Goal: Task Accomplishment & Management: Use online tool/utility

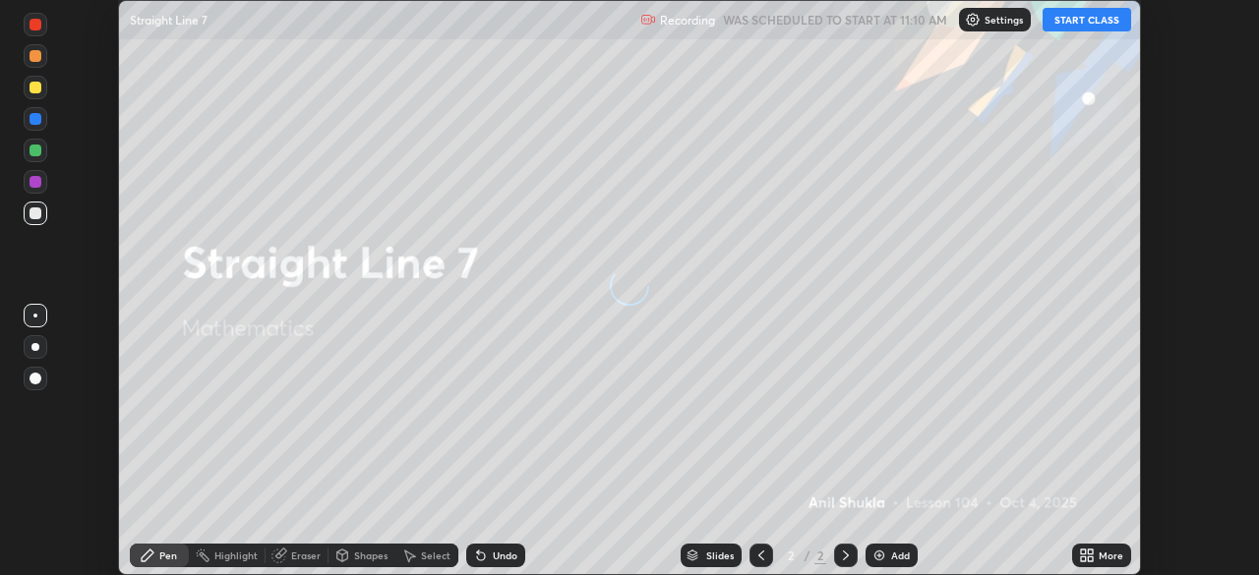
scroll to position [575, 1258]
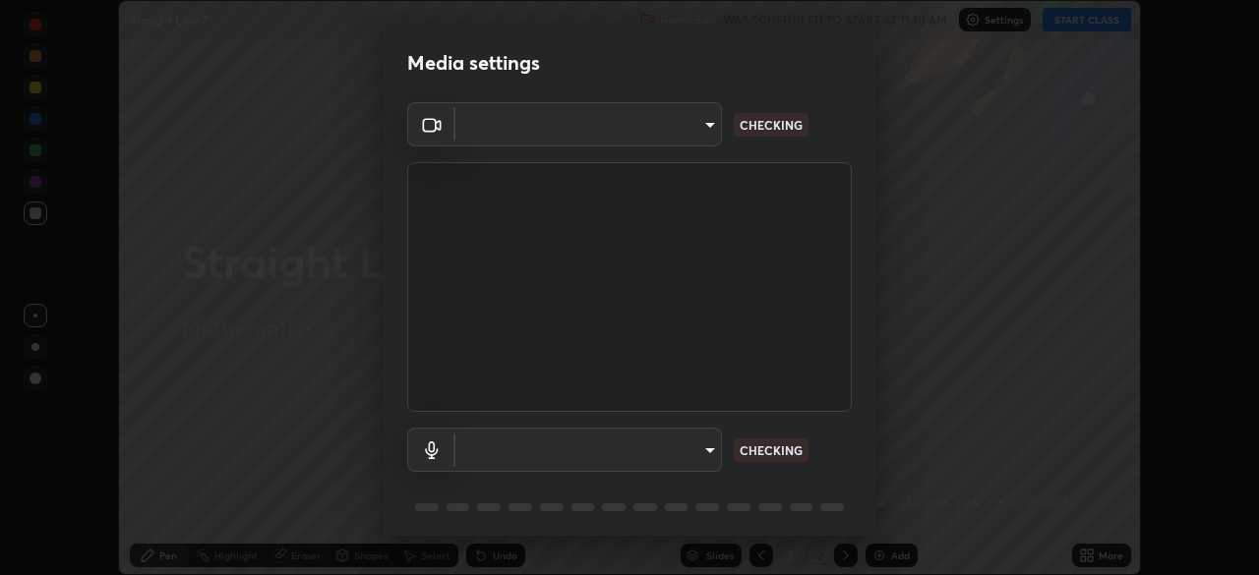
type input "c6d9f4fad3682c18dafb571cd2331b3ecaaf554884ec2734a231d331960bfaec"
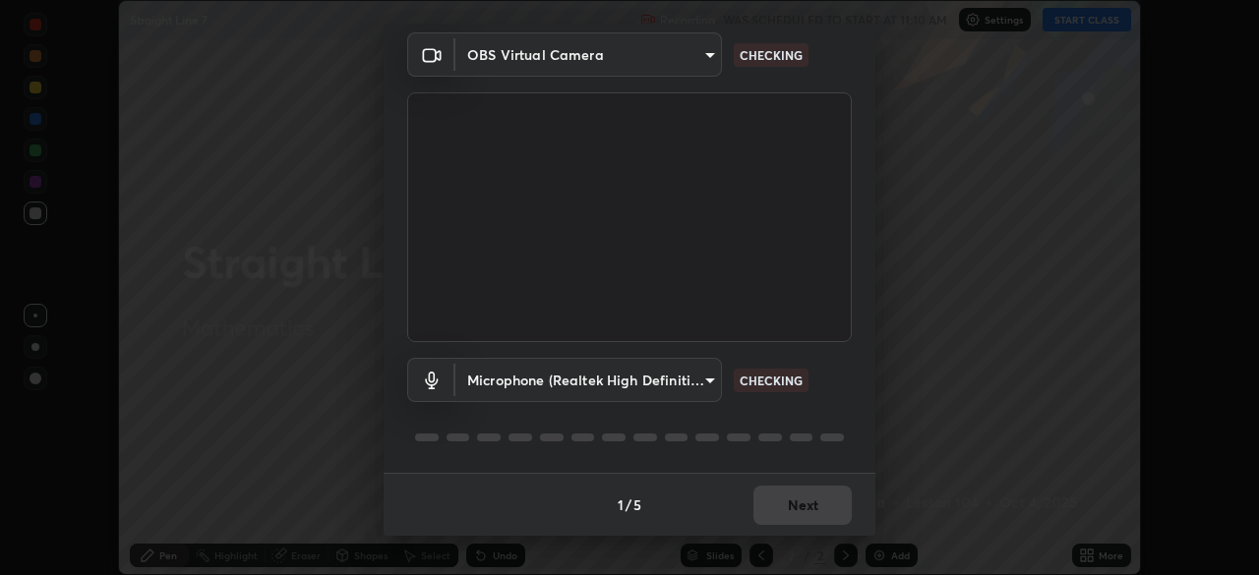
click at [707, 380] on body "Erase all Straight Line 7 Recording WAS SCHEDULED TO START AT 11:10 AM Settings…" at bounding box center [629, 287] width 1259 height 575
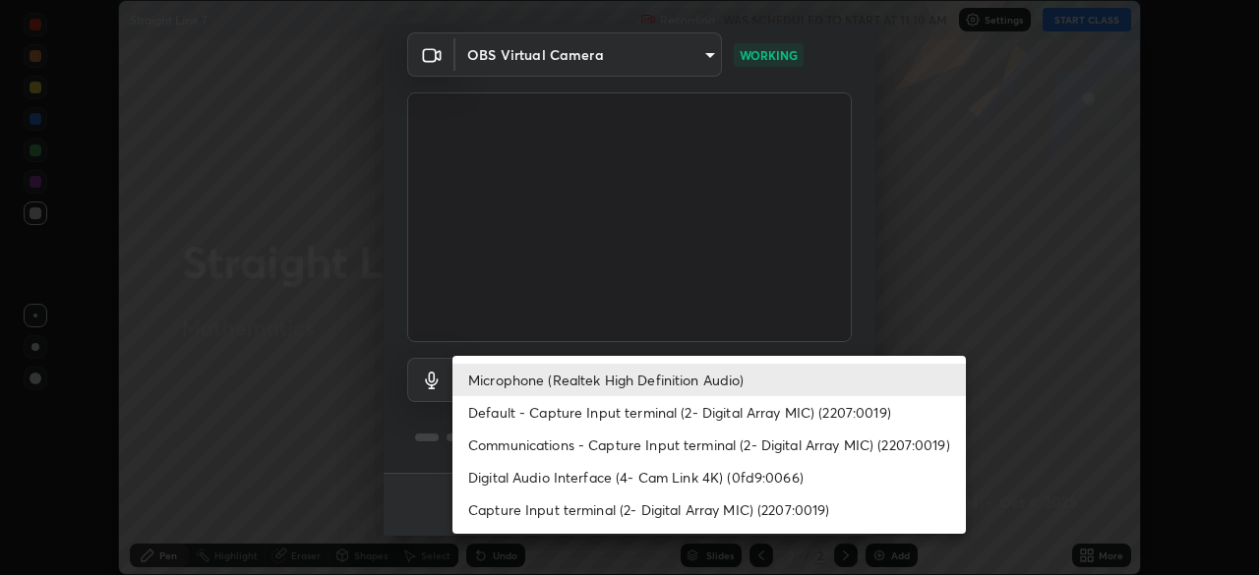
click at [665, 480] on li "Digital Audio Interface (4- Cam Link 4K) (0fd9:0066)" at bounding box center [708, 477] width 513 height 32
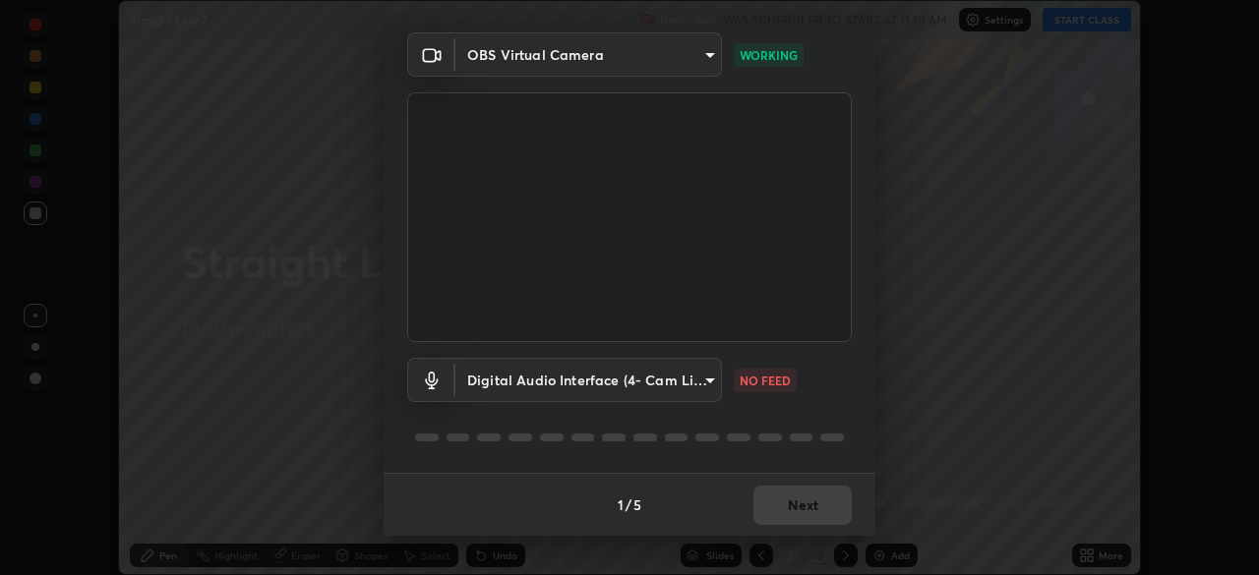
click at [706, 380] on body "Erase all Straight Line 7 Recording WAS SCHEDULED TO START AT 11:10 AM Settings…" at bounding box center [629, 287] width 1259 height 575
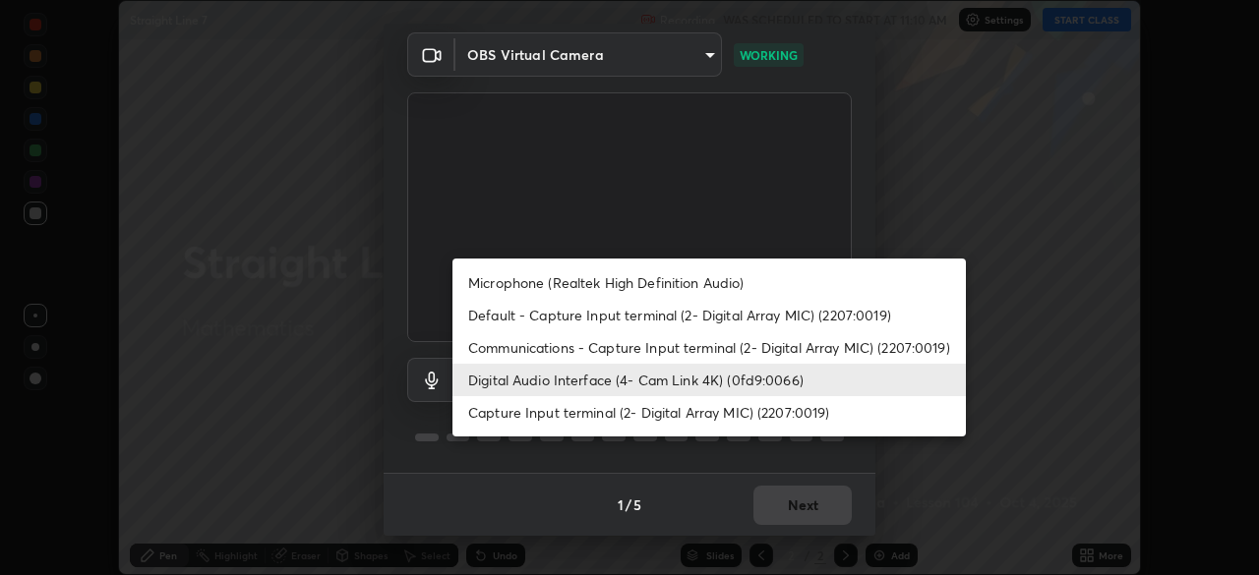
click at [645, 285] on li "Microphone (Realtek High Definition Audio)" at bounding box center [708, 283] width 513 height 32
type input "08d2579e0e28a31325e46f1a0935fd135ddd04ca2428966b5fd78fa4b1a724ef"
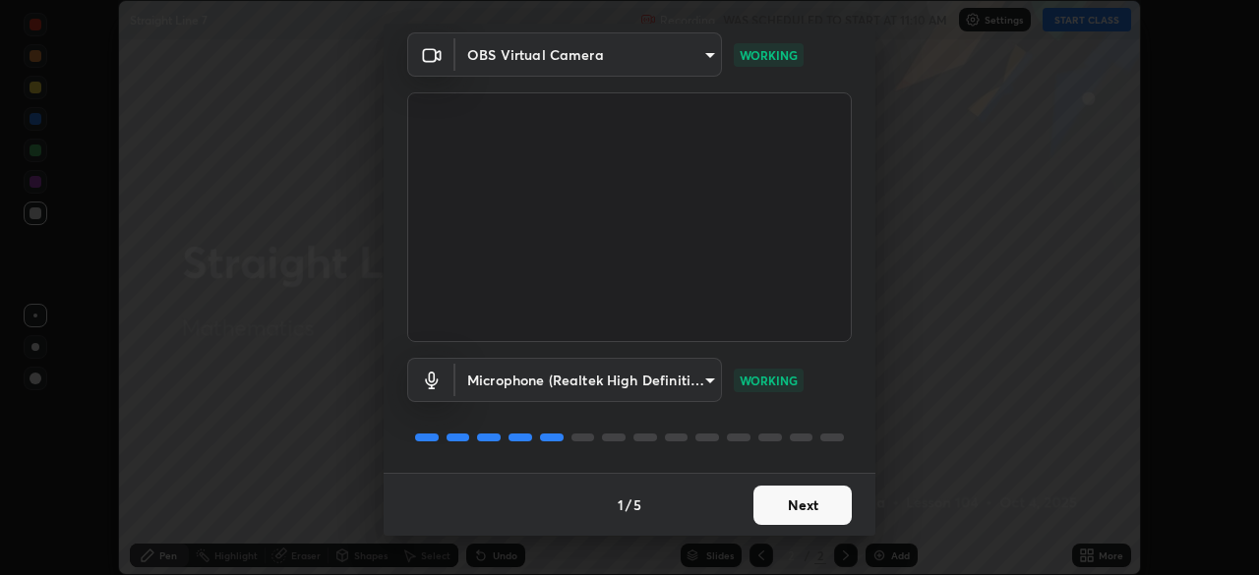
click at [793, 512] on button "Next" at bounding box center [802, 505] width 98 height 39
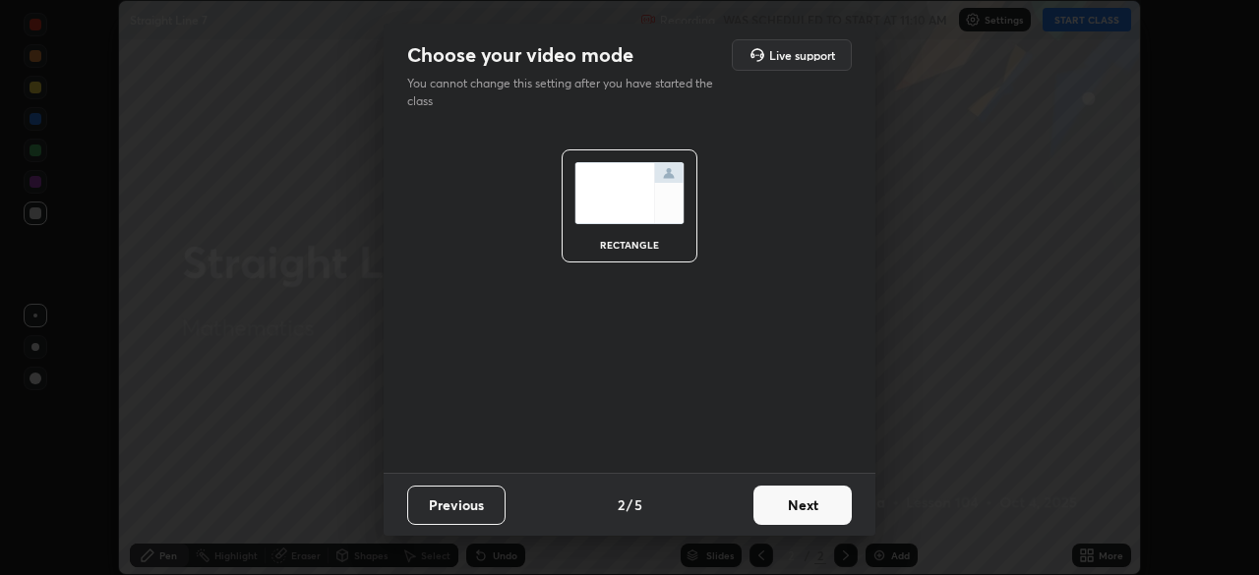
scroll to position [0, 0]
click at [817, 509] on button "Next" at bounding box center [802, 505] width 98 height 39
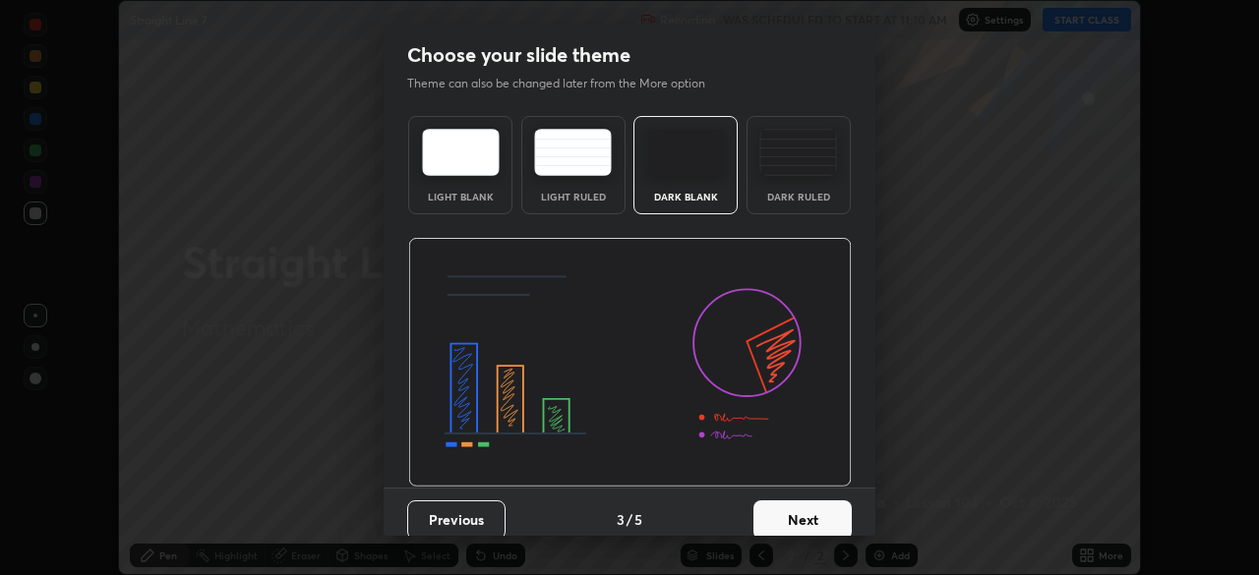
click at [831, 514] on button "Next" at bounding box center [802, 520] width 98 height 39
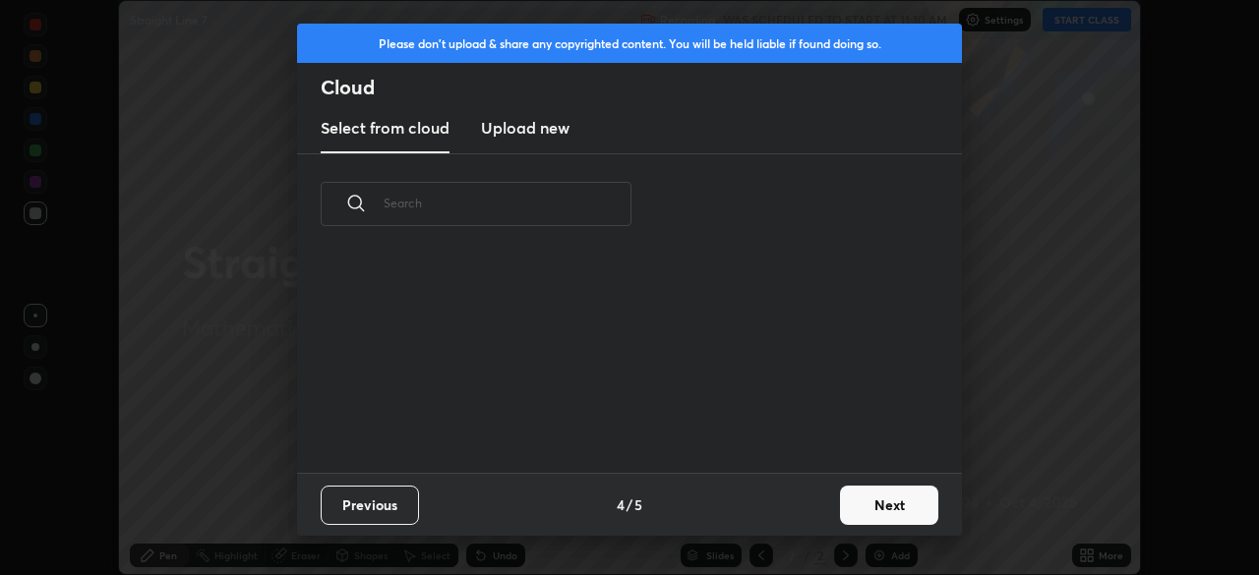
click at [879, 502] on button "Next" at bounding box center [889, 505] width 98 height 39
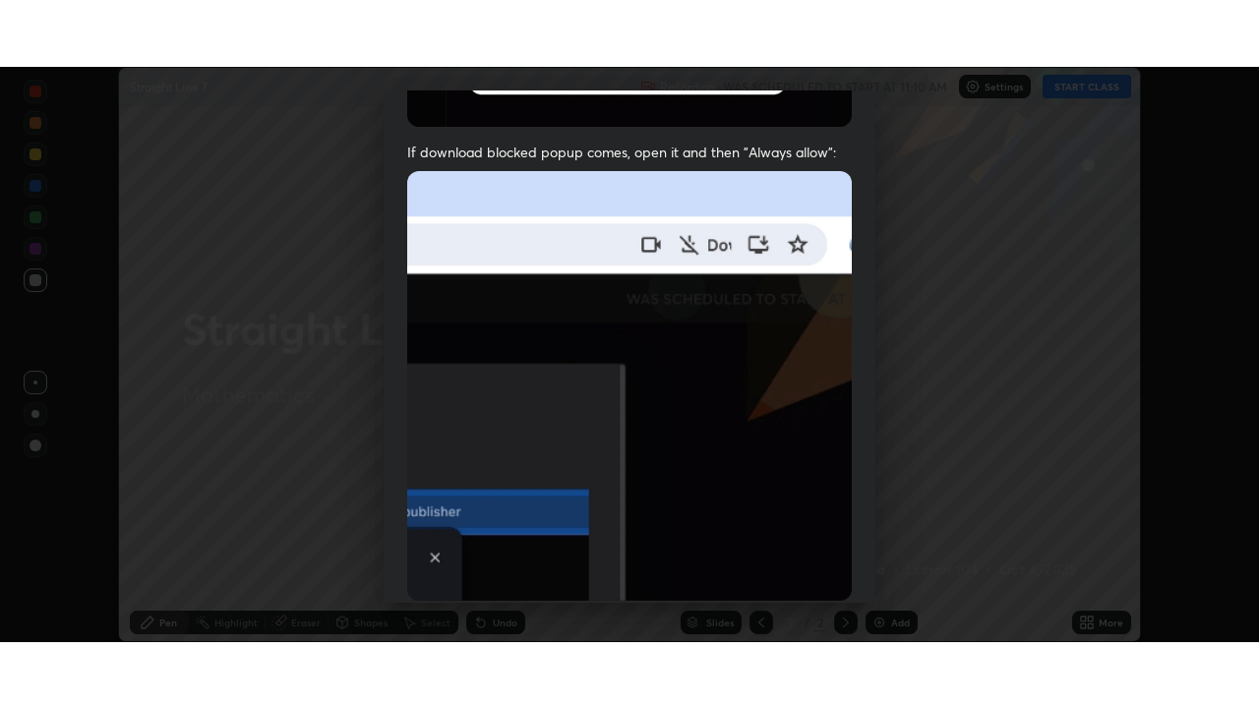
scroll to position [471, 0]
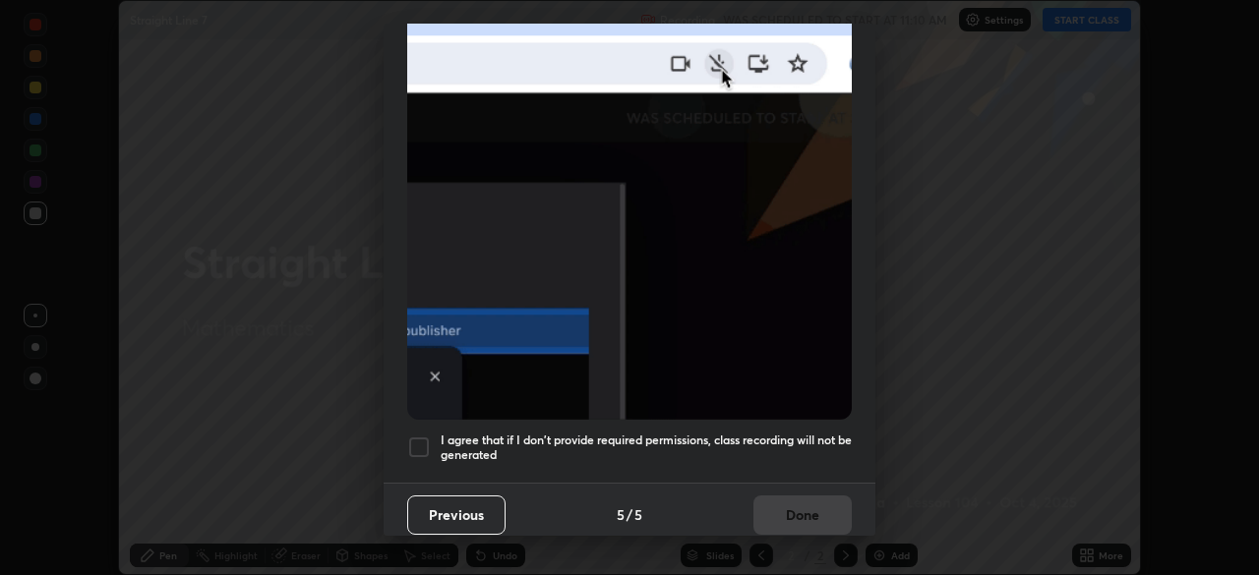
click at [413, 441] on div at bounding box center [419, 448] width 24 height 24
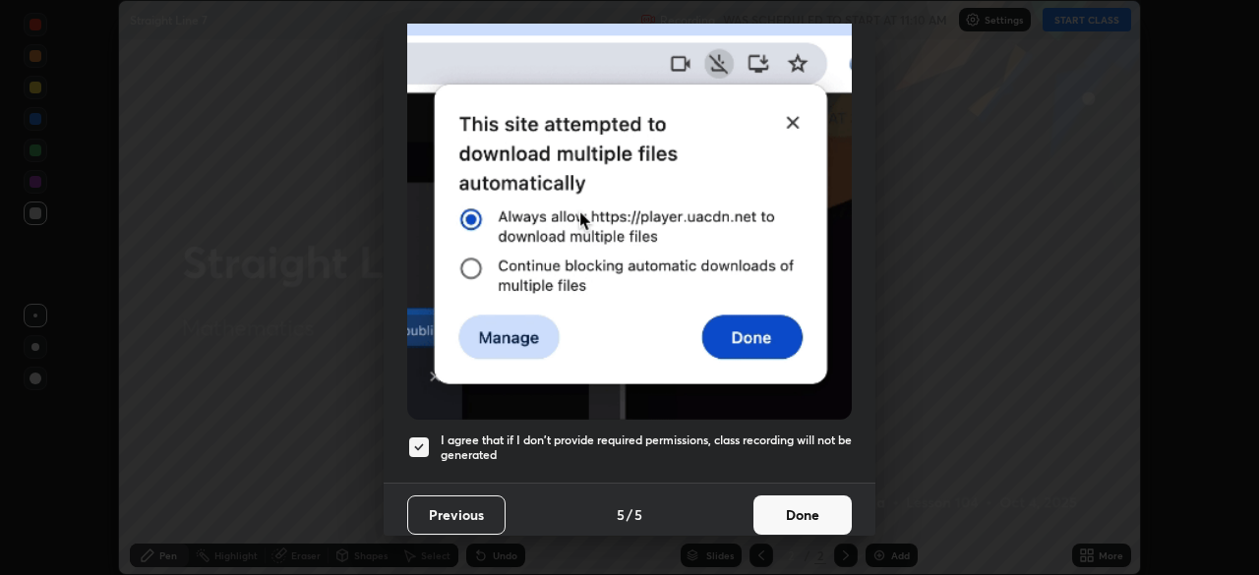
click at [799, 504] on button "Done" at bounding box center [802, 515] width 98 height 39
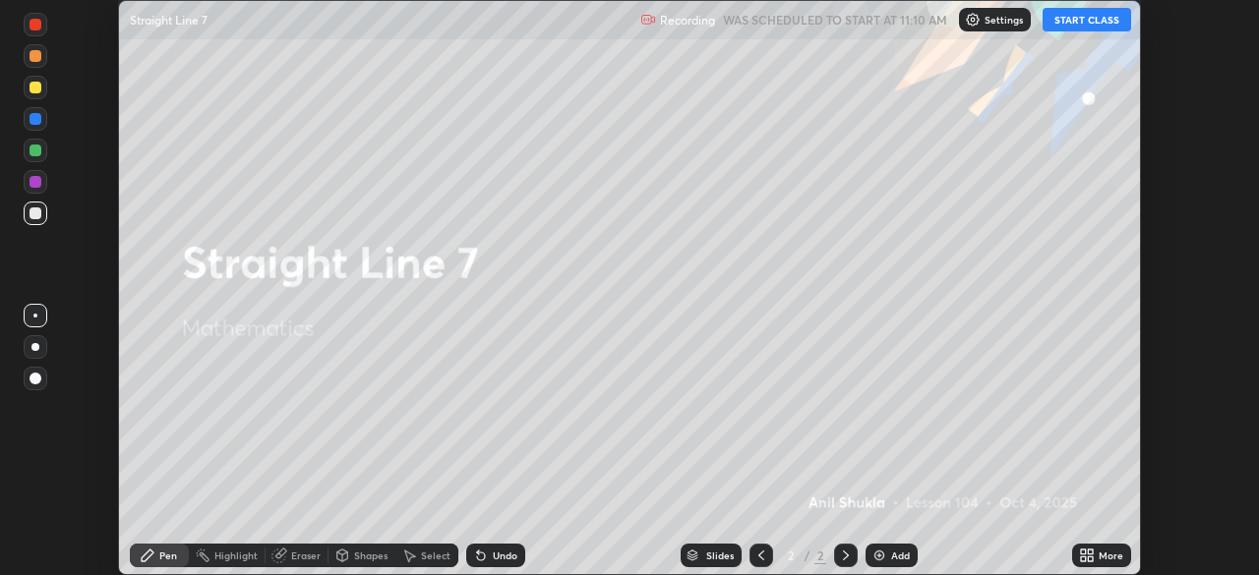
click at [1079, 19] on button "START CLASS" at bounding box center [1087, 20] width 89 height 24
click at [1086, 560] on icon at bounding box center [1087, 556] width 16 height 16
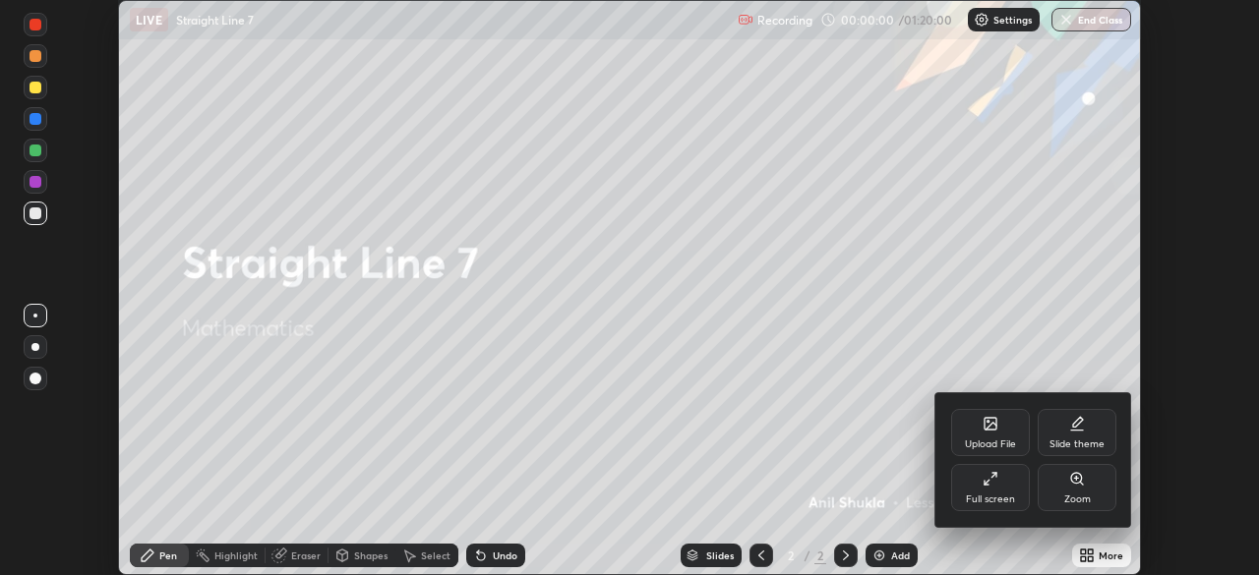
click at [985, 482] on icon at bounding box center [987, 483] width 4 height 4
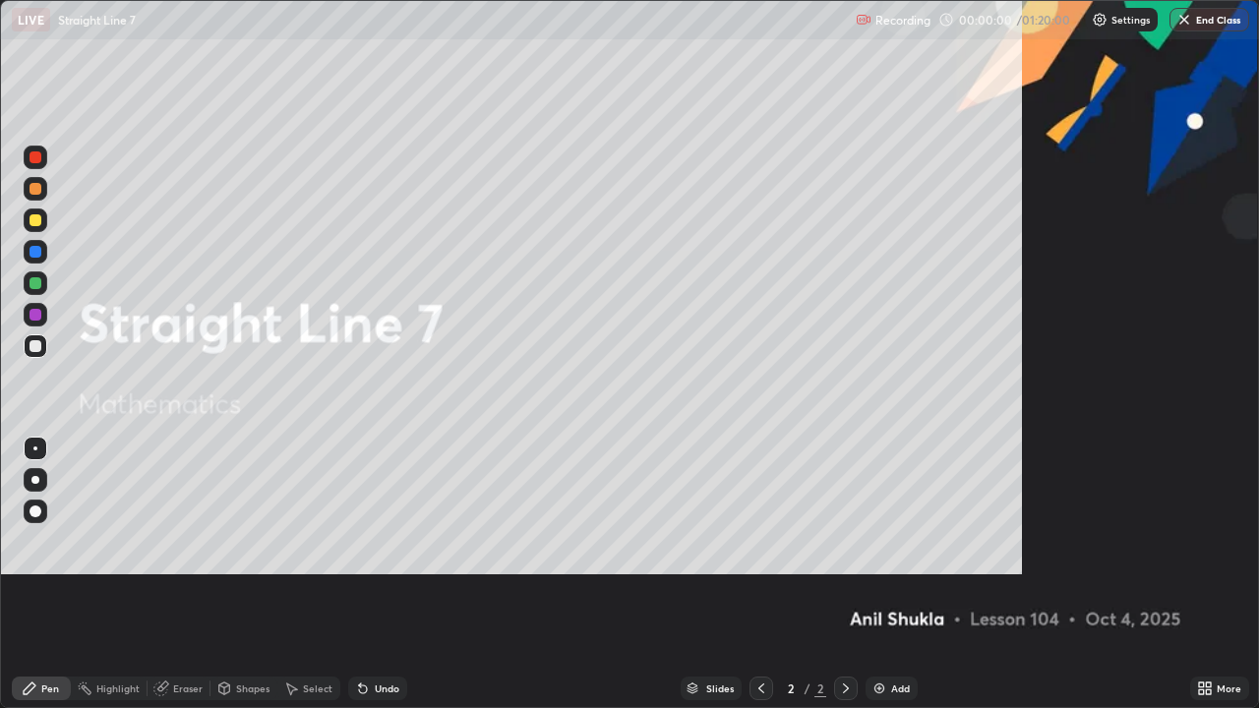
scroll to position [708, 1259]
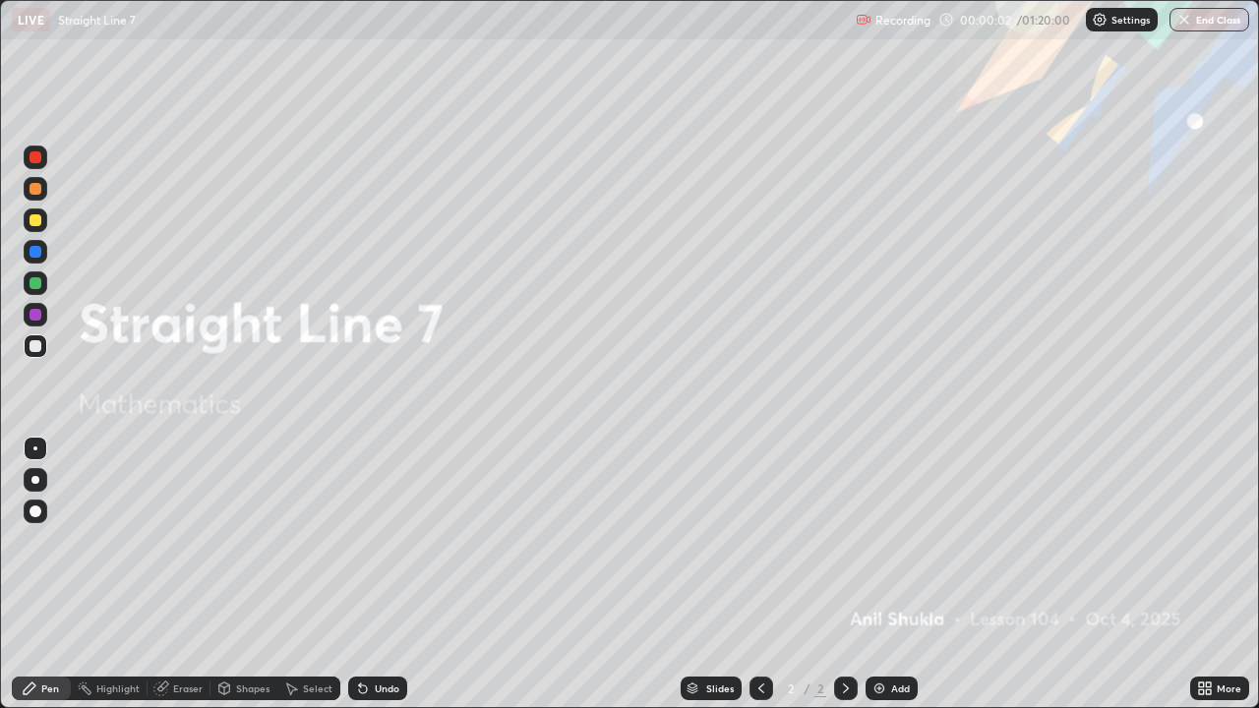
click at [37, 224] on div at bounding box center [36, 220] width 12 height 12
click at [32, 483] on div at bounding box center [35, 480] width 8 height 8
click at [852, 574] on icon at bounding box center [846, 689] width 16 height 16
click at [878, 574] on img at bounding box center [880, 689] width 16 height 16
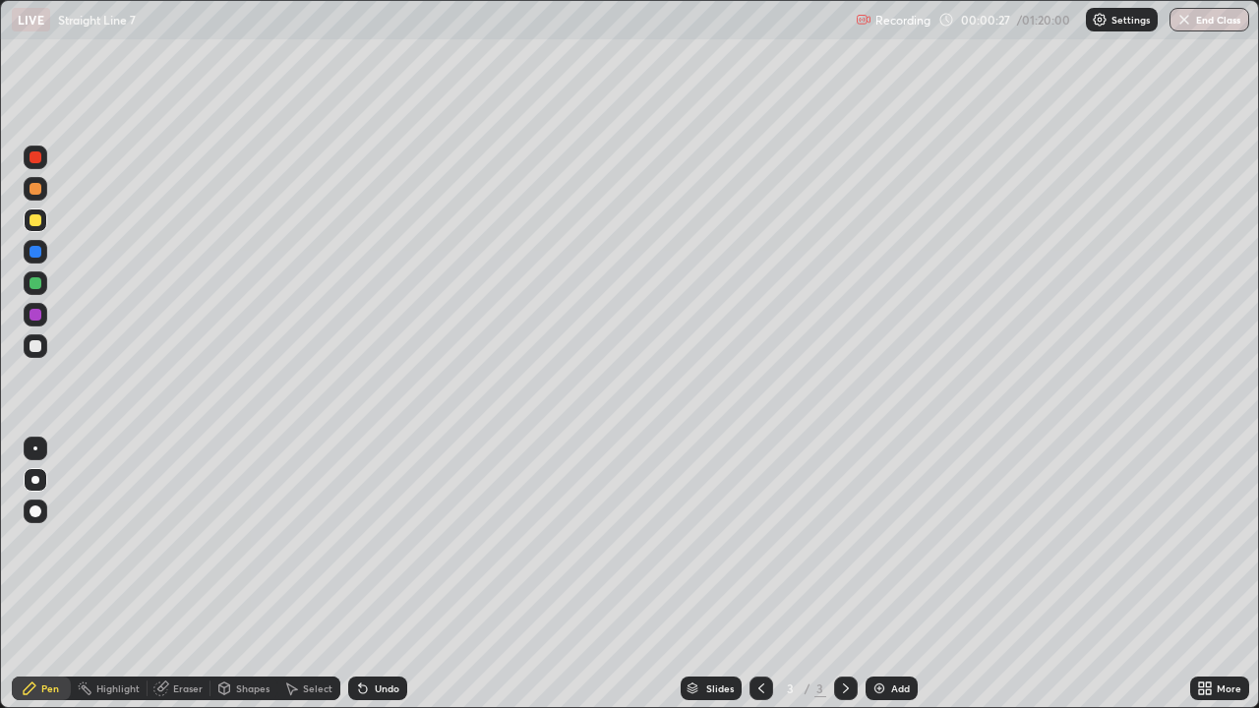
click at [380, 574] on div "Undo" at bounding box center [387, 689] width 25 height 10
click at [37, 315] on div at bounding box center [36, 315] width 12 height 12
click at [35, 224] on div at bounding box center [36, 220] width 12 height 12
click at [37, 339] on div at bounding box center [36, 346] width 24 height 24
click at [39, 156] on div at bounding box center [36, 157] width 12 height 12
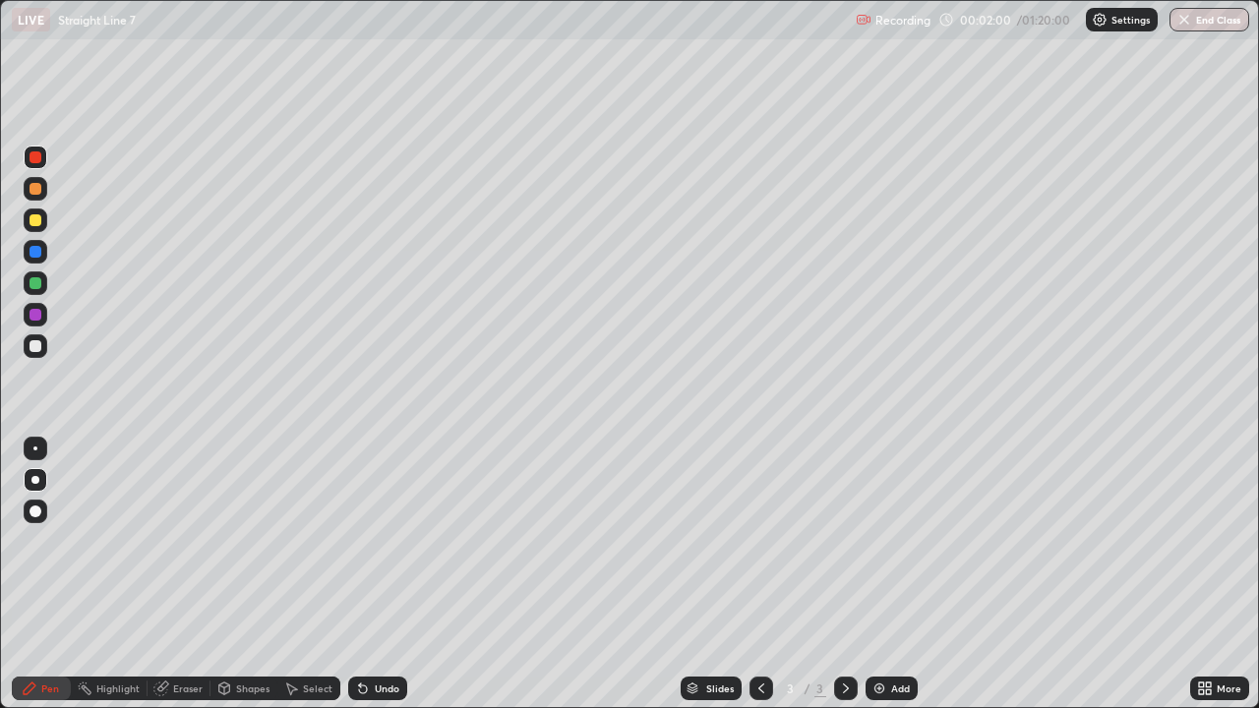
click at [35, 348] on div at bounding box center [36, 346] width 12 height 12
click at [35, 352] on div at bounding box center [36, 346] width 24 height 24
click at [40, 314] on div at bounding box center [36, 315] width 12 height 12
click at [189, 574] on div "Eraser" at bounding box center [188, 689] width 30 height 10
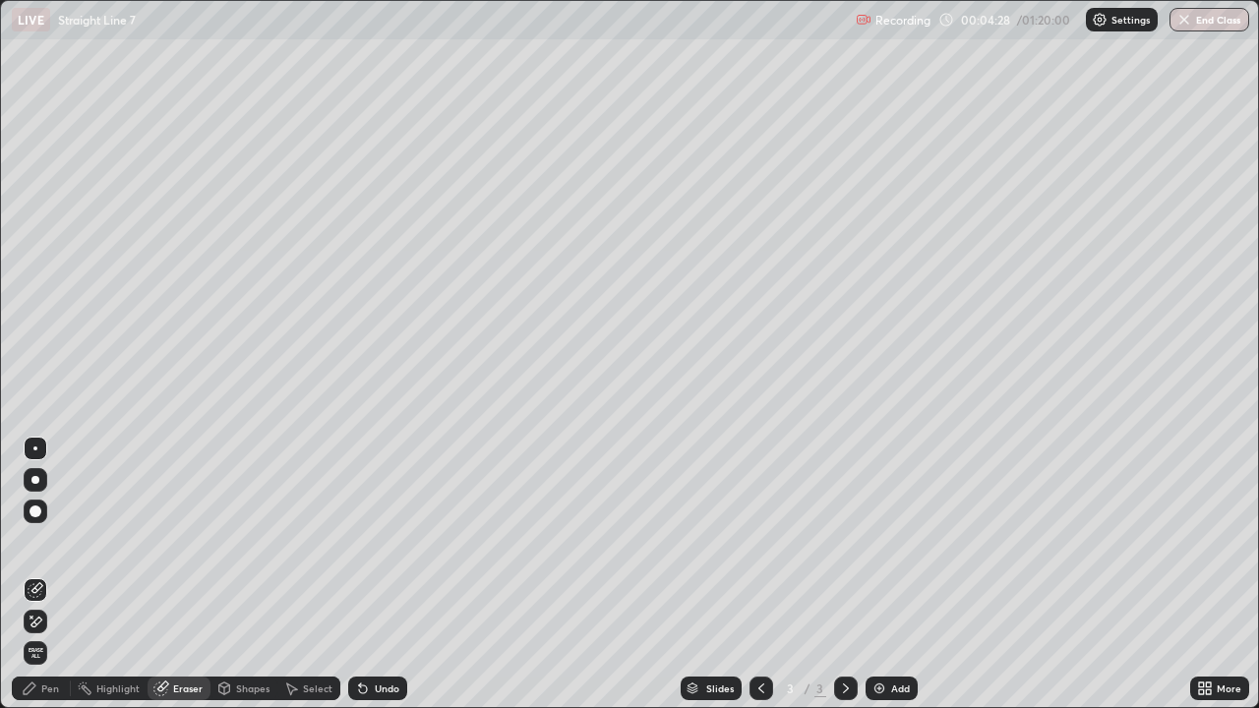
click at [51, 574] on div "Pen" at bounding box center [50, 689] width 18 height 10
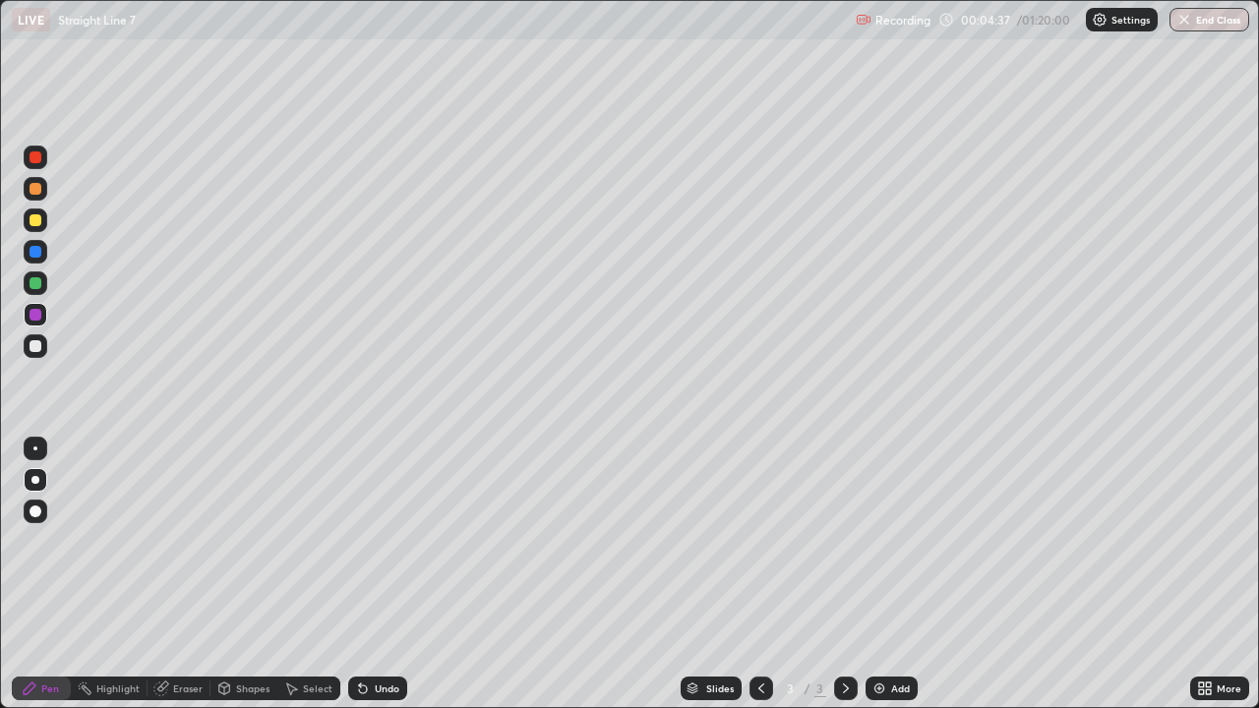
click at [183, 574] on div "Eraser" at bounding box center [188, 689] width 30 height 10
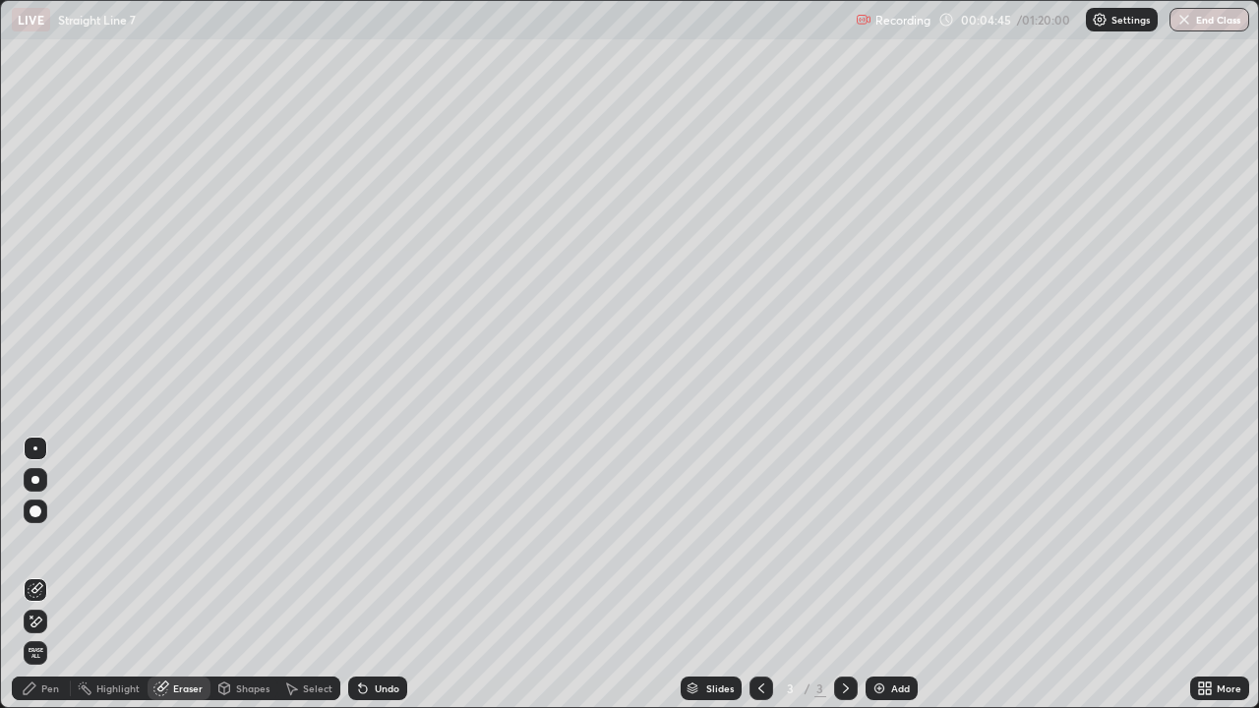
click at [44, 574] on div "Pen" at bounding box center [50, 689] width 18 height 10
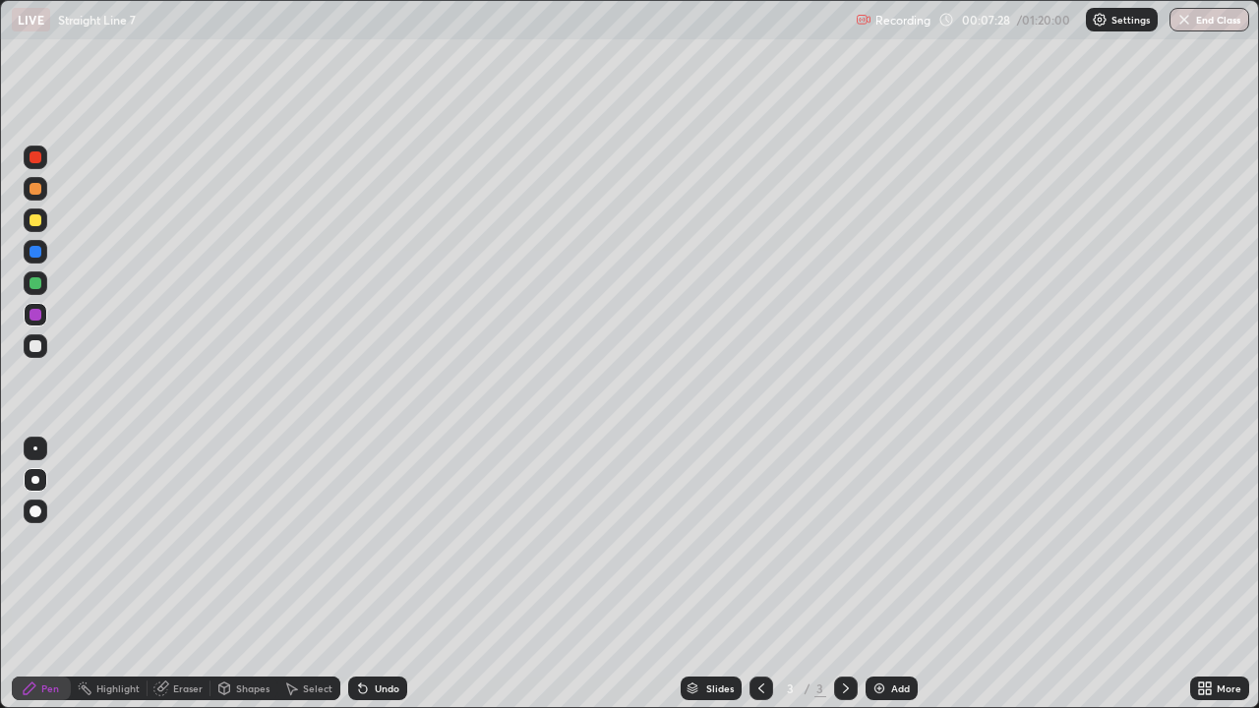
click at [843, 574] on icon at bounding box center [846, 689] width 16 height 16
click at [844, 574] on icon at bounding box center [846, 689] width 16 height 16
click at [847, 574] on icon at bounding box center [846, 689] width 16 height 16
click at [840, 574] on icon at bounding box center [846, 689] width 16 height 16
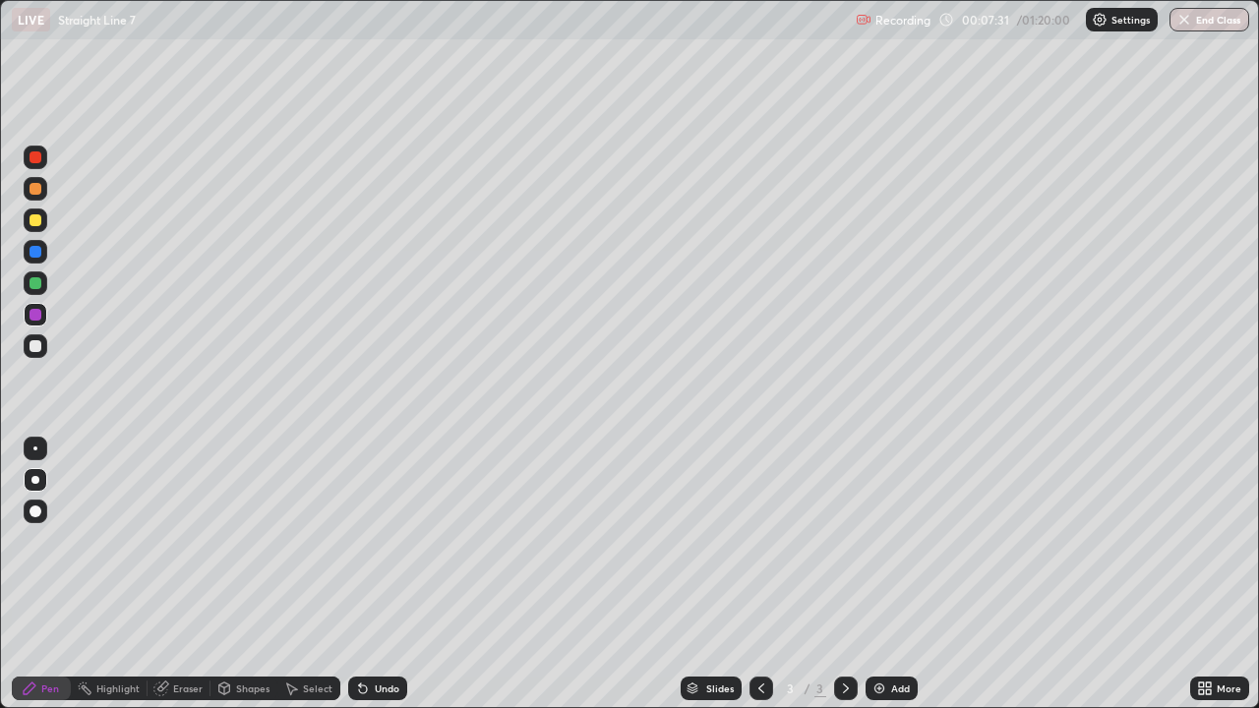
click at [843, 574] on icon at bounding box center [846, 689] width 16 height 16
click at [841, 574] on icon at bounding box center [846, 689] width 16 height 16
click at [855, 574] on div at bounding box center [846, 689] width 24 height 24
click at [888, 574] on div "Add" at bounding box center [892, 689] width 52 height 24
click at [36, 220] on div at bounding box center [36, 220] width 12 height 12
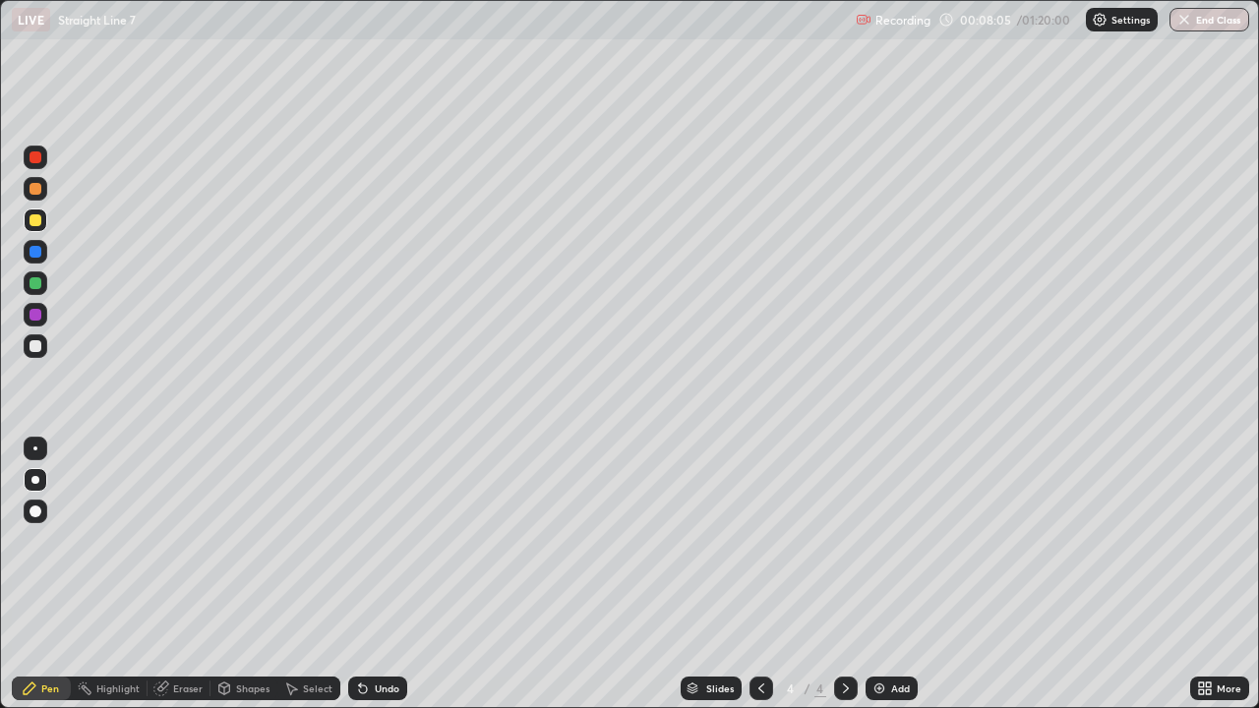
click at [367, 574] on icon at bounding box center [363, 689] width 16 height 16
click at [375, 574] on div "Undo" at bounding box center [387, 689] width 25 height 10
click at [377, 574] on div "Undo" at bounding box center [387, 689] width 25 height 10
click at [36, 350] on div at bounding box center [36, 346] width 12 height 12
click at [28, 316] on div at bounding box center [36, 315] width 24 height 24
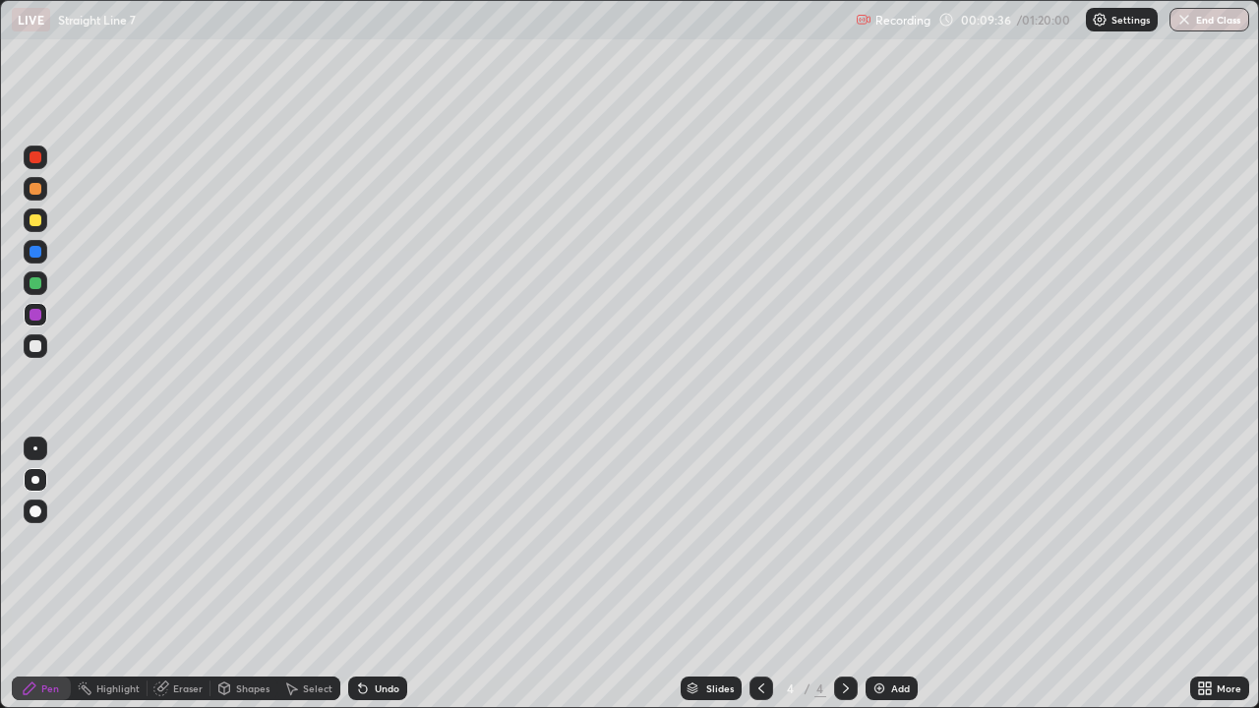
click at [36, 285] on div at bounding box center [36, 283] width 12 height 12
click at [30, 313] on div at bounding box center [36, 315] width 12 height 12
click at [376, 574] on div "Undo" at bounding box center [387, 689] width 25 height 10
click at [375, 574] on div "Undo" at bounding box center [387, 689] width 25 height 10
click at [380, 574] on div "Undo" at bounding box center [387, 689] width 25 height 10
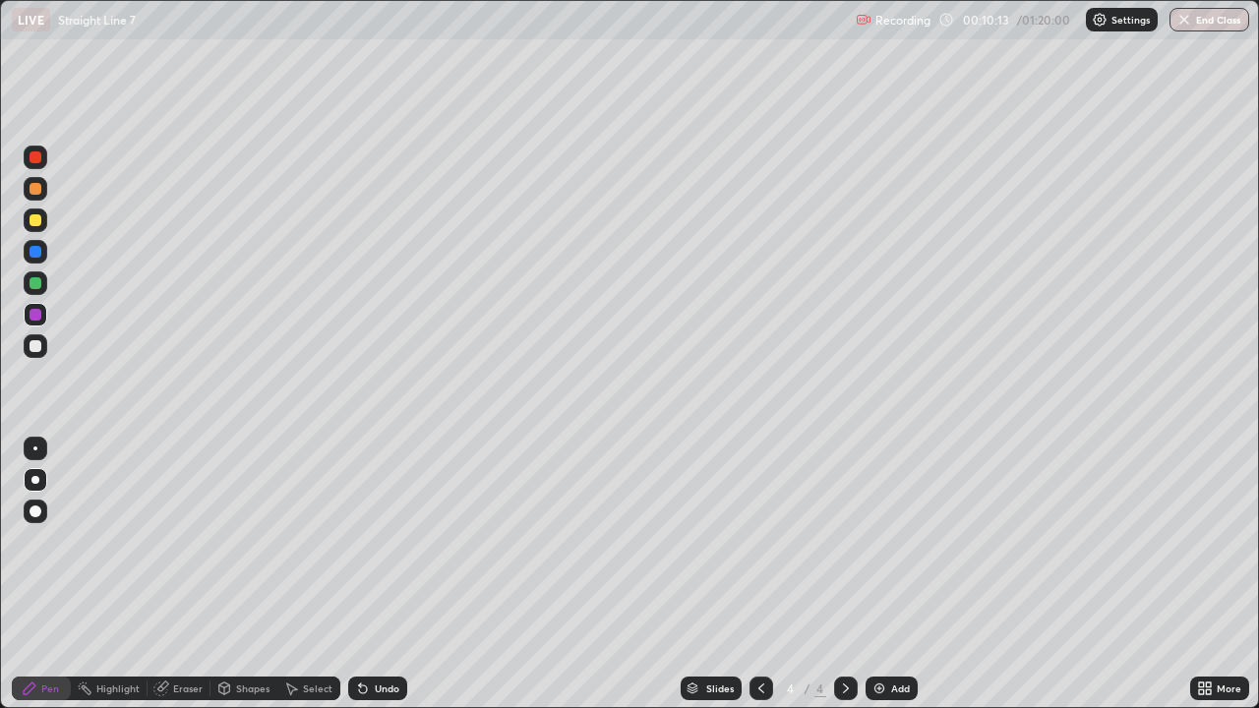
click at [384, 574] on div "Undo" at bounding box center [387, 689] width 25 height 10
click at [365, 574] on icon at bounding box center [363, 689] width 16 height 16
click at [369, 574] on div "Undo" at bounding box center [377, 689] width 59 height 24
click at [37, 193] on div at bounding box center [36, 189] width 12 height 12
click at [34, 284] on div at bounding box center [36, 283] width 12 height 12
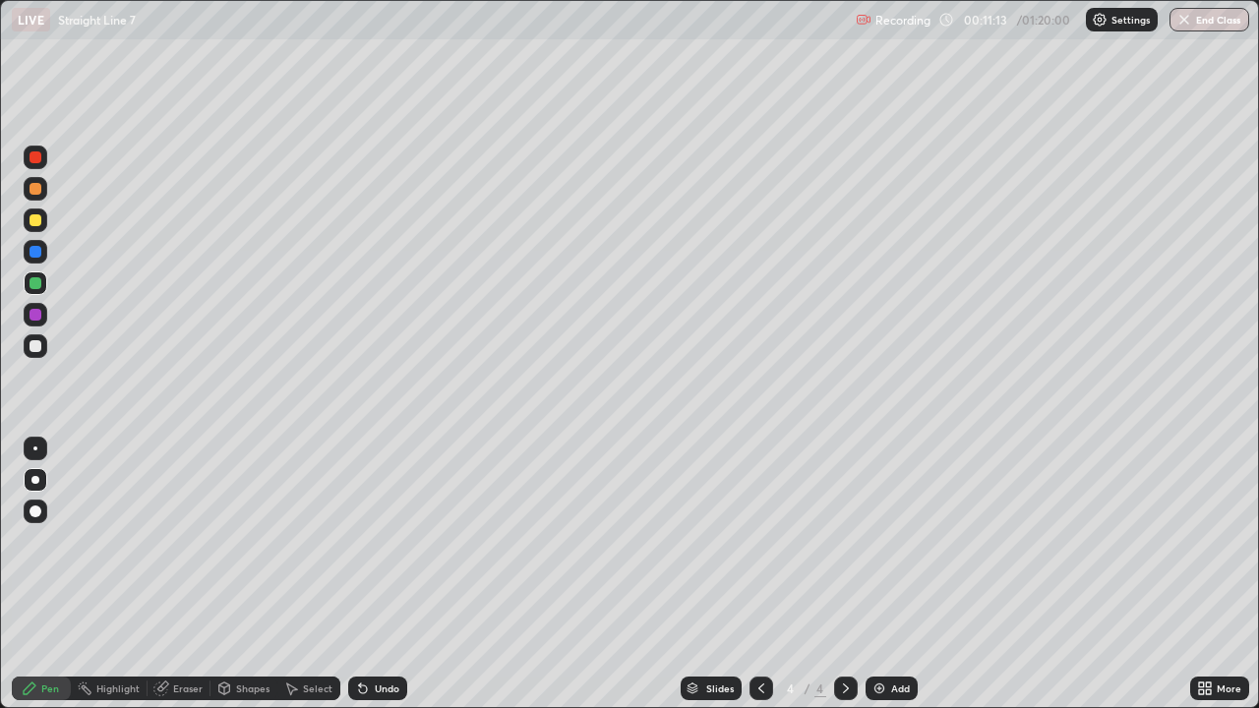
click at [35, 158] on div at bounding box center [36, 157] width 12 height 12
click at [370, 574] on div "Undo" at bounding box center [377, 689] width 59 height 24
click at [182, 574] on div "Eraser" at bounding box center [188, 689] width 30 height 10
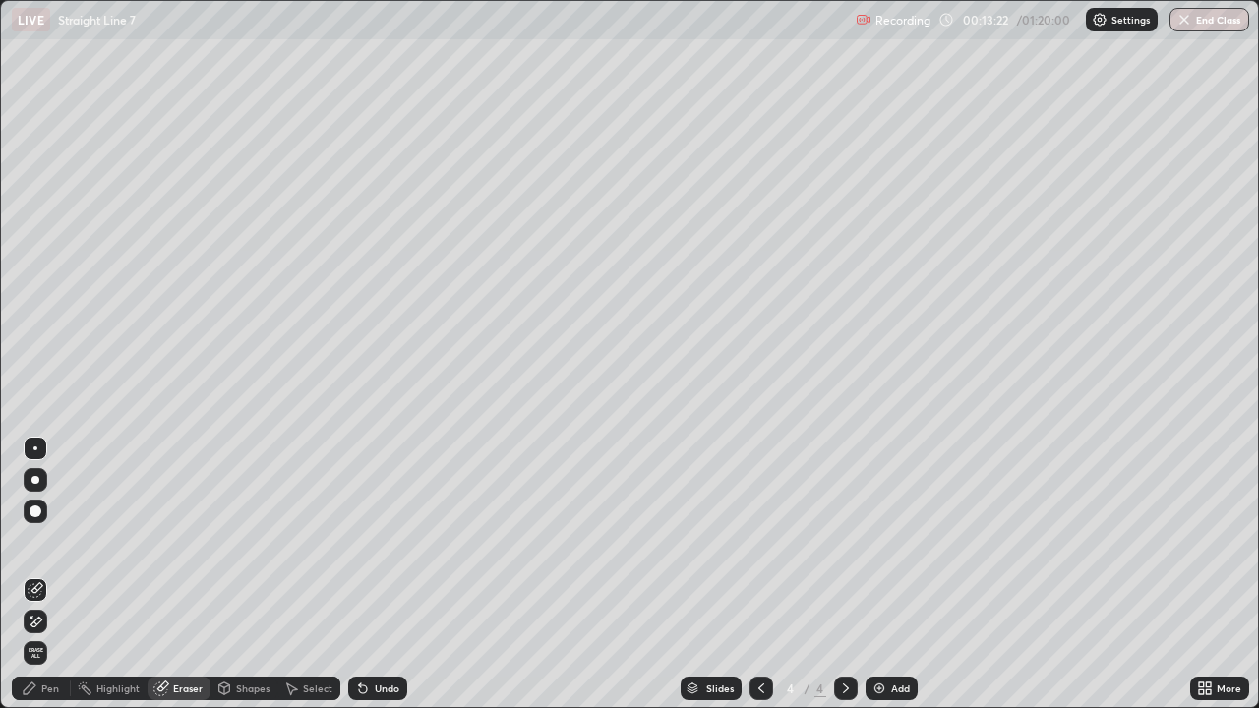
click at [52, 574] on div "Pen" at bounding box center [50, 689] width 18 height 10
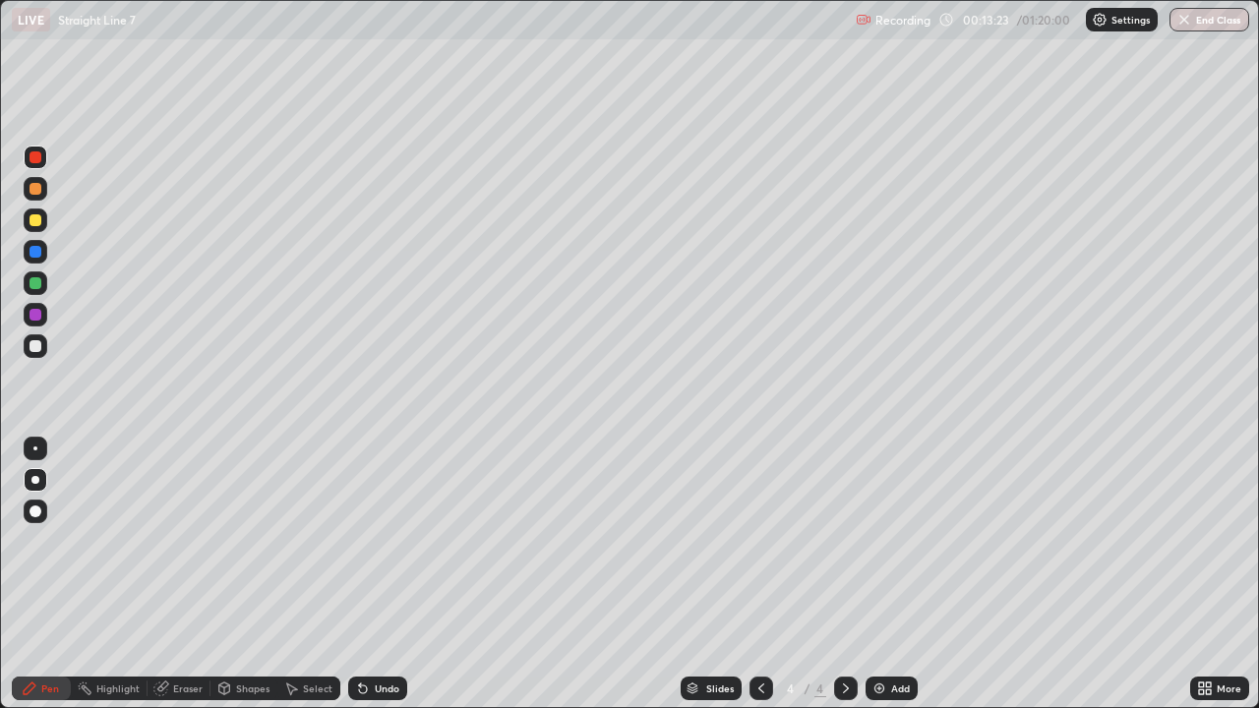
click at [34, 316] on div at bounding box center [36, 315] width 12 height 12
click at [36, 224] on div at bounding box center [36, 220] width 12 height 12
click at [33, 484] on div at bounding box center [36, 480] width 24 height 24
click at [37, 221] on div at bounding box center [36, 220] width 12 height 12
click at [37, 481] on div at bounding box center [35, 480] width 8 height 8
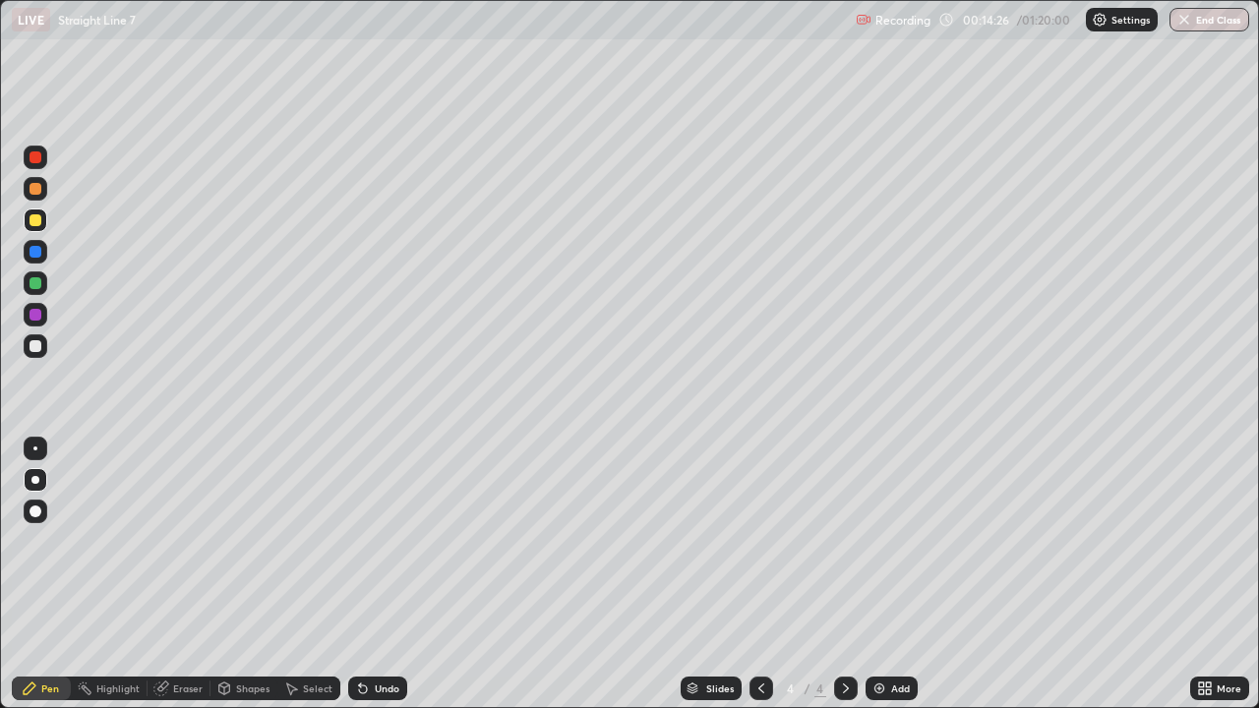
click at [47, 574] on div "Pen" at bounding box center [50, 689] width 18 height 10
click at [34, 509] on div at bounding box center [36, 512] width 12 height 12
click at [841, 574] on icon at bounding box center [846, 689] width 16 height 16
click at [884, 574] on img at bounding box center [880, 689] width 16 height 16
click at [762, 574] on icon at bounding box center [761, 689] width 16 height 16
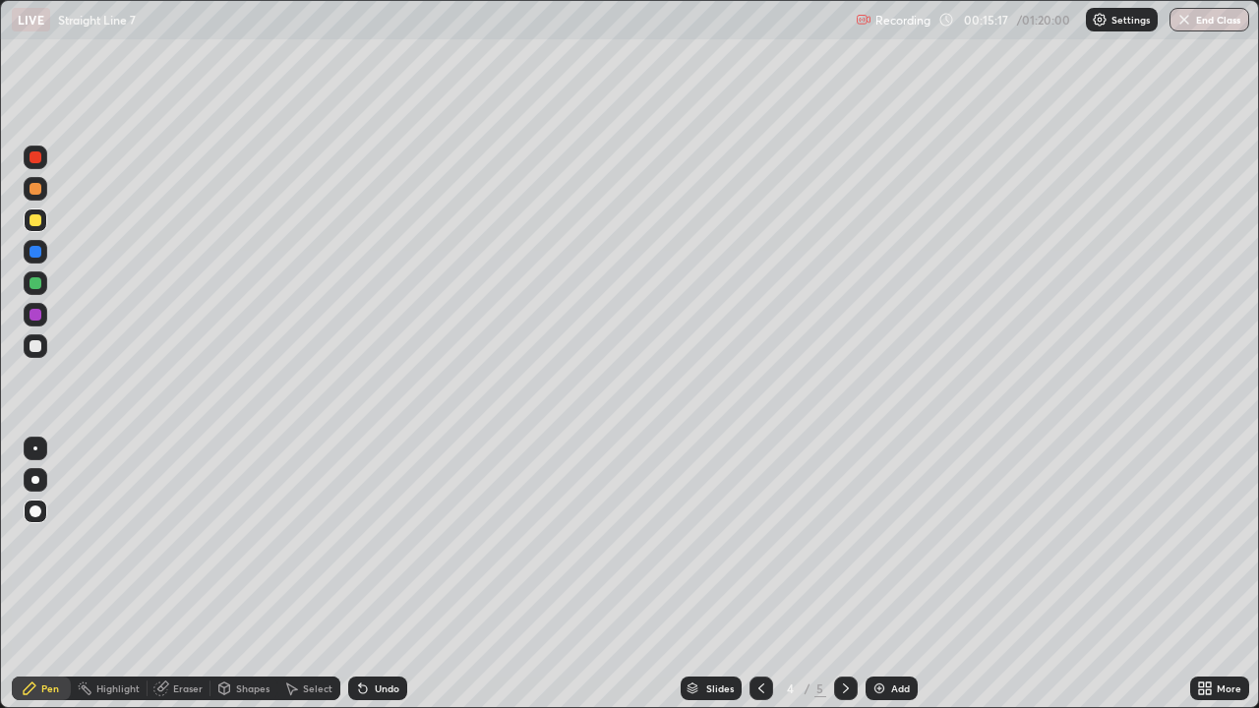
click at [193, 574] on div "Eraser" at bounding box center [188, 689] width 30 height 10
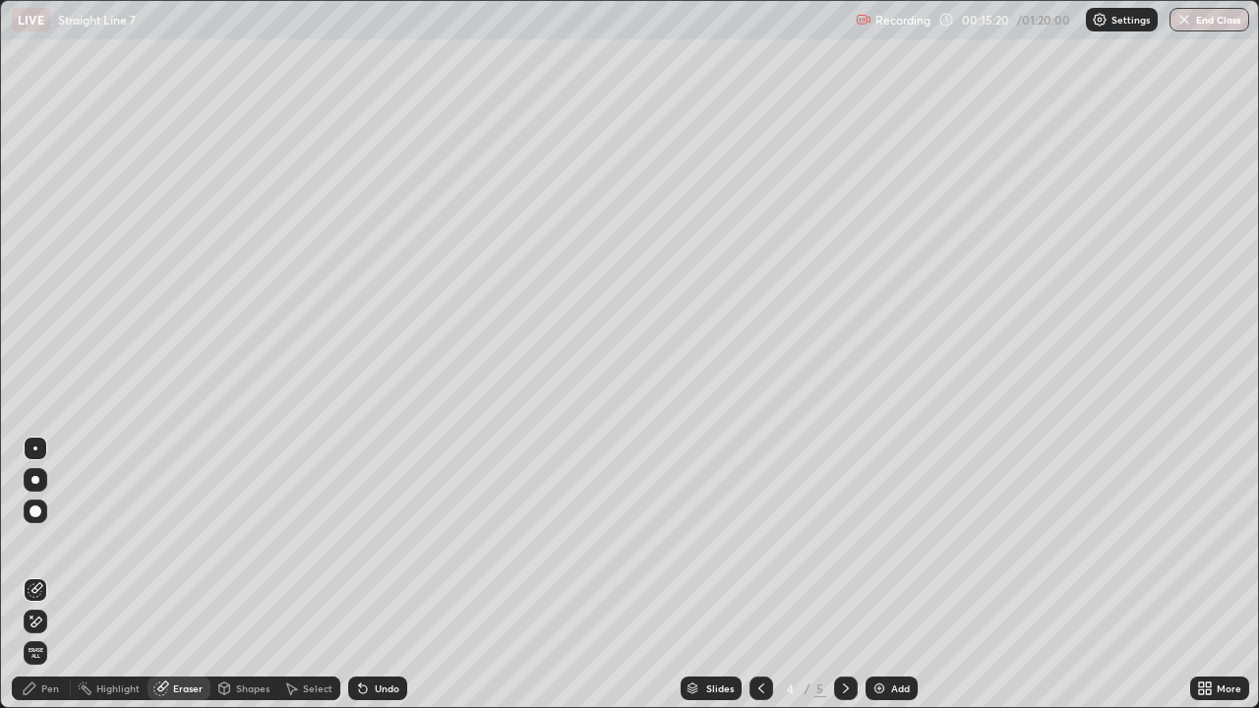
click at [47, 574] on div "Pen" at bounding box center [50, 689] width 18 height 10
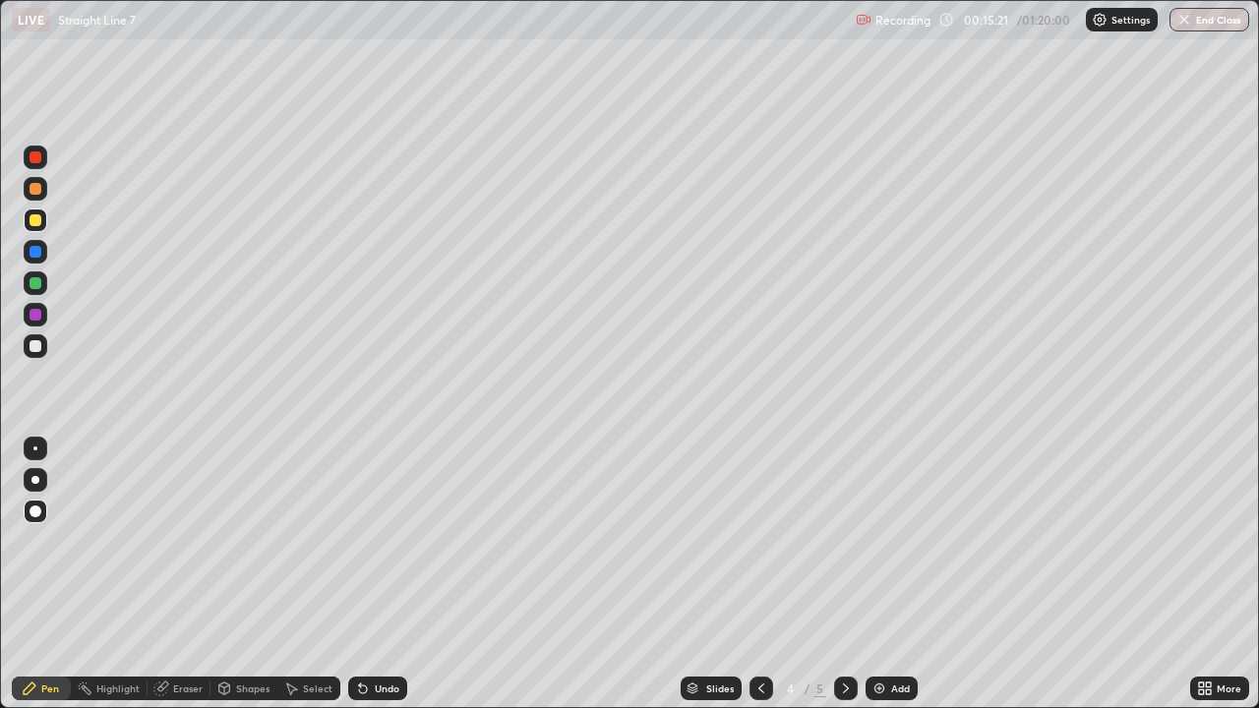
click at [36, 155] on div at bounding box center [36, 157] width 12 height 12
click at [34, 222] on div at bounding box center [36, 220] width 12 height 12
click at [843, 574] on icon at bounding box center [846, 689] width 16 height 16
click at [379, 574] on div "Undo" at bounding box center [387, 689] width 25 height 10
click at [374, 574] on div "Undo" at bounding box center [377, 689] width 59 height 24
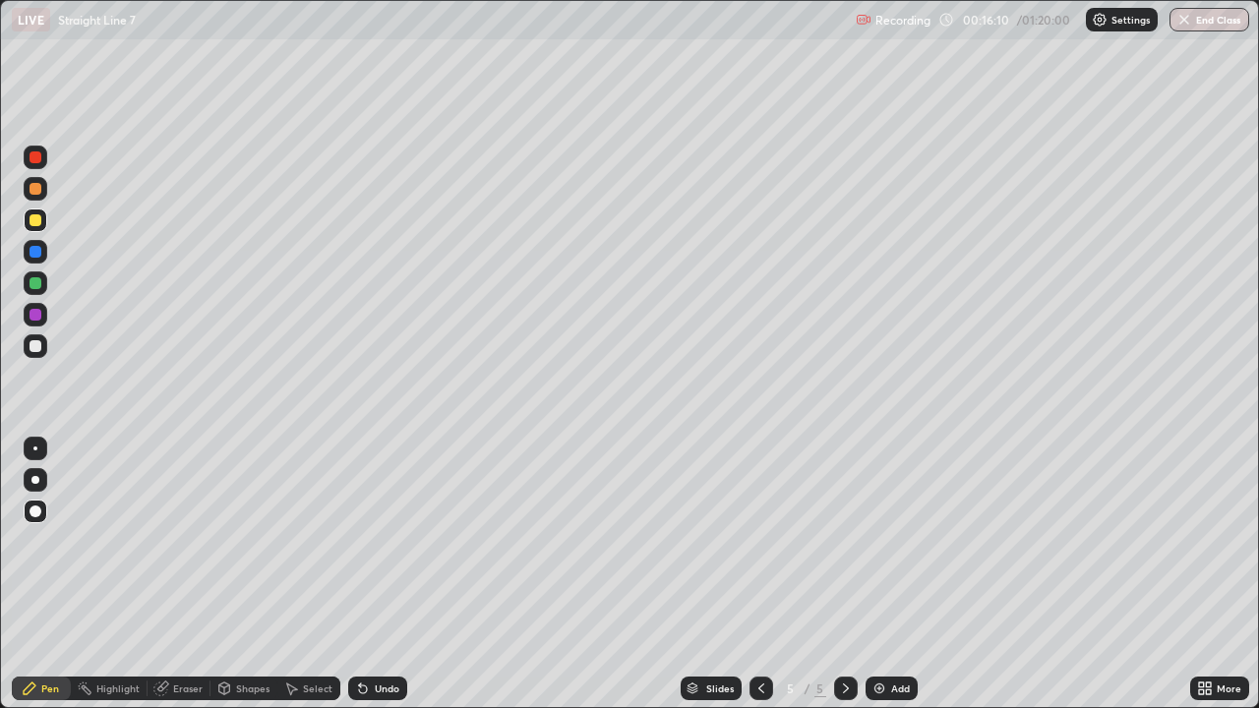
click at [372, 574] on div "Undo" at bounding box center [377, 689] width 59 height 24
click at [376, 574] on div "Undo" at bounding box center [377, 689] width 59 height 24
click at [377, 574] on div "Undo" at bounding box center [387, 689] width 25 height 10
click at [380, 574] on div "Undo" at bounding box center [387, 689] width 25 height 10
click at [382, 574] on div "Undo" at bounding box center [387, 689] width 25 height 10
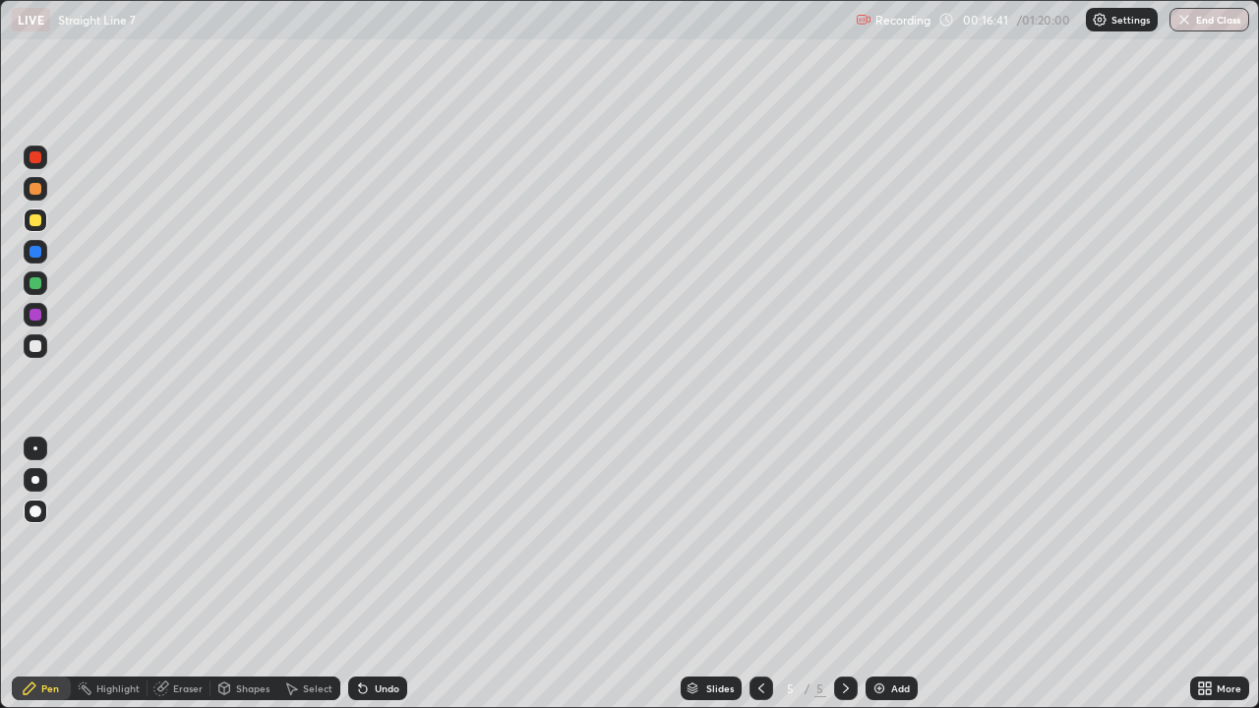
click at [175, 574] on div "Eraser" at bounding box center [188, 689] width 30 height 10
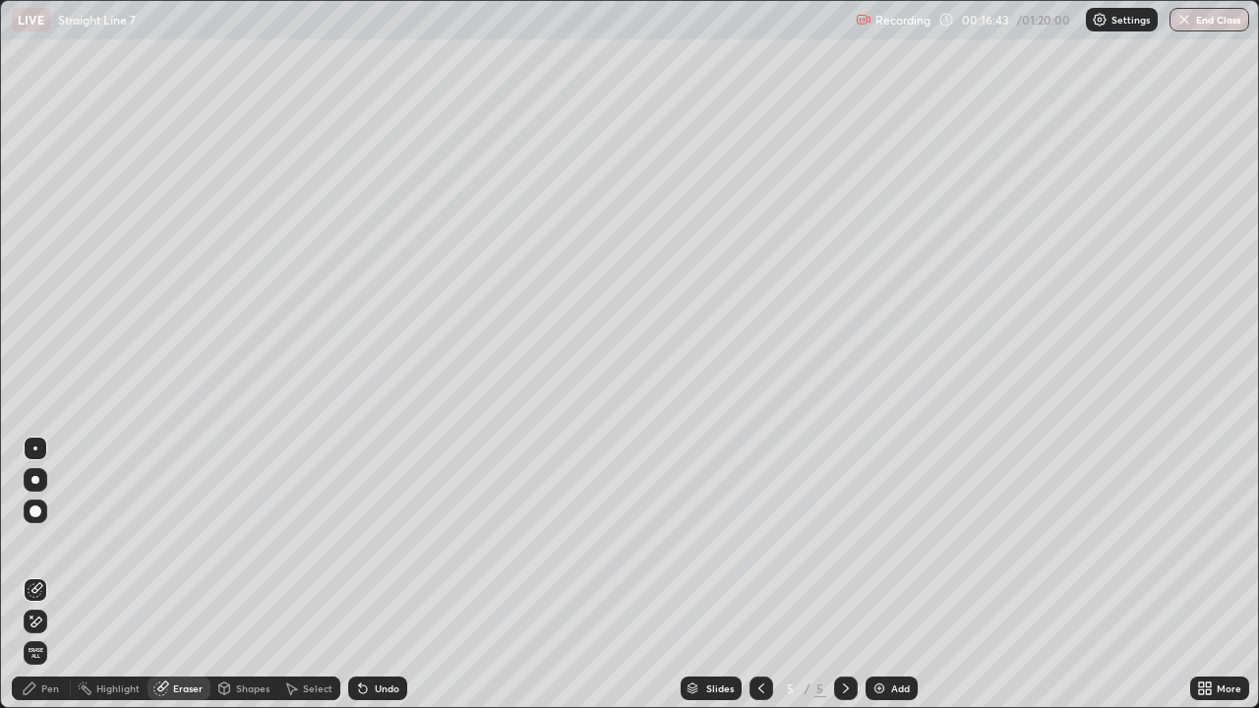
click at [47, 574] on div "Pen" at bounding box center [50, 689] width 18 height 10
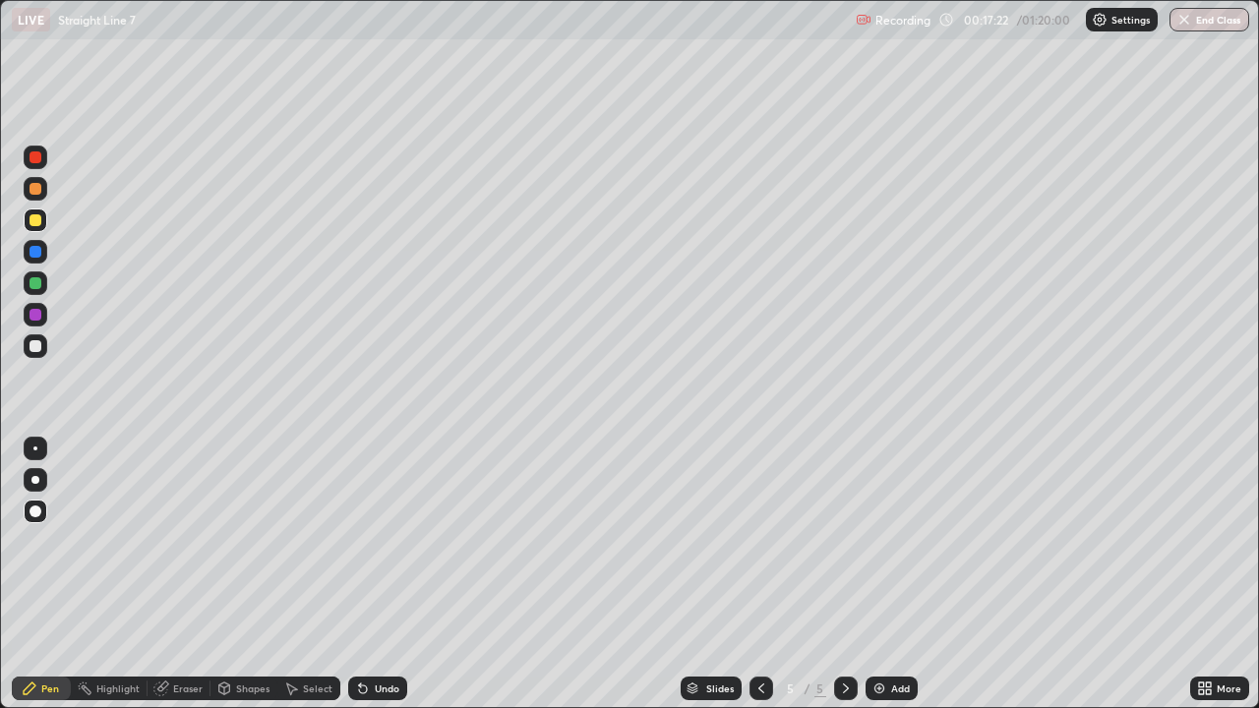
click at [37, 344] on div at bounding box center [36, 346] width 12 height 12
click at [37, 481] on div at bounding box center [35, 480] width 8 height 8
click at [34, 318] on div at bounding box center [36, 315] width 12 height 12
click at [35, 282] on div at bounding box center [36, 283] width 12 height 12
click at [35, 256] on div at bounding box center [36, 252] width 12 height 12
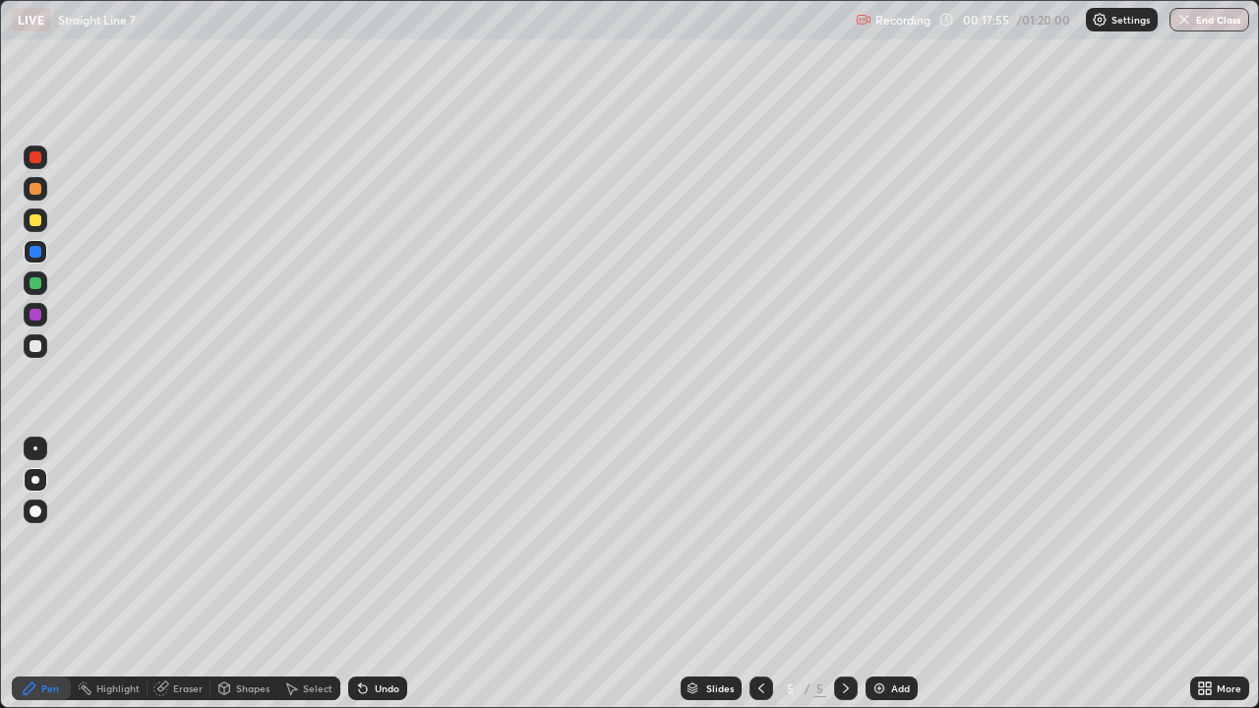
click at [37, 348] on div at bounding box center [36, 346] width 12 height 12
click at [34, 253] on div at bounding box center [36, 252] width 12 height 12
click at [35, 159] on div at bounding box center [36, 157] width 12 height 12
click at [33, 315] on div at bounding box center [36, 315] width 12 height 12
click at [31, 343] on div at bounding box center [36, 346] width 12 height 12
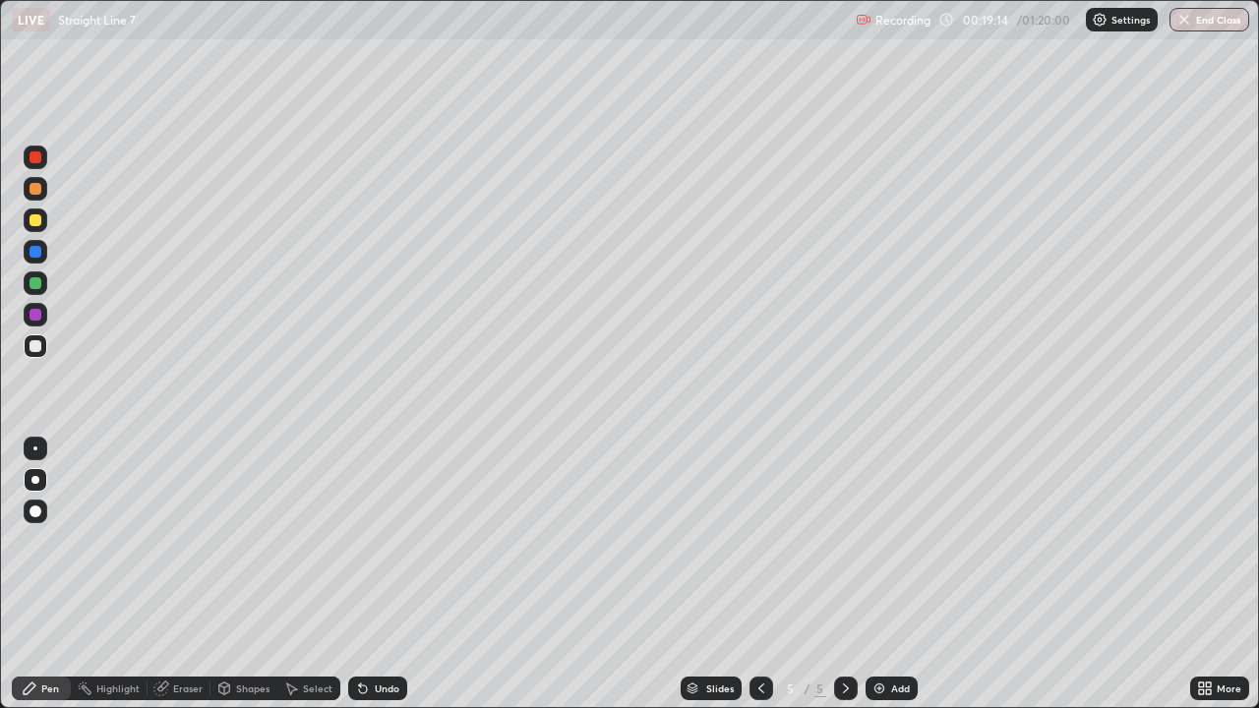
click at [34, 258] on div at bounding box center [36, 252] width 24 height 24
click at [384, 574] on div "Undo" at bounding box center [387, 689] width 25 height 10
click at [34, 343] on div at bounding box center [36, 346] width 12 height 12
click at [37, 160] on div at bounding box center [36, 157] width 12 height 12
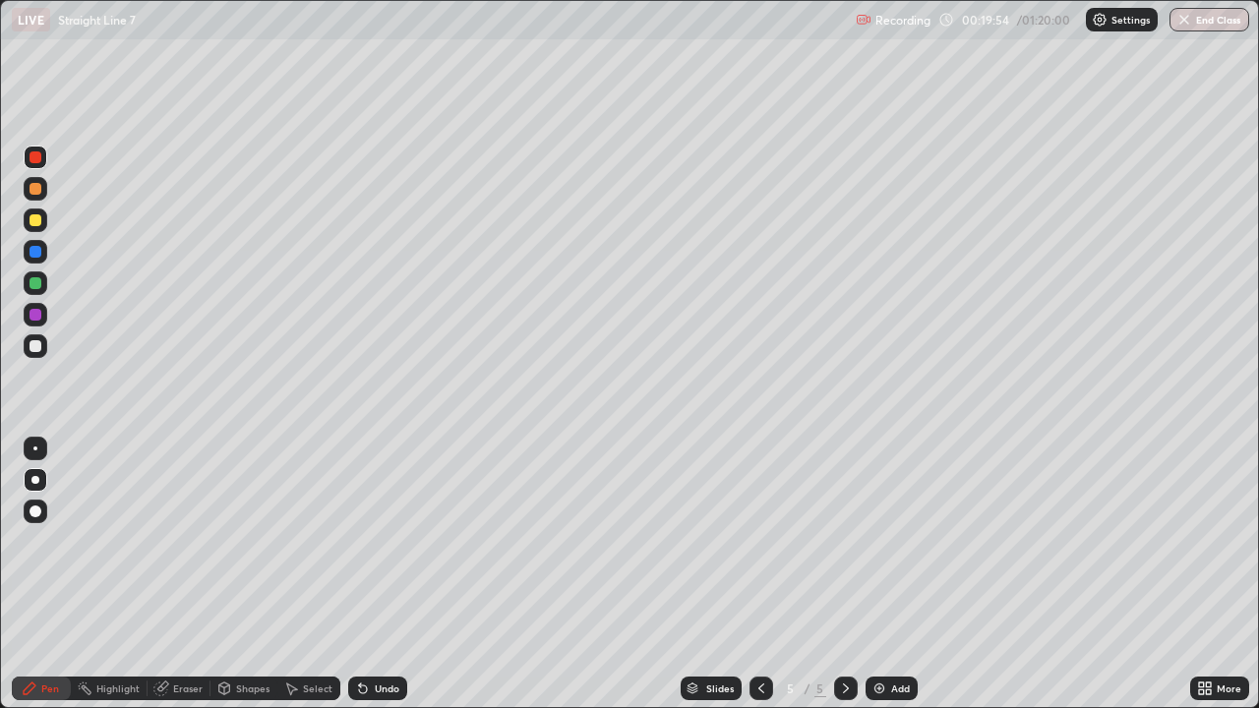
click at [37, 314] on div at bounding box center [36, 315] width 12 height 12
click at [318, 574] on div "Select" at bounding box center [318, 689] width 30 height 10
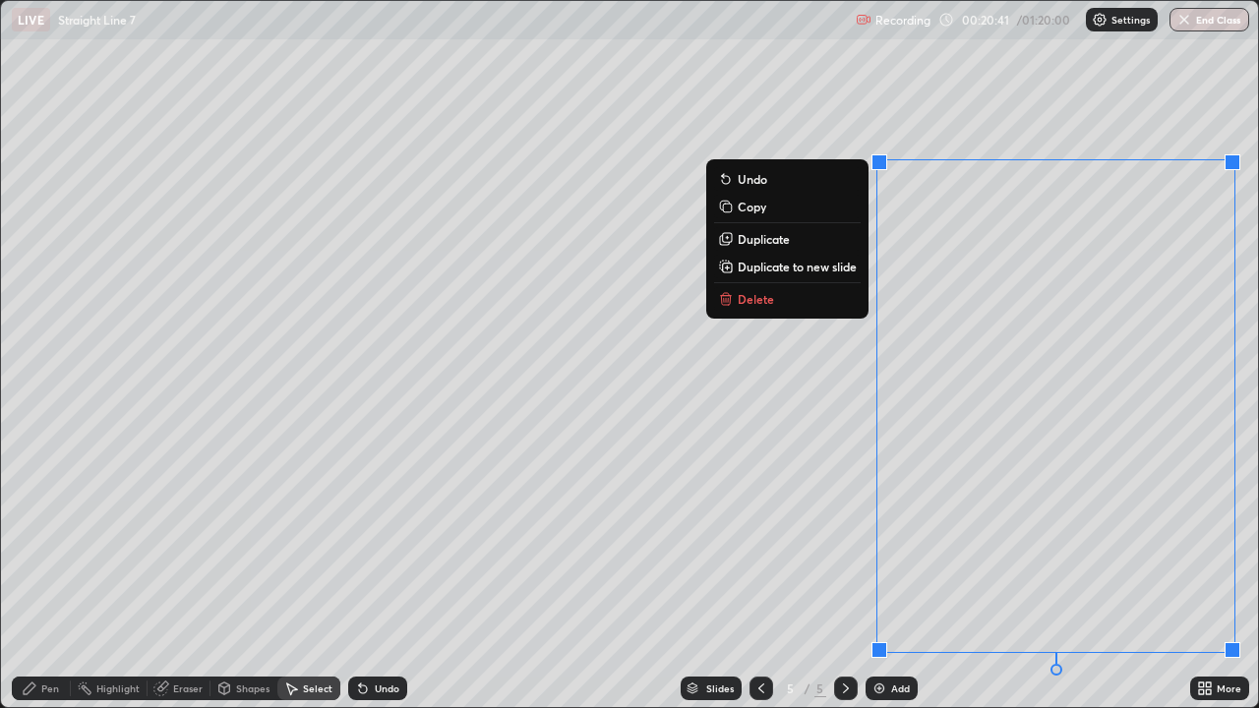
click at [809, 304] on button "Delete" at bounding box center [787, 299] width 147 height 24
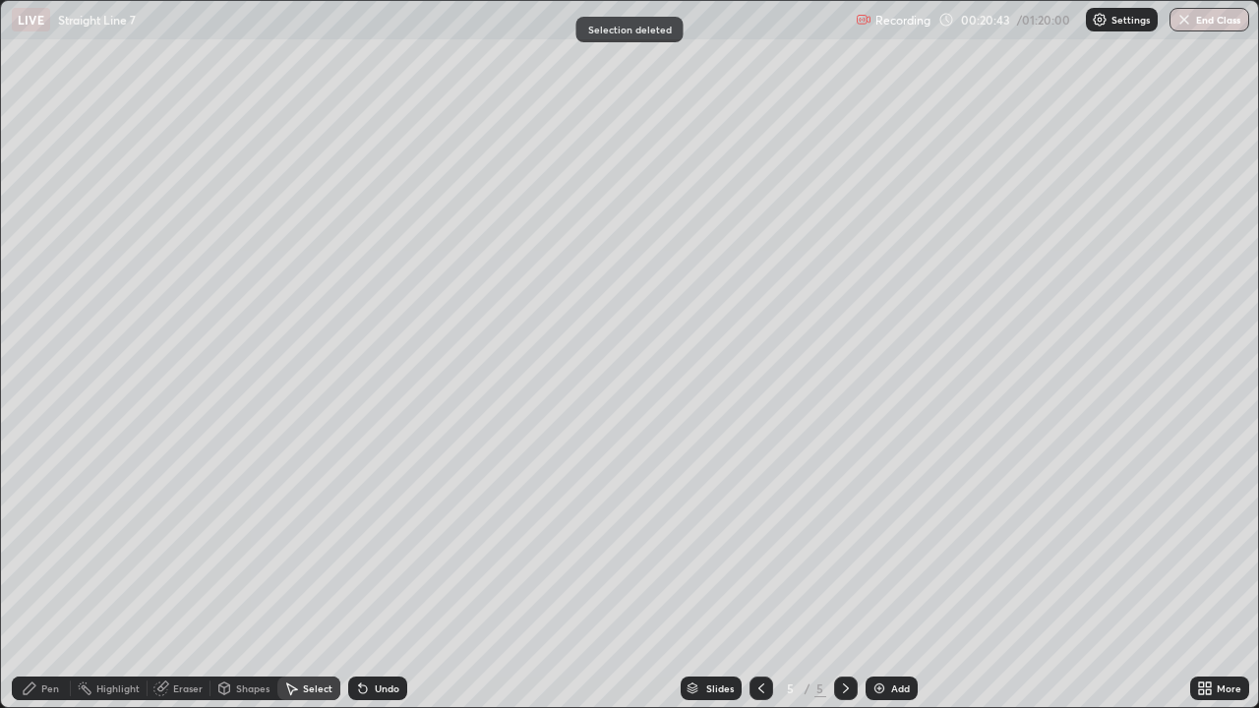
click at [38, 574] on div "Pen" at bounding box center [41, 689] width 59 height 24
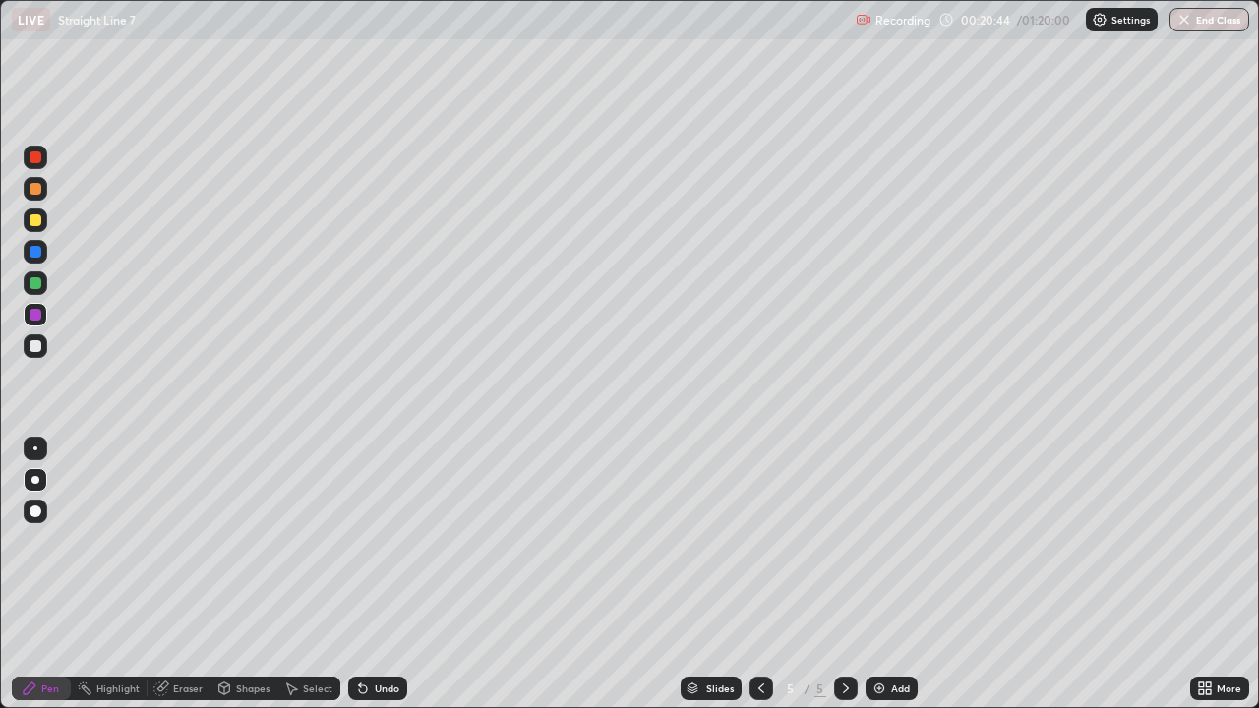
click at [30, 285] on div at bounding box center [36, 283] width 12 height 12
click at [187, 574] on div "Eraser" at bounding box center [188, 689] width 30 height 10
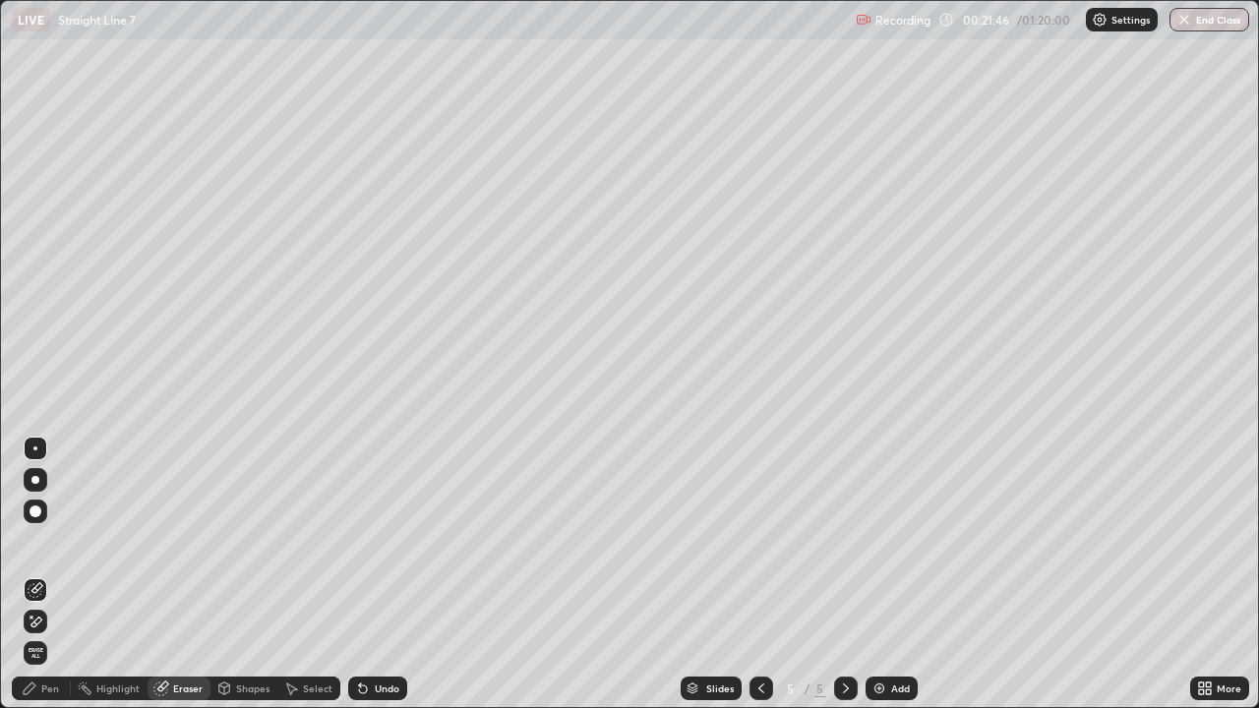
click at [40, 574] on div "Pen" at bounding box center [41, 689] width 59 height 24
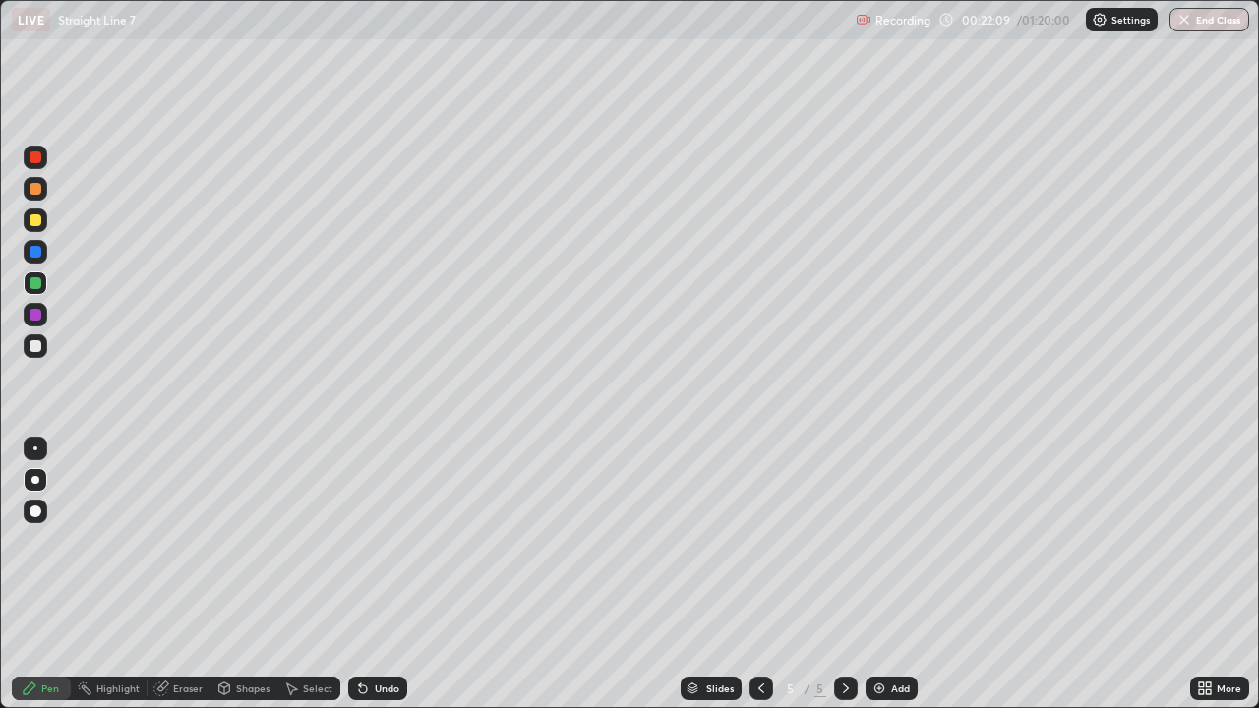
click at [176, 574] on div "Eraser" at bounding box center [188, 689] width 30 height 10
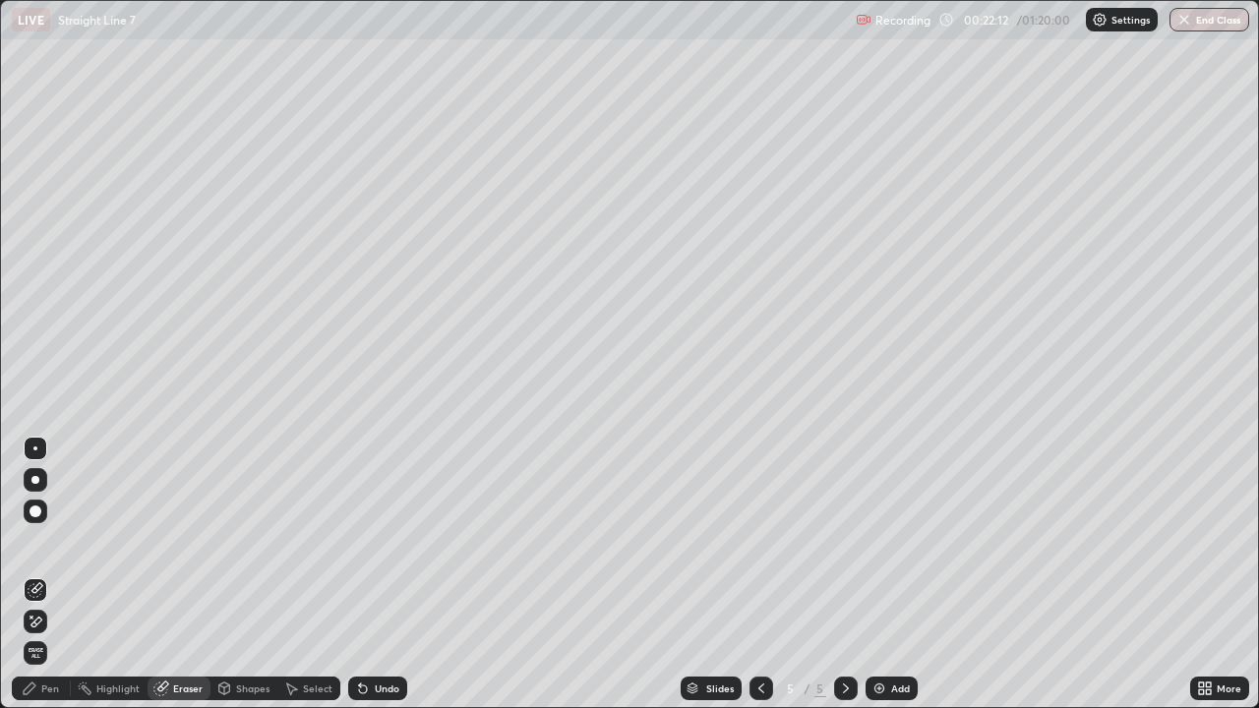
click at [53, 574] on div "Pen" at bounding box center [50, 689] width 18 height 10
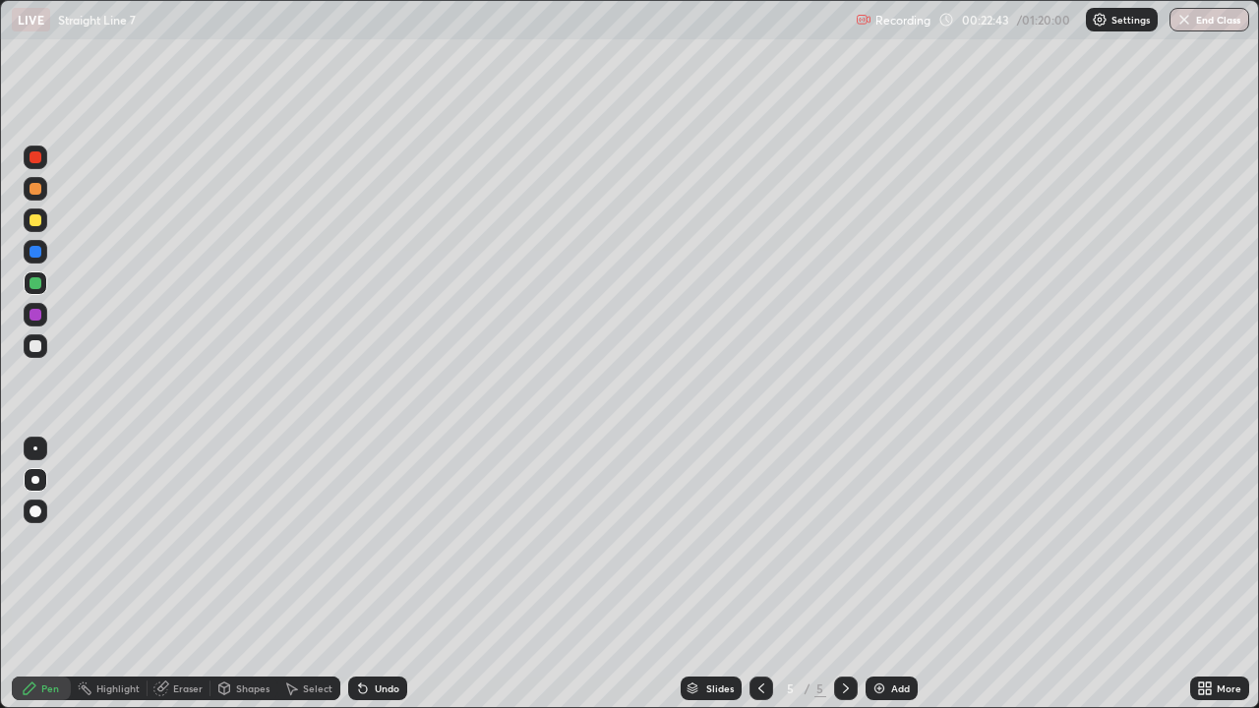
click at [182, 574] on div "Eraser" at bounding box center [188, 689] width 30 height 10
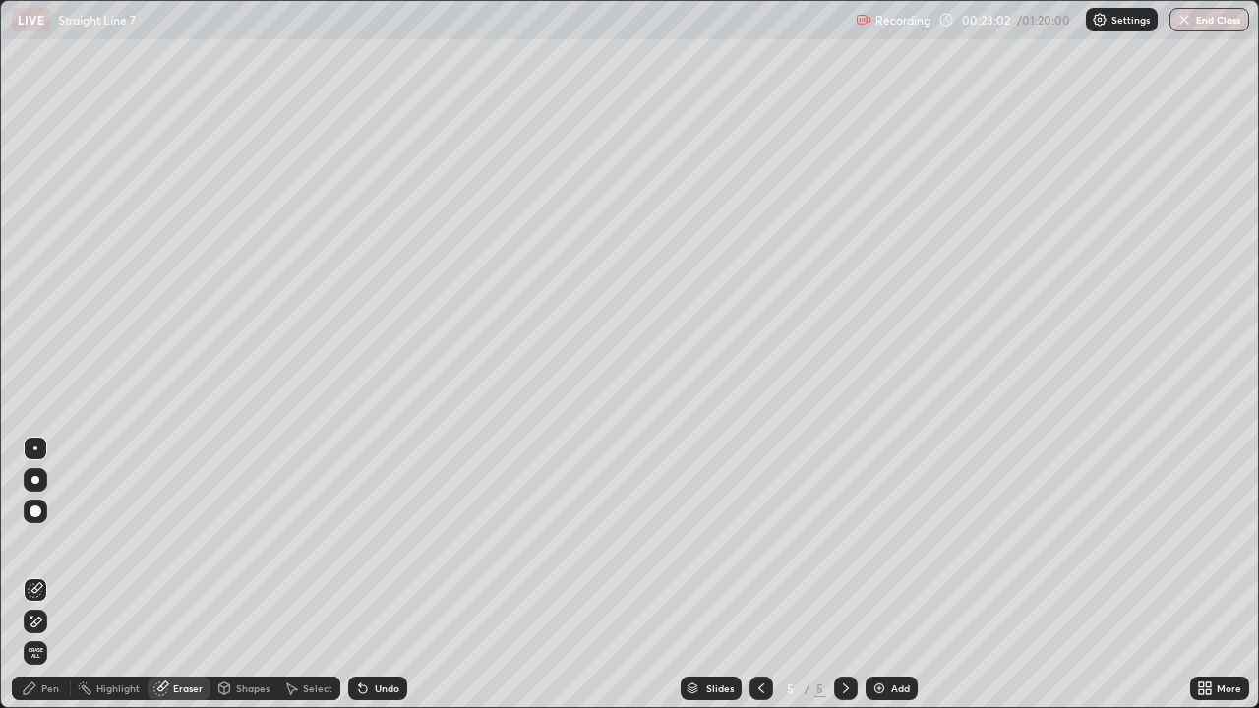
click at [41, 574] on div "Pen" at bounding box center [50, 689] width 18 height 10
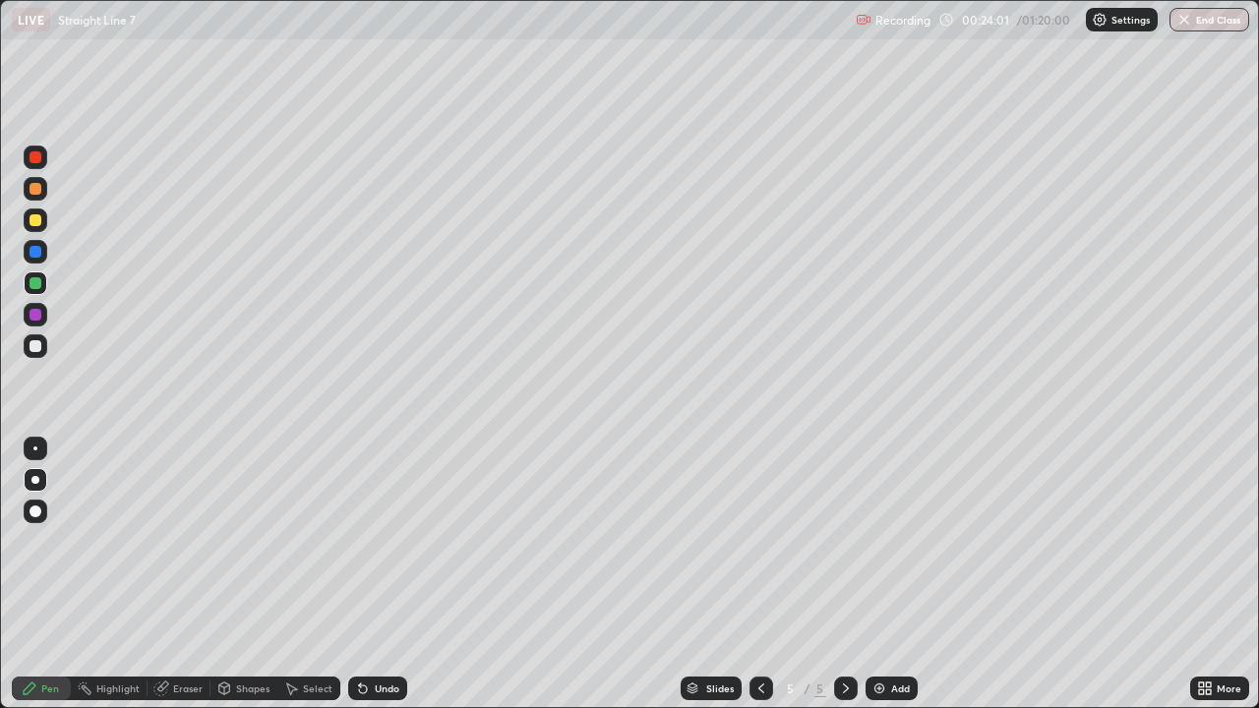
click at [39, 251] on div at bounding box center [36, 252] width 12 height 12
click at [36, 222] on div at bounding box center [36, 220] width 12 height 12
click at [46, 238] on div at bounding box center [36, 251] width 24 height 31
click at [40, 201] on div at bounding box center [36, 188] width 24 height 31
click at [39, 196] on div at bounding box center [36, 189] width 24 height 24
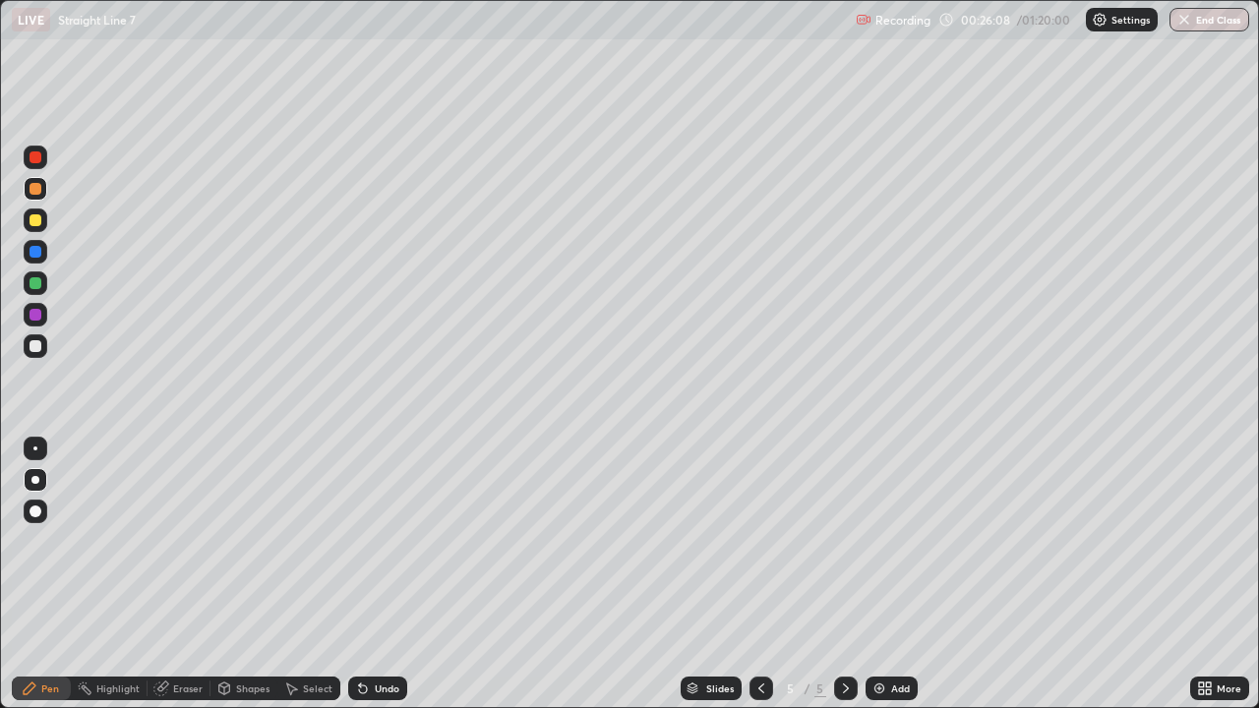
click at [35, 254] on div at bounding box center [36, 252] width 12 height 12
click at [38, 218] on div at bounding box center [36, 220] width 12 height 12
click at [34, 475] on div at bounding box center [36, 480] width 24 height 24
click at [34, 218] on div at bounding box center [36, 220] width 12 height 12
click at [35, 490] on div at bounding box center [36, 480] width 24 height 24
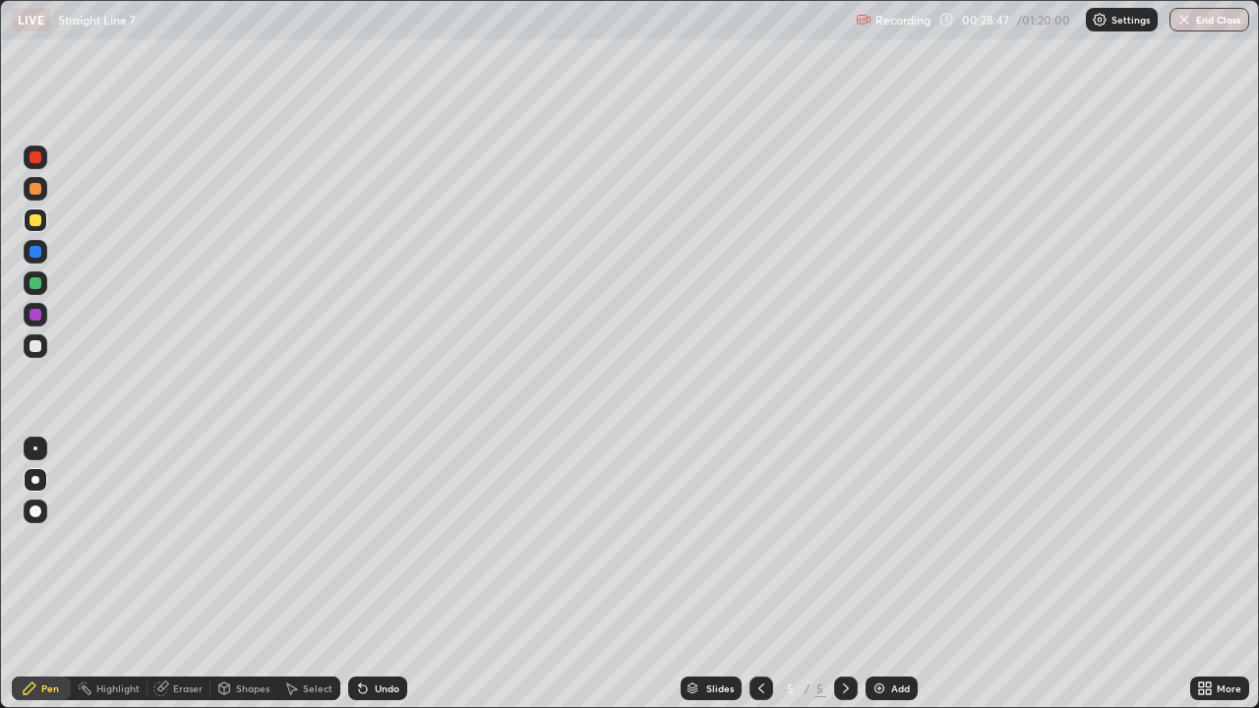
click at [843, 574] on icon at bounding box center [846, 689] width 6 height 10
click at [844, 574] on icon at bounding box center [846, 689] width 16 height 16
click at [852, 574] on icon at bounding box center [846, 689] width 16 height 16
click at [895, 574] on div "Add" at bounding box center [900, 689] width 19 height 10
click at [36, 223] on div at bounding box center [36, 220] width 12 height 12
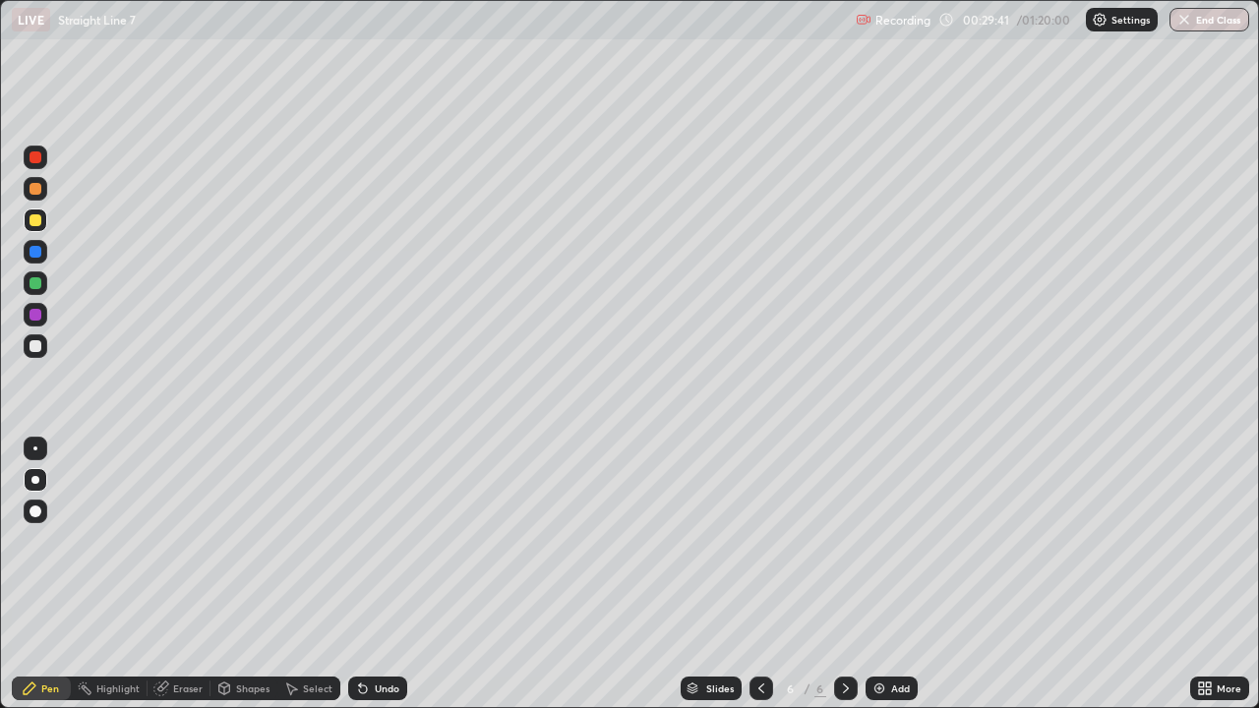
click at [380, 574] on div "Undo" at bounding box center [387, 689] width 25 height 10
click at [378, 574] on div "Undo" at bounding box center [377, 689] width 59 height 24
click at [384, 574] on div "Undo" at bounding box center [387, 689] width 25 height 10
click at [32, 349] on div at bounding box center [36, 346] width 12 height 12
click at [36, 319] on div at bounding box center [36, 315] width 12 height 12
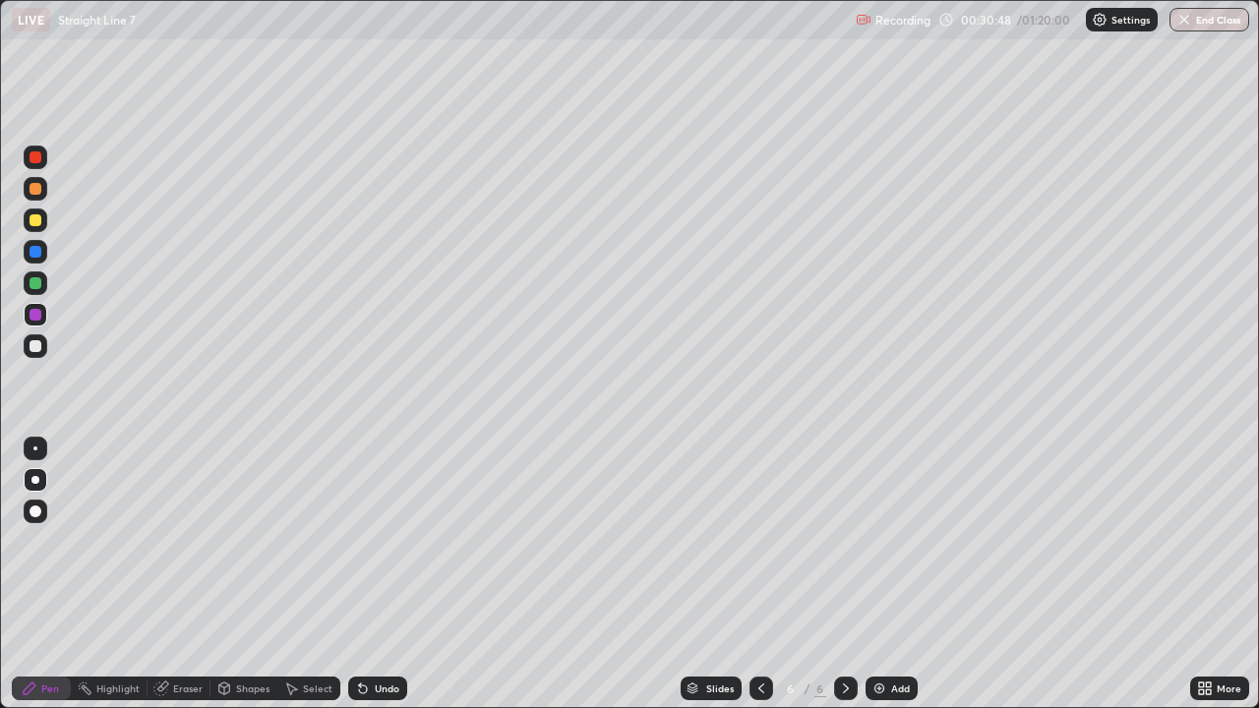
click at [37, 254] on div at bounding box center [36, 252] width 12 height 12
click at [369, 574] on div "Undo" at bounding box center [377, 689] width 59 height 24
click at [375, 574] on div "Undo" at bounding box center [387, 689] width 25 height 10
click at [376, 574] on div "Undo" at bounding box center [387, 689] width 25 height 10
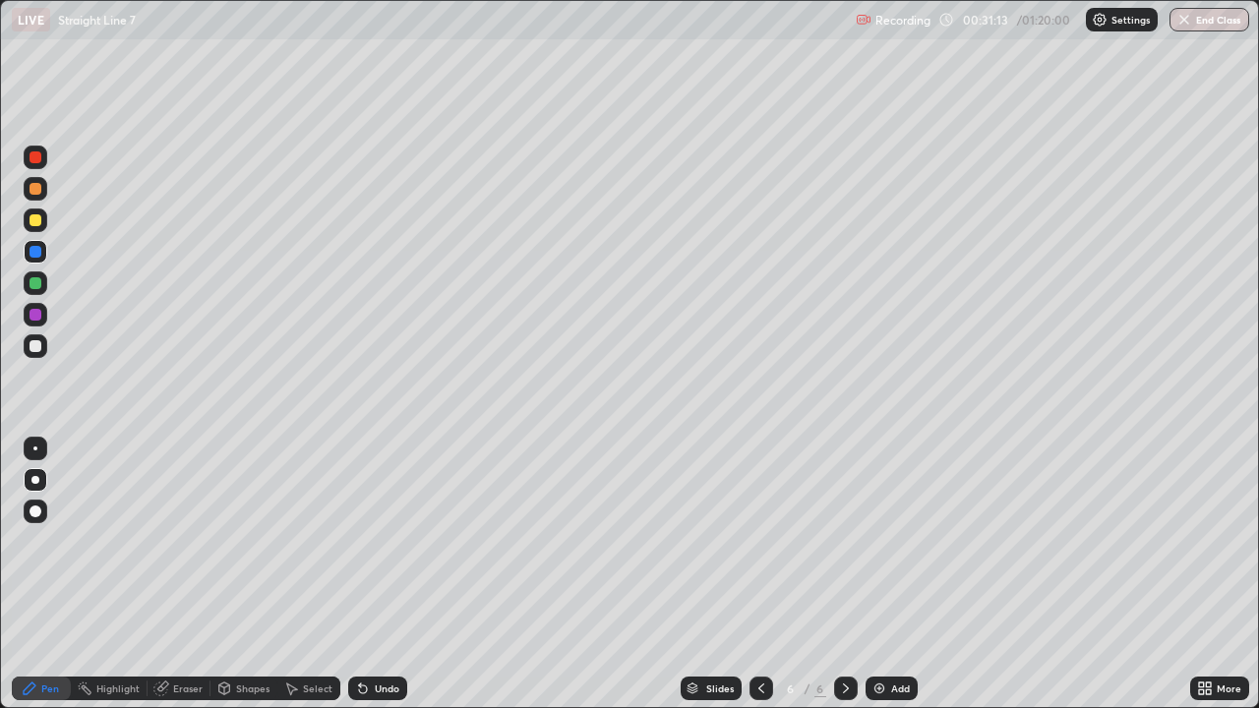
click at [39, 251] on div at bounding box center [36, 252] width 12 height 12
click at [33, 192] on div at bounding box center [36, 189] width 12 height 12
click at [34, 160] on div at bounding box center [36, 157] width 12 height 12
click at [37, 349] on div at bounding box center [36, 346] width 12 height 12
click at [39, 156] on div at bounding box center [36, 157] width 12 height 12
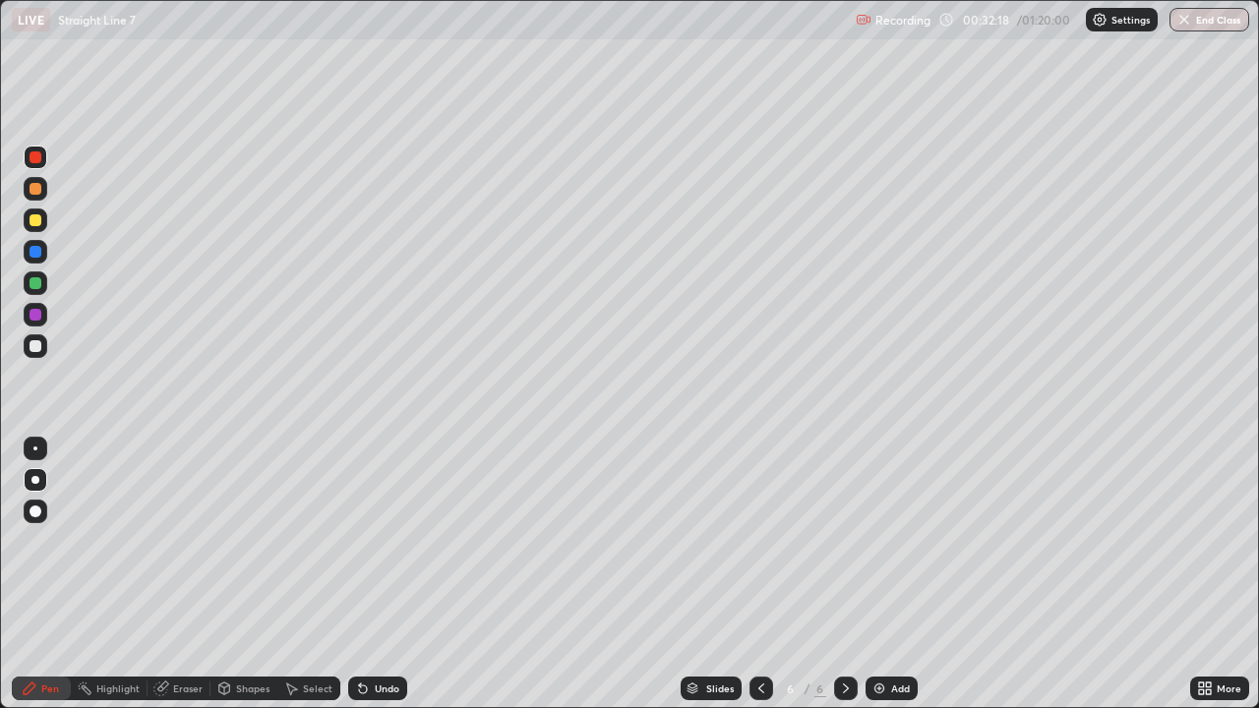
click at [35, 187] on div at bounding box center [36, 189] width 12 height 12
click at [38, 218] on div at bounding box center [36, 220] width 12 height 12
click at [39, 482] on div at bounding box center [36, 480] width 24 height 24
click at [846, 574] on icon at bounding box center [846, 689] width 16 height 16
click at [901, 574] on div "Add" at bounding box center [900, 689] width 19 height 10
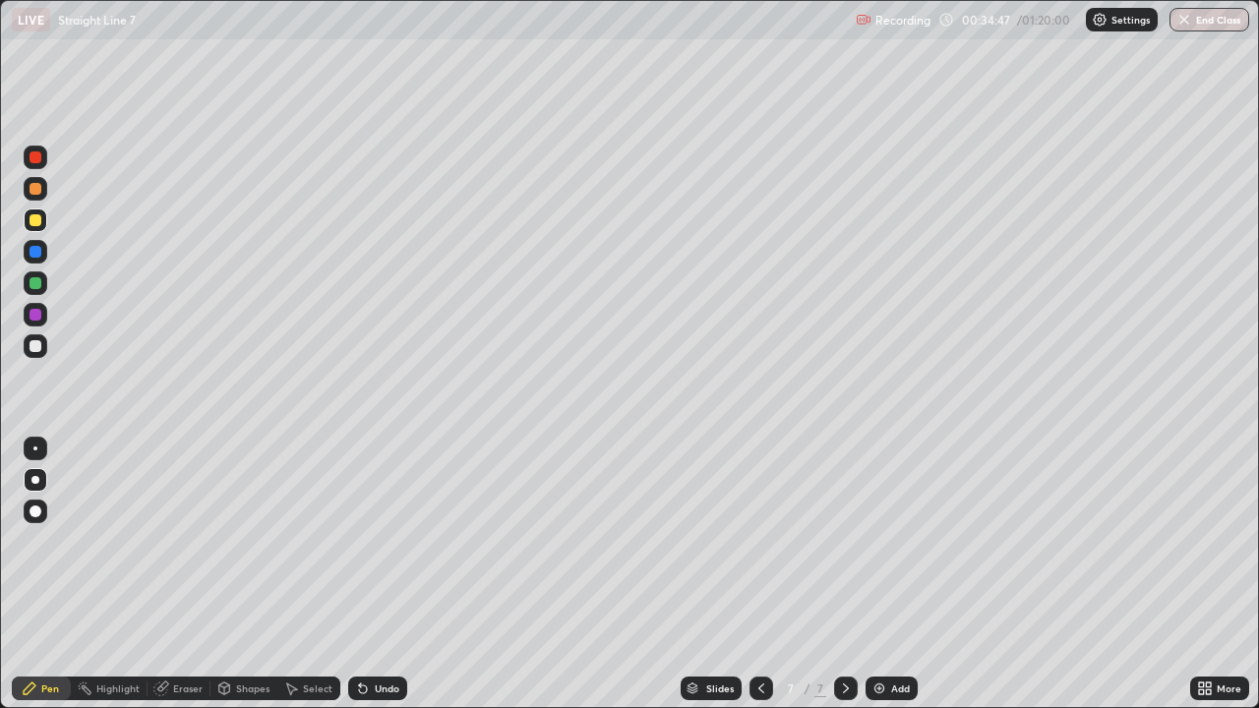
click at [43, 221] on div at bounding box center [36, 221] width 24 height 24
click at [38, 343] on div at bounding box center [36, 346] width 12 height 12
click at [34, 348] on div at bounding box center [36, 346] width 12 height 12
click at [34, 163] on div at bounding box center [36, 158] width 24 height 24
click at [381, 574] on div "Undo" at bounding box center [387, 689] width 25 height 10
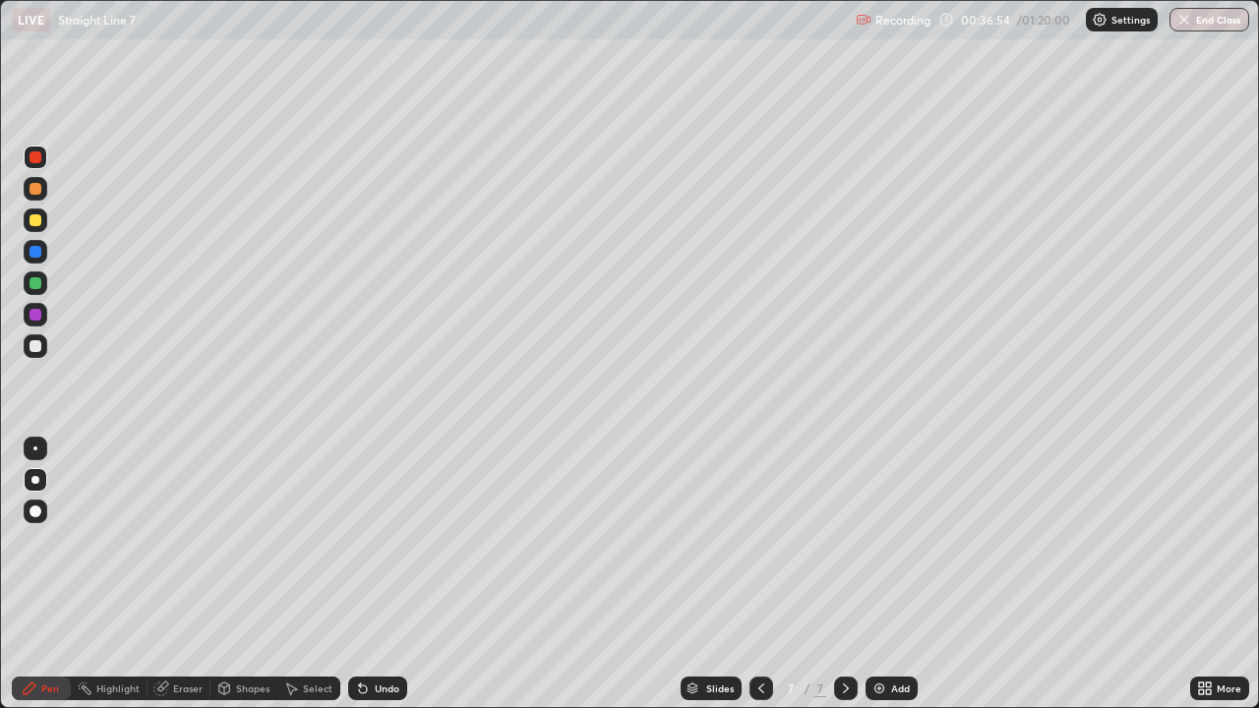
click at [385, 574] on div "Undo" at bounding box center [387, 689] width 25 height 10
click at [33, 313] on div at bounding box center [36, 315] width 12 height 12
click at [301, 574] on div "Select" at bounding box center [308, 689] width 63 height 24
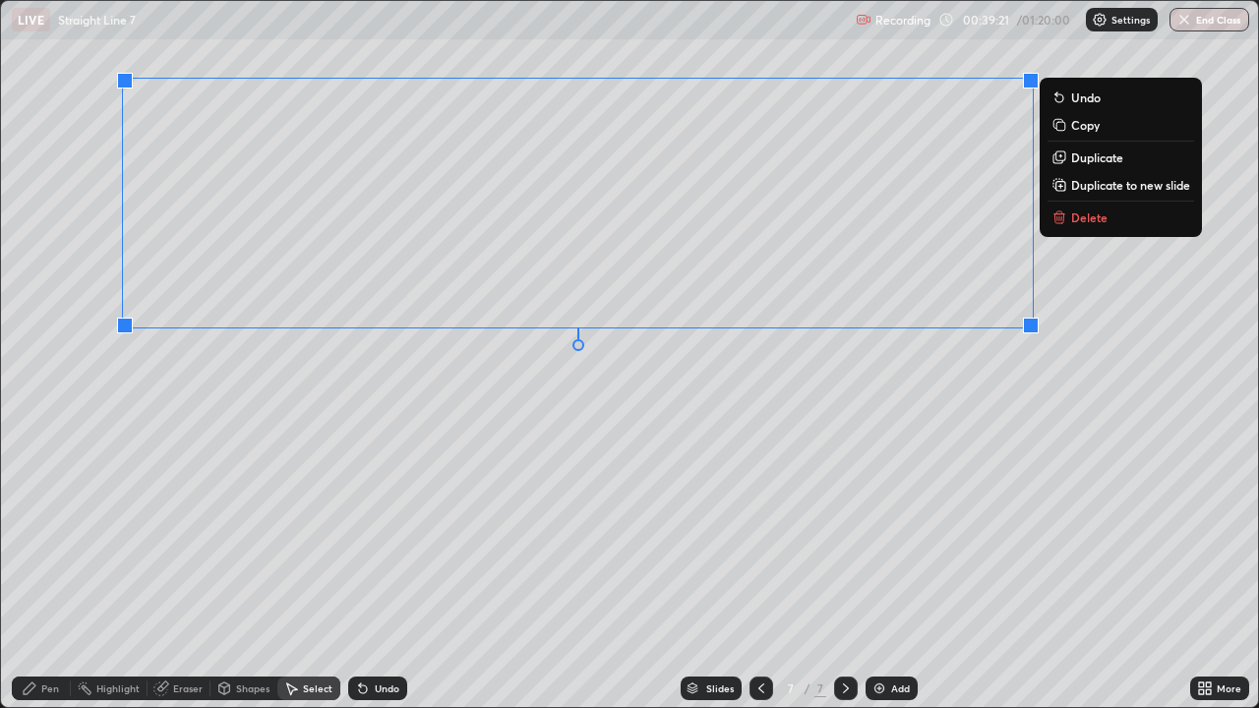
click at [1076, 186] on p "Duplicate to new slide" at bounding box center [1130, 185] width 119 height 16
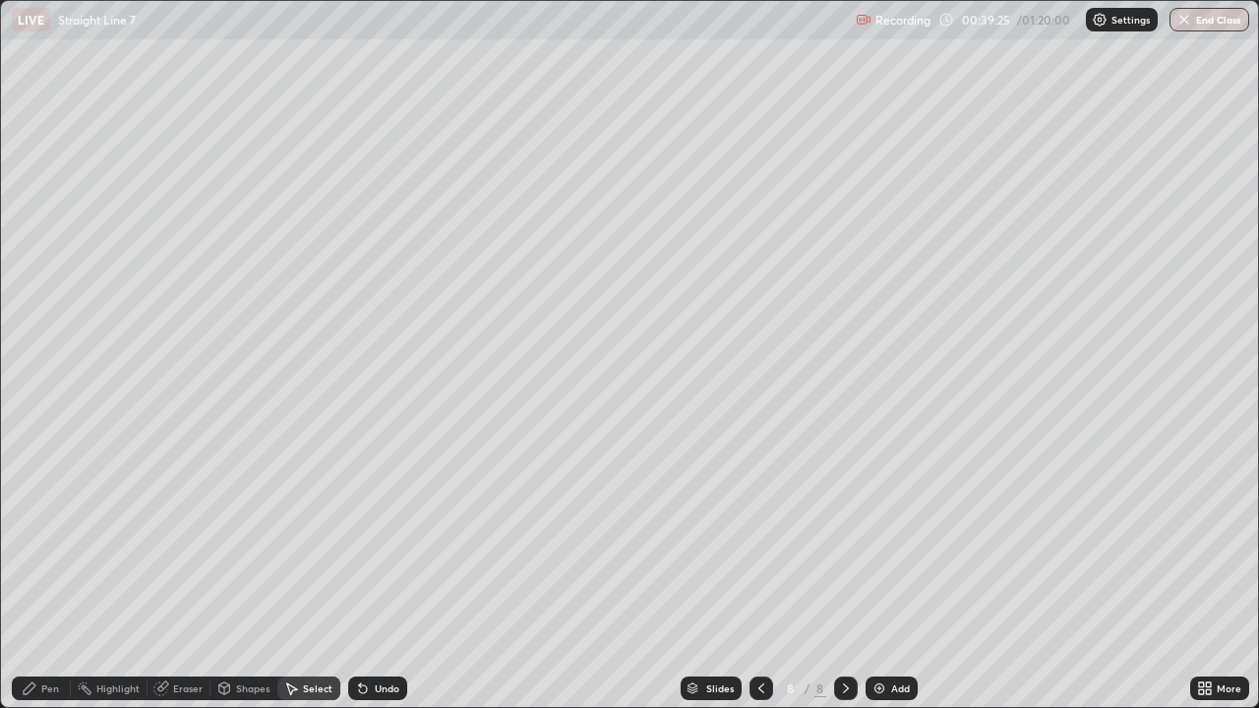
click at [52, 574] on div "Pen" at bounding box center [50, 689] width 18 height 10
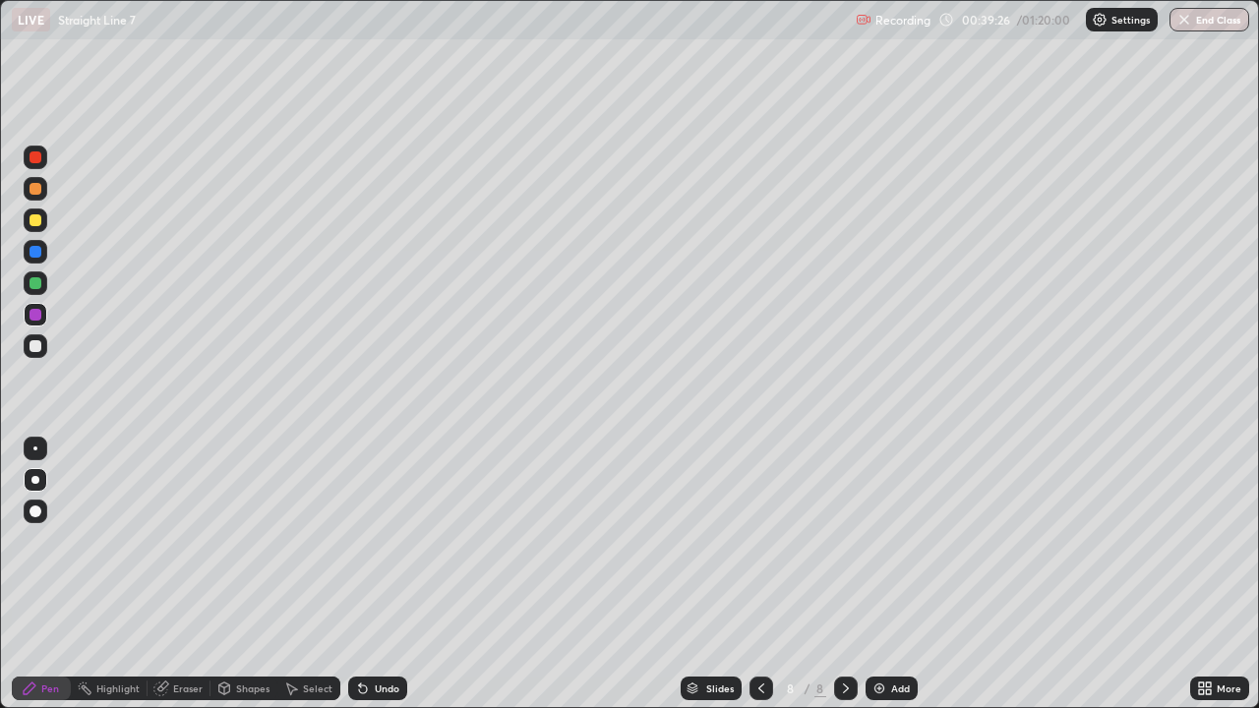
click at [40, 156] on div at bounding box center [36, 157] width 12 height 12
click at [183, 574] on div "Eraser" at bounding box center [188, 689] width 30 height 10
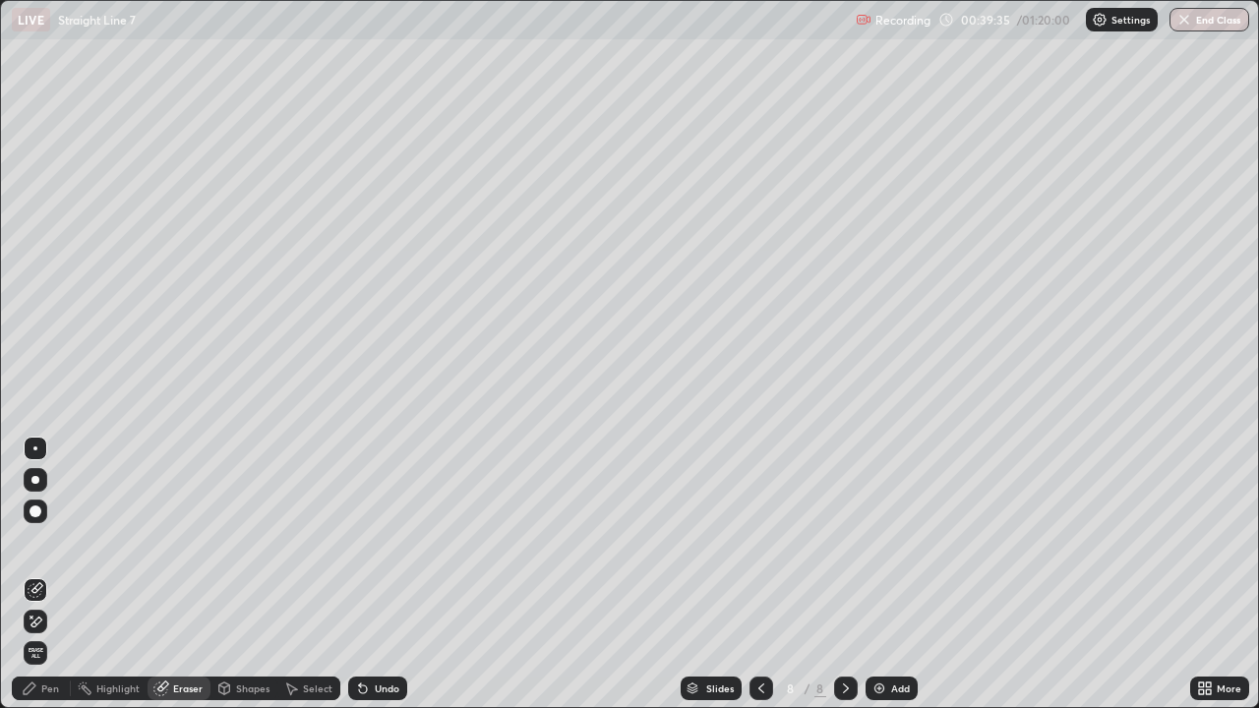
click at [49, 574] on div "Pen" at bounding box center [50, 689] width 18 height 10
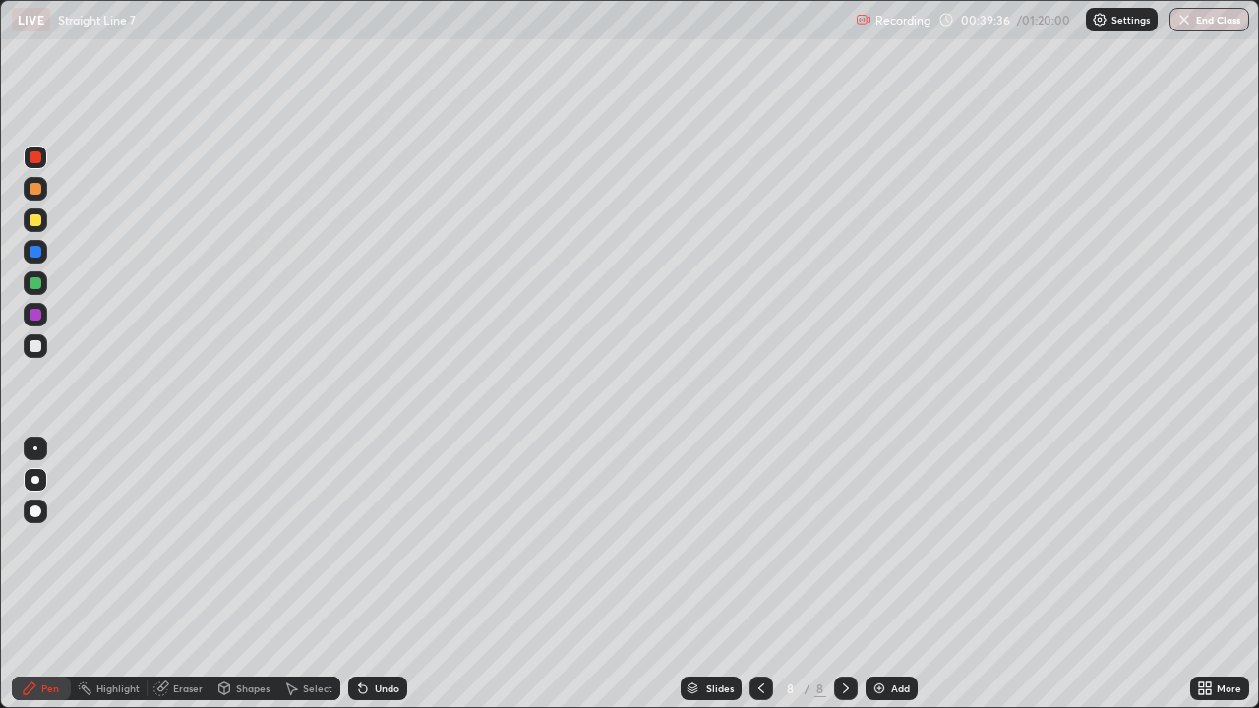
click at [38, 224] on div at bounding box center [36, 220] width 12 height 12
click at [761, 574] on icon at bounding box center [761, 689] width 16 height 16
click at [855, 574] on div at bounding box center [846, 689] width 24 height 24
click at [171, 574] on div "Eraser" at bounding box center [179, 689] width 63 height 24
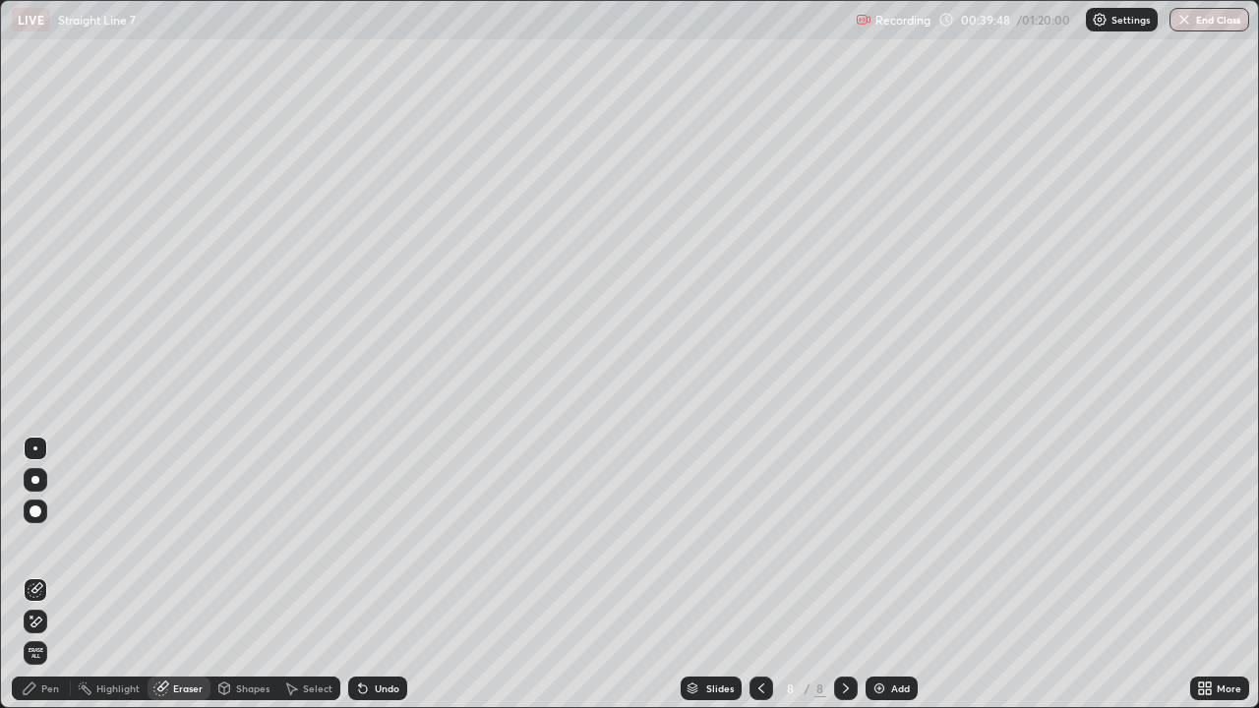
click at [44, 574] on div "Pen" at bounding box center [50, 689] width 18 height 10
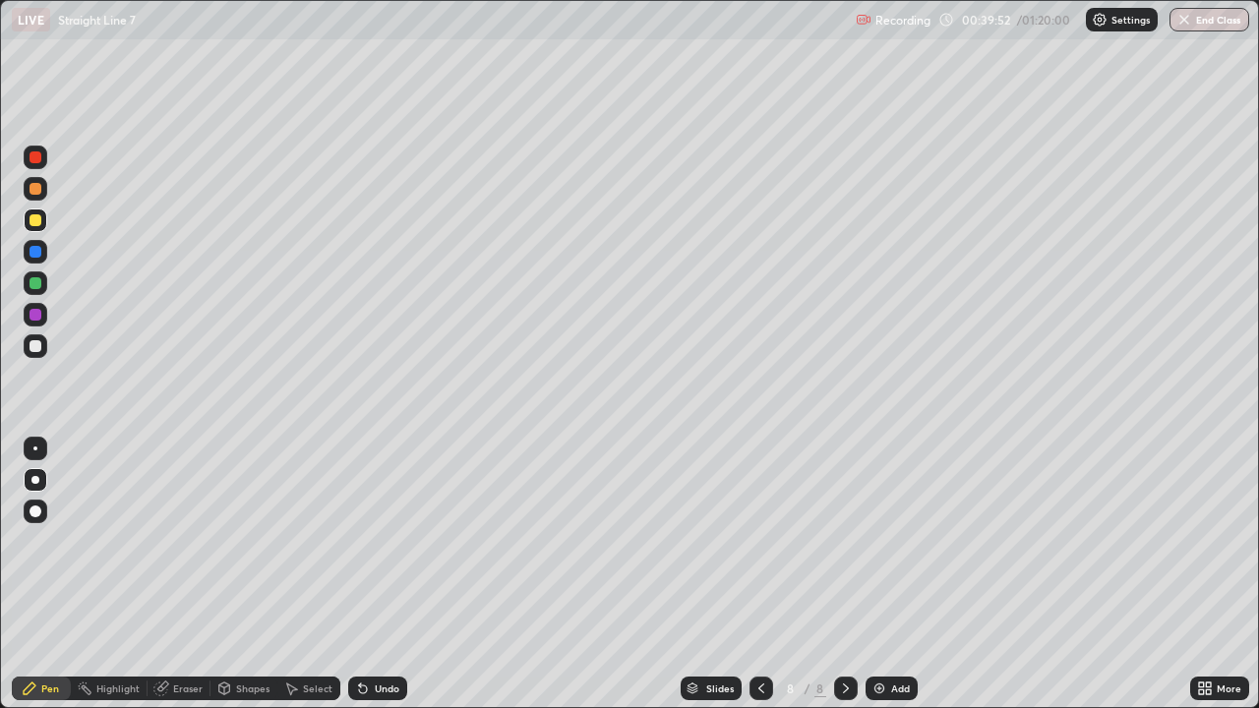
click at [34, 348] on div at bounding box center [36, 346] width 12 height 12
click at [382, 574] on div "Undo" at bounding box center [387, 689] width 25 height 10
click at [380, 574] on div "Undo" at bounding box center [387, 689] width 25 height 10
click at [33, 159] on div at bounding box center [36, 157] width 12 height 12
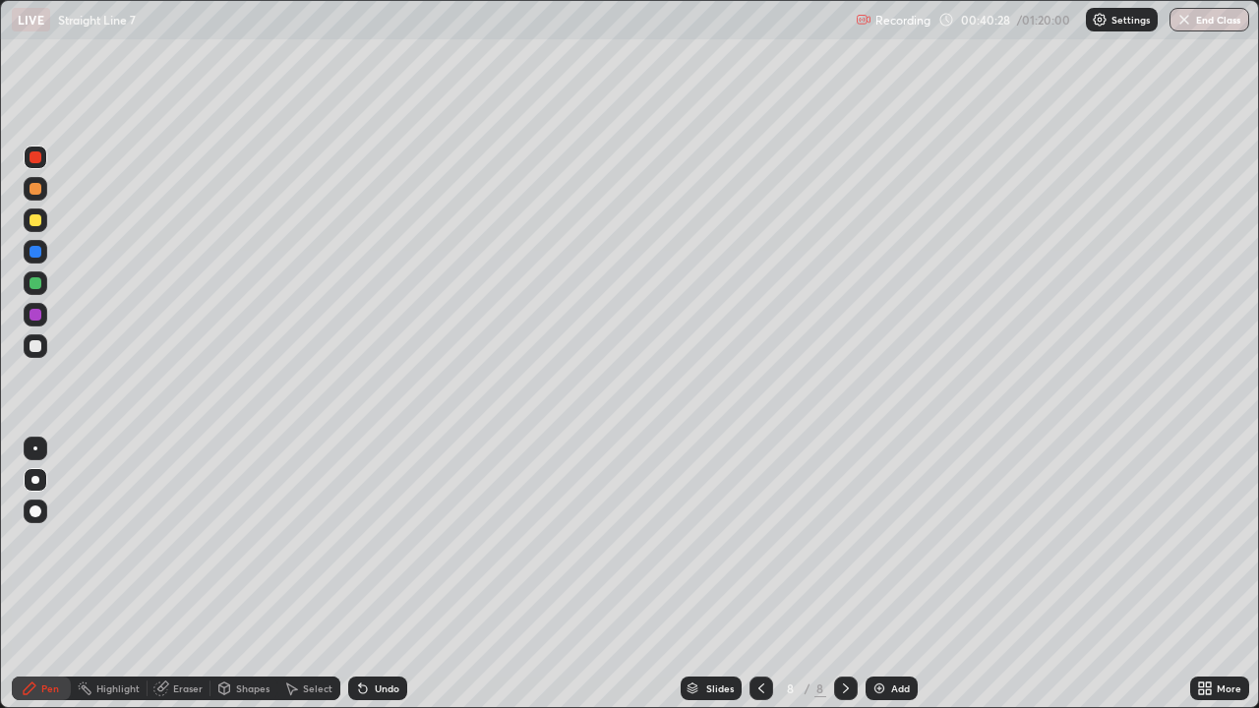
click at [375, 574] on div "Undo" at bounding box center [387, 689] width 25 height 10
click at [381, 574] on div "Undo" at bounding box center [387, 689] width 25 height 10
click at [384, 574] on div "Undo" at bounding box center [377, 689] width 59 height 24
click at [386, 574] on div "Undo" at bounding box center [387, 689] width 25 height 10
click at [388, 574] on div "Undo" at bounding box center [387, 689] width 25 height 10
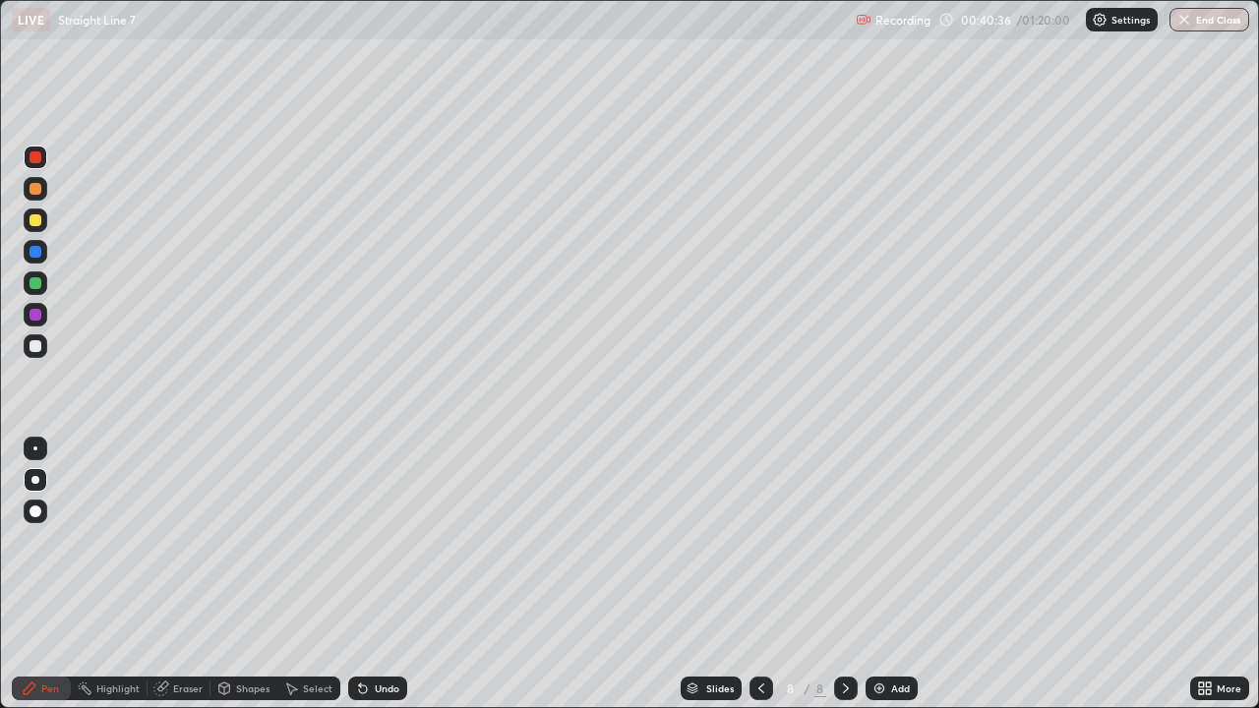
click at [188, 574] on div "Eraser" at bounding box center [188, 689] width 30 height 10
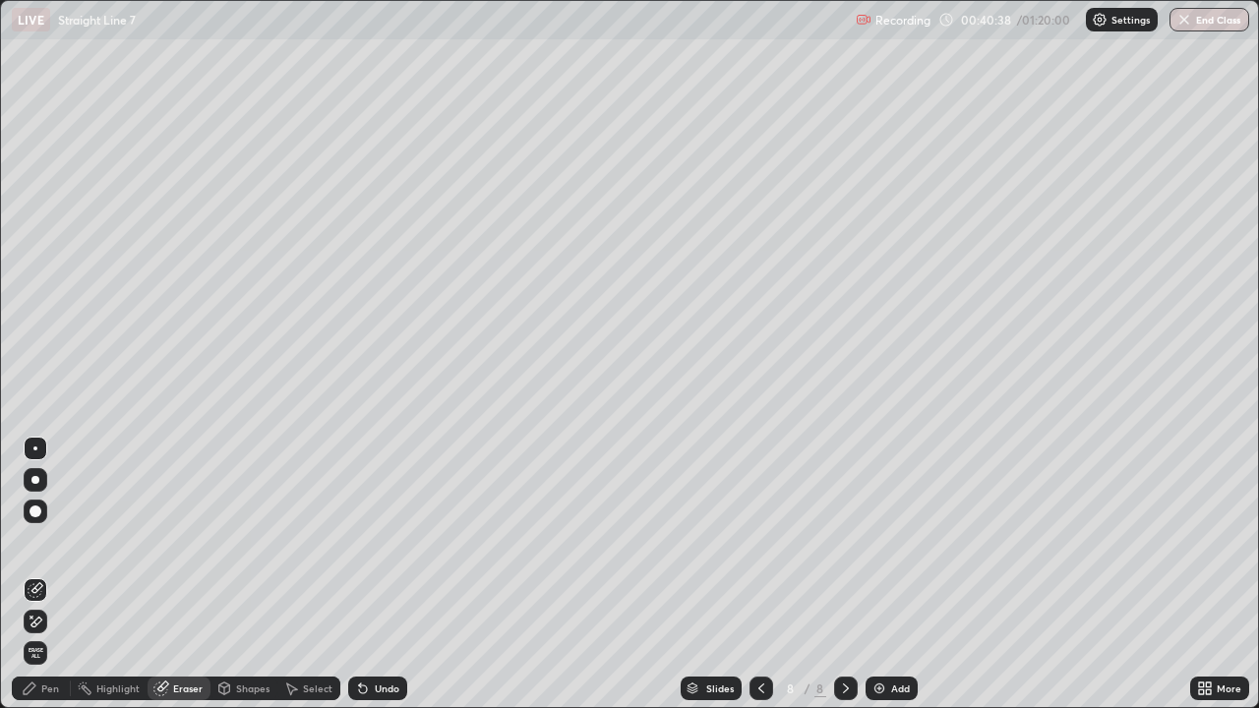
click at [34, 574] on icon at bounding box center [30, 689] width 12 height 12
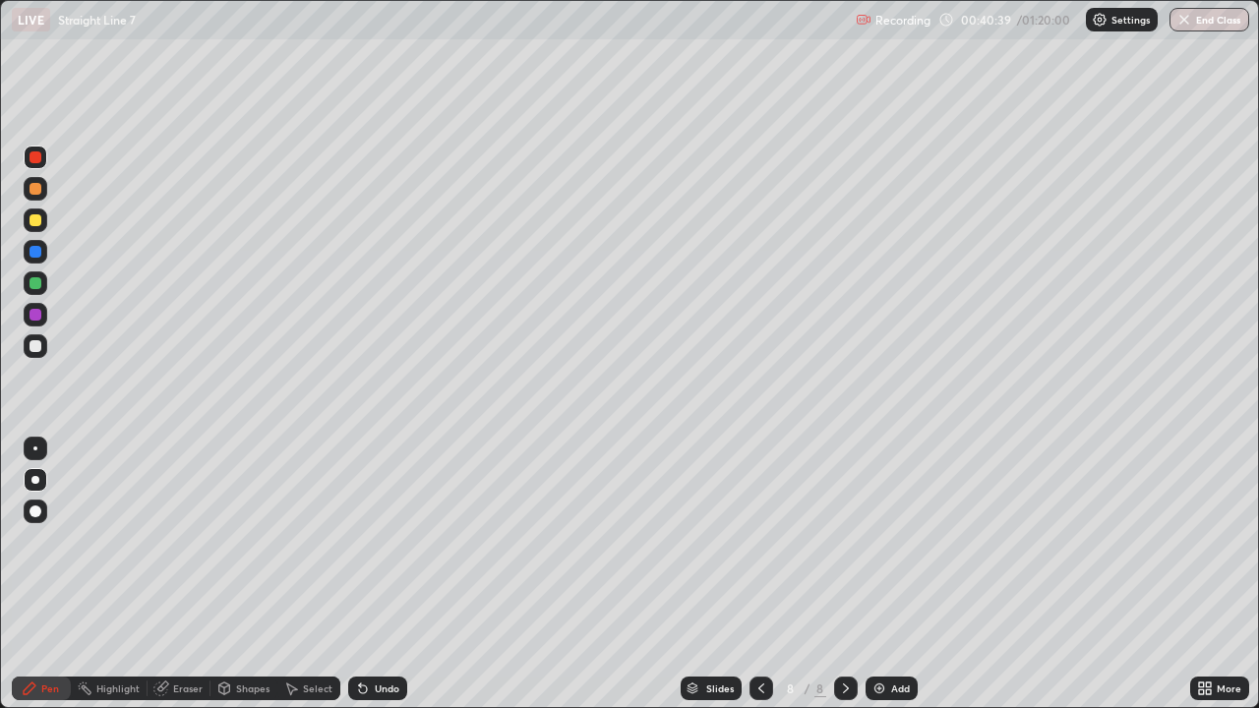
click at [34, 346] on div at bounding box center [36, 346] width 12 height 12
click at [36, 318] on div at bounding box center [36, 315] width 12 height 12
click at [178, 574] on div "Eraser" at bounding box center [188, 689] width 30 height 10
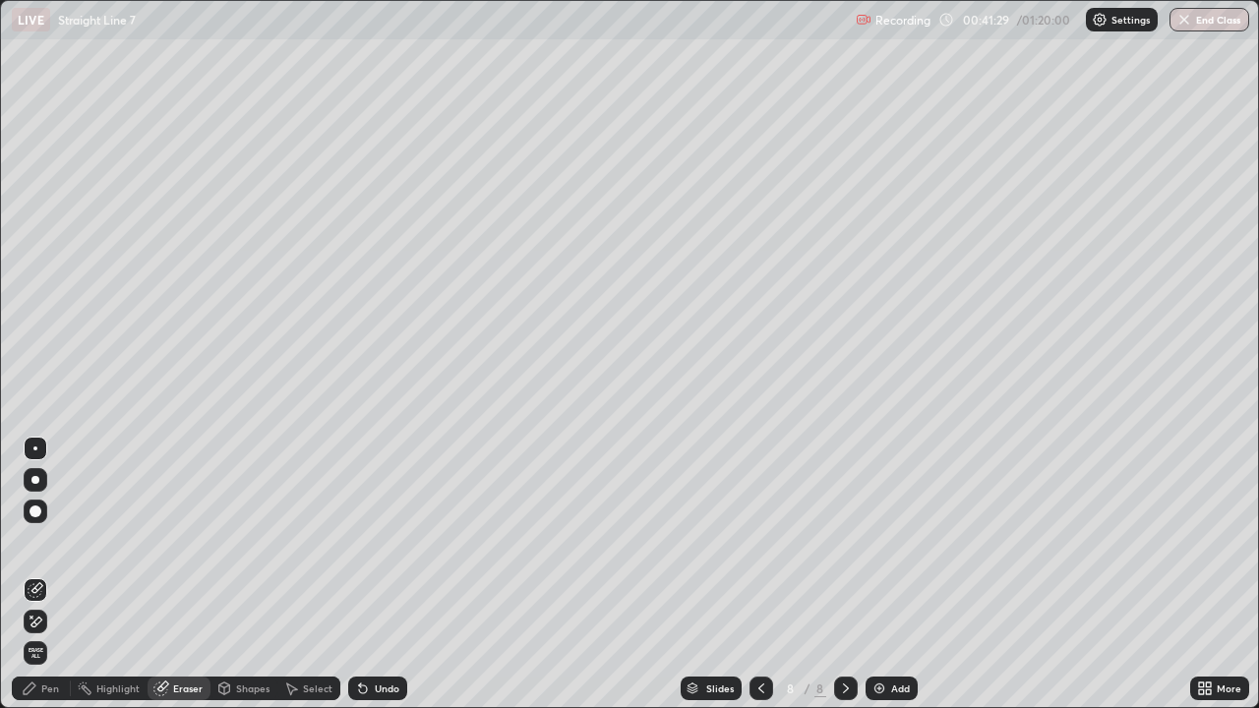
click at [46, 574] on div "Pen" at bounding box center [50, 689] width 18 height 10
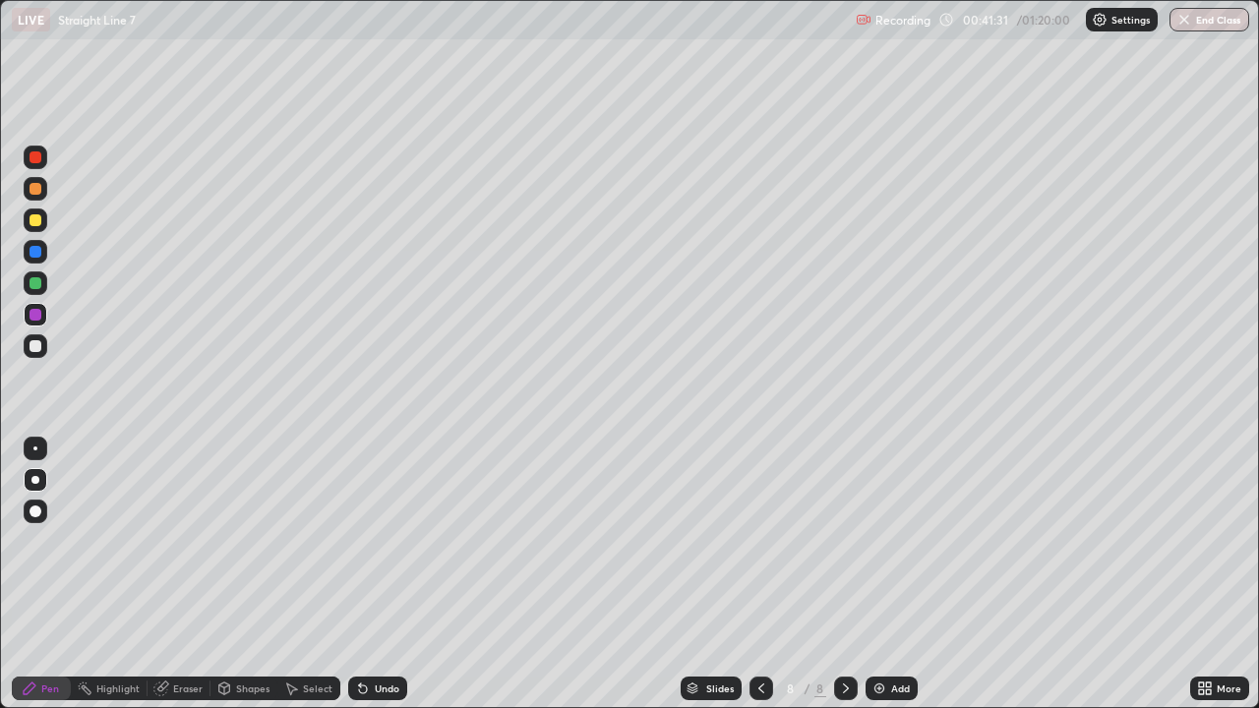
click at [180, 574] on div "Eraser" at bounding box center [188, 689] width 30 height 10
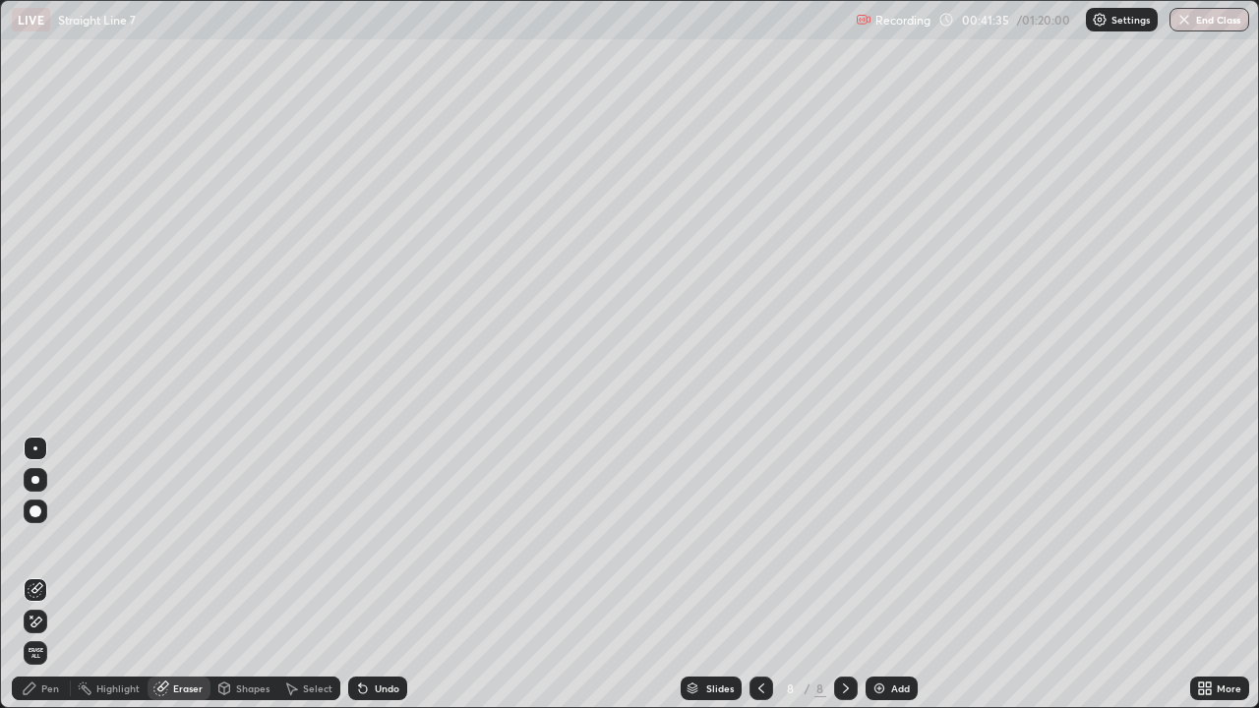
click at [92, 574] on div "Highlight" at bounding box center [109, 689] width 77 height 24
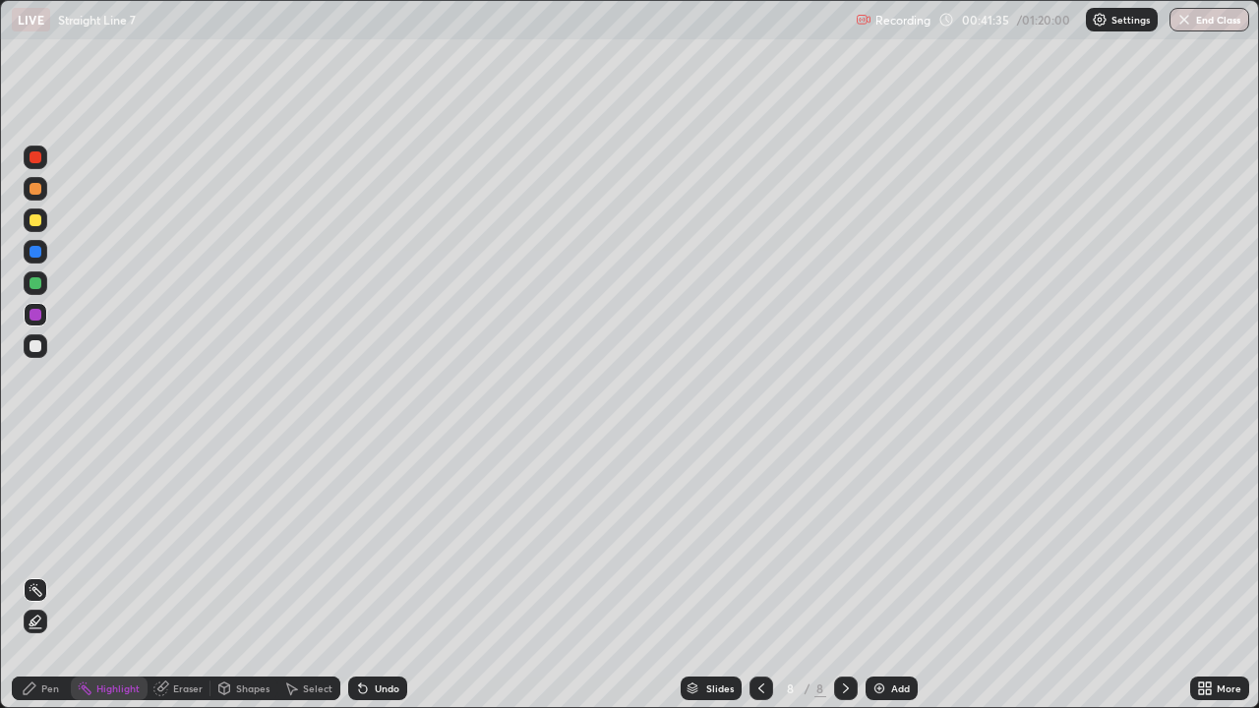
click at [50, 574] on div "Pen" at bounding box center [50, 689] width 18 height 10
click at [35, 345] on div at bounding box center [36, 346] width 12 height 12
click at [163, 574] on icon at bounding box center [160, 689] width 13 height 13
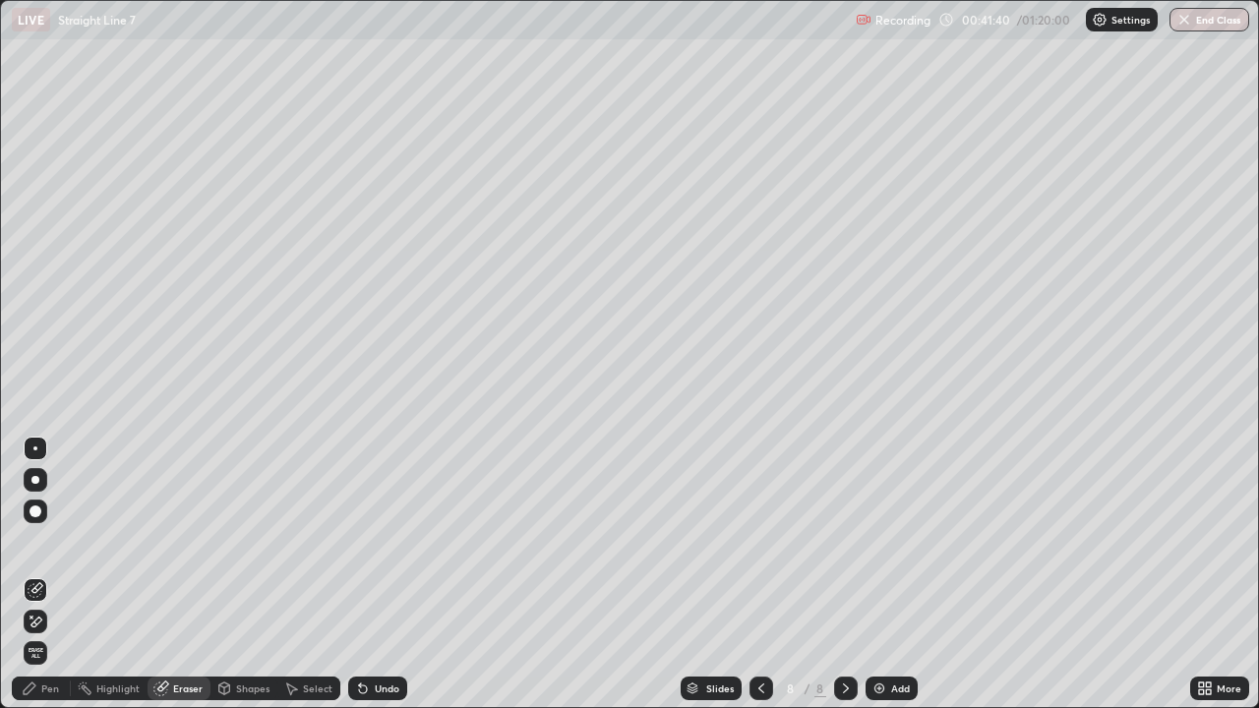
click at [45, 574] on div "Pen" at bounding box center [50, 689] width 18 height 10
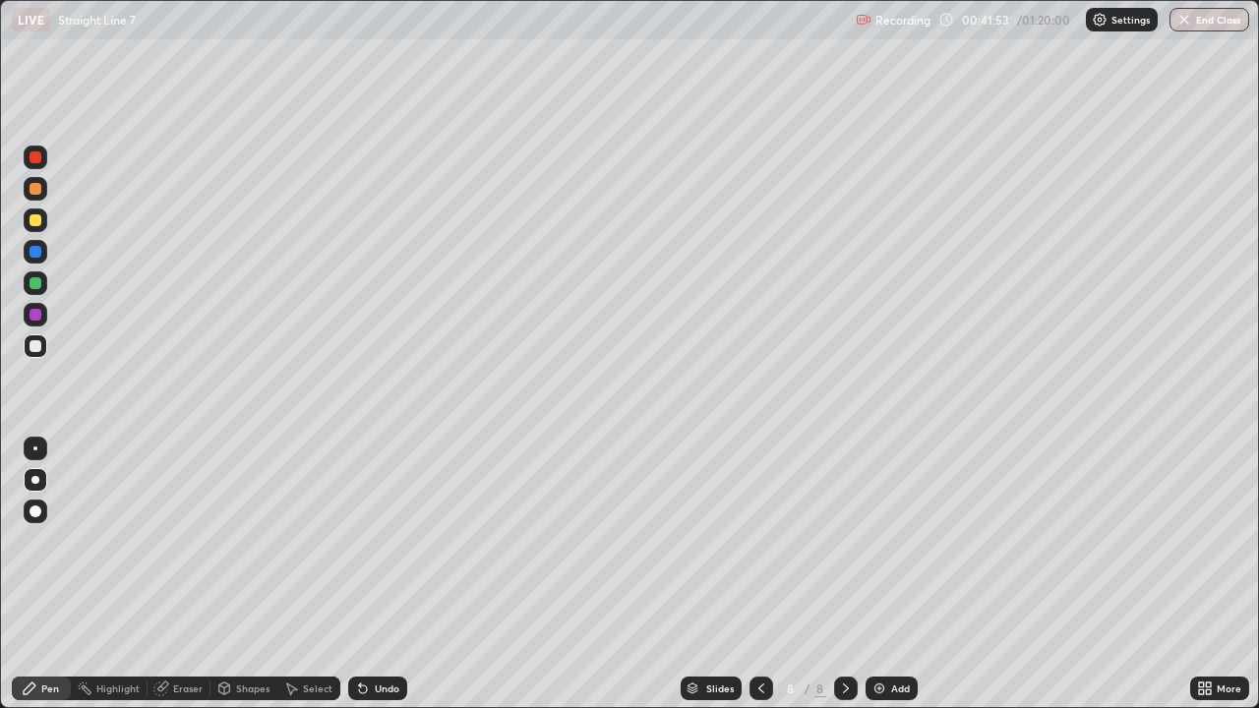
click at [33, 317] on div at bounding box center [36, 315] width 12 height 12
click at [187, 574] on div "Eraser" at bounding box center [188, 689] width 30 height 10
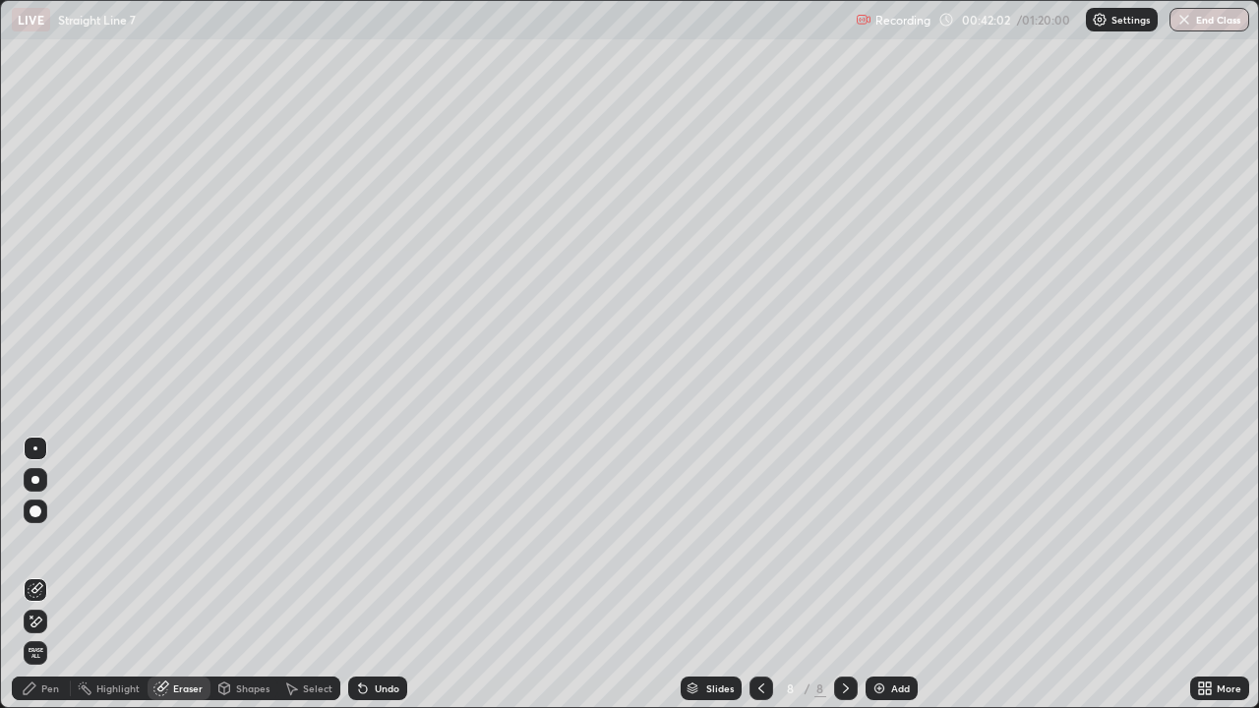
click at [39, 574] on div "Pen" at bounding box center [41, 689] width 59 height 24
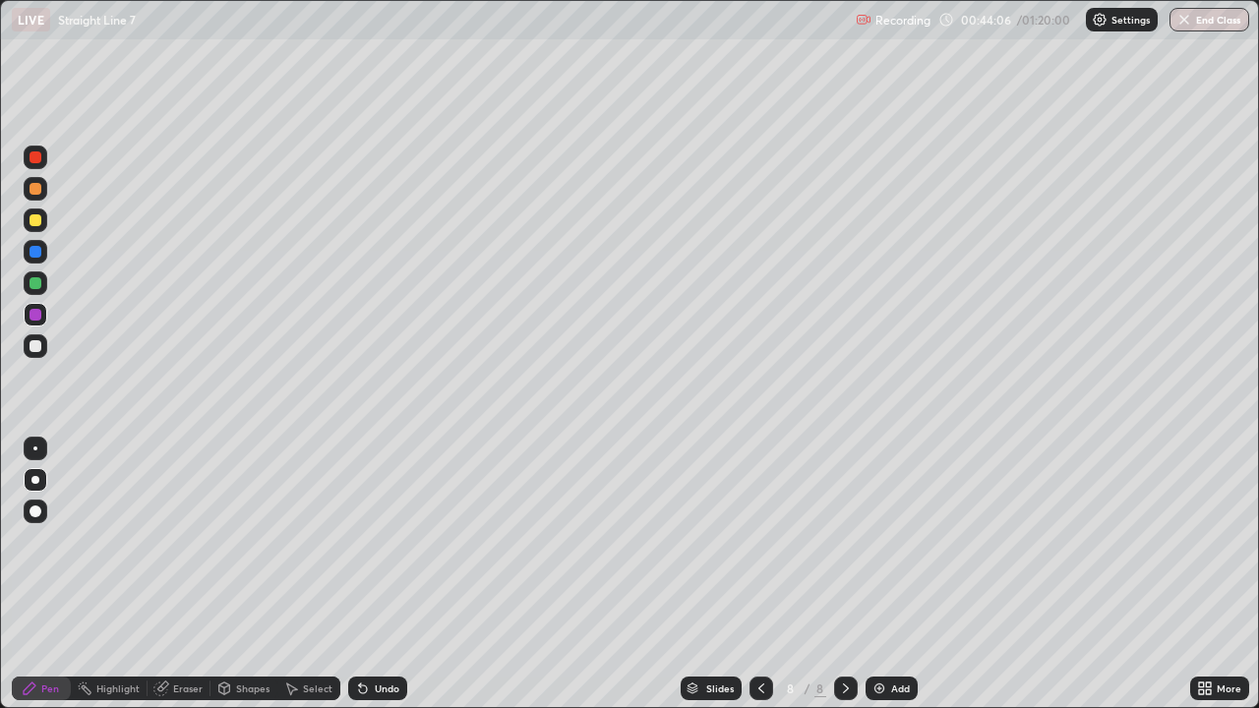
click at [301, 574] on div "Select" at bounding box center [308, 689] width 63 height 24
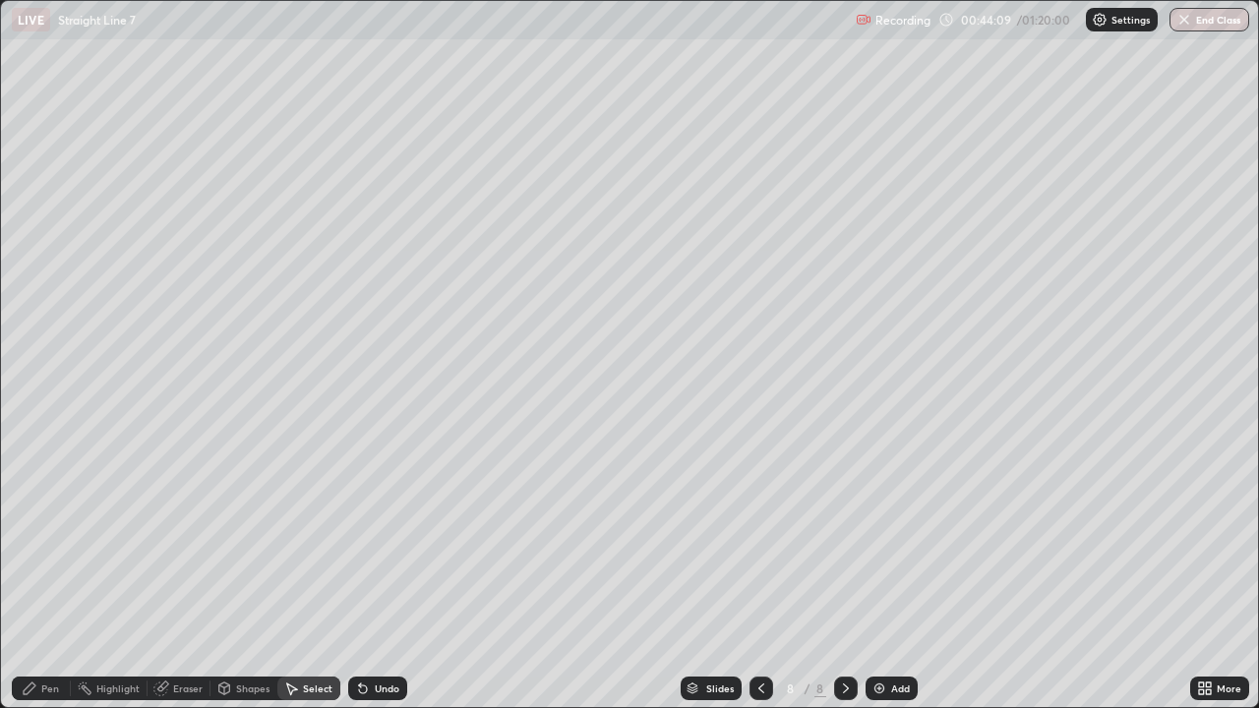
click at [160, 574] on icon at bounding box center [160, 689] width 13 height 13
click at [315, 574] on div "Select" at bounding box center [318, 689] width 30 height 10
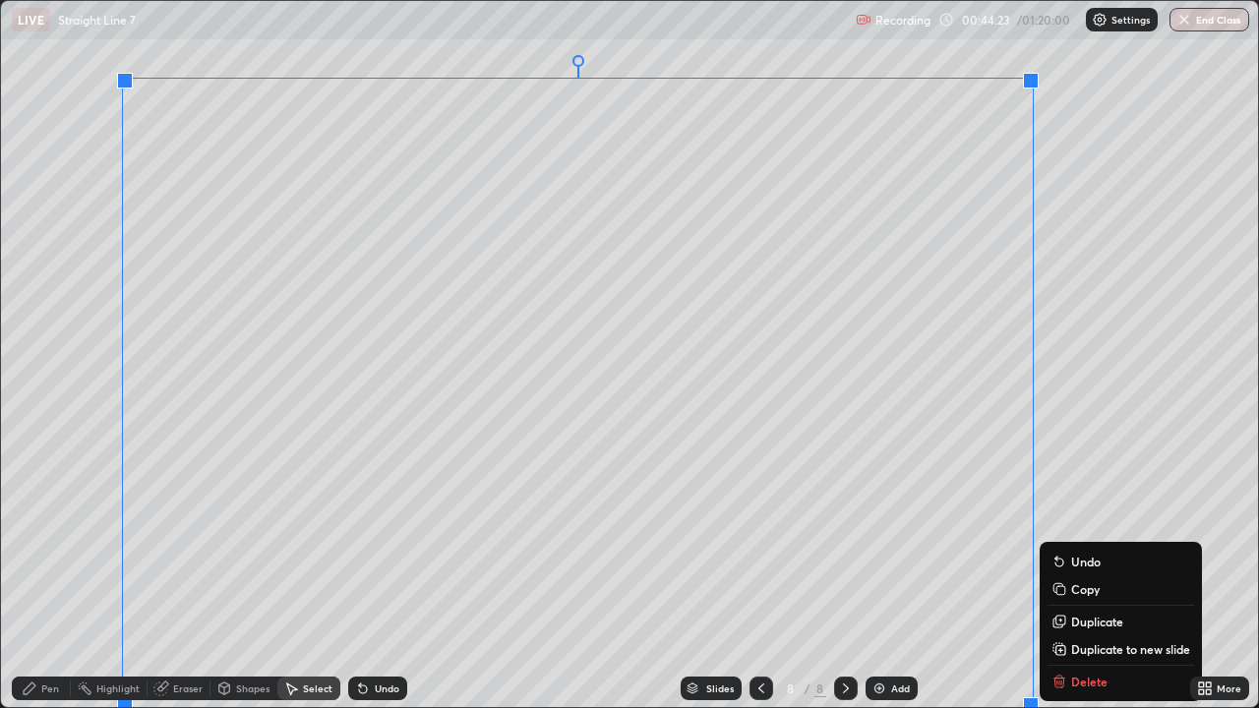
click at [1079, 574] on p "Duplicate to new slide" at bounding box center [1130, 649] width 119 height 16
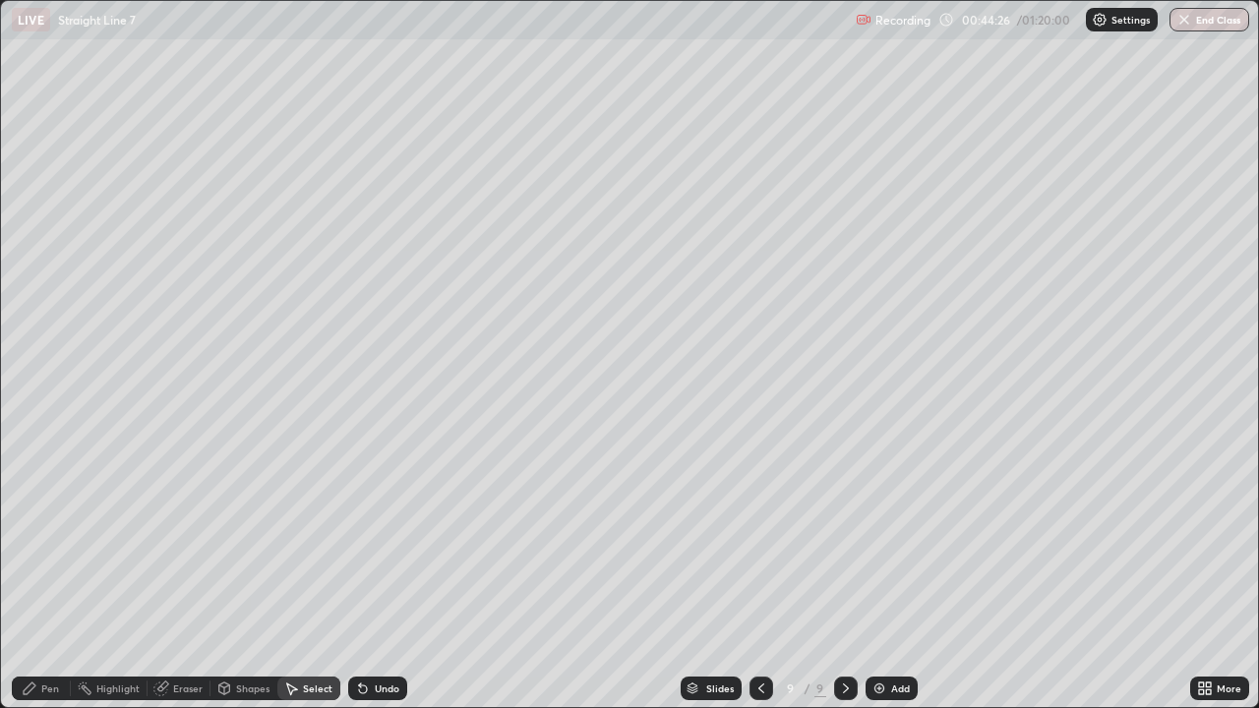
click at [183, 574] on div "Eraser" at bounding box center [188, 689] width 30 height 10
click at [56, 574] on div "Pen" at bounding box center [50, 689] width 18 height 10
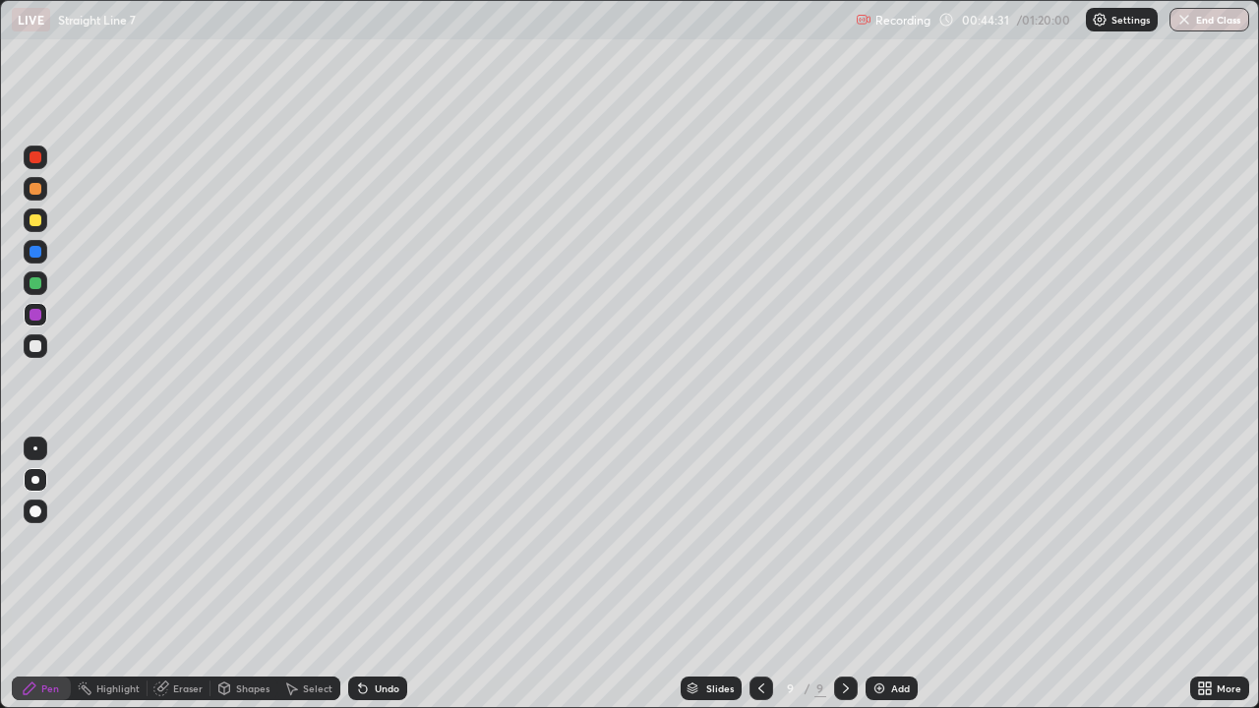
click at [36, 223] on div at bounding box center [36, 220] width 12 height 12
click at [174, 574] on div "Eraser" at bounding box center [188, 689] width 30 height 10
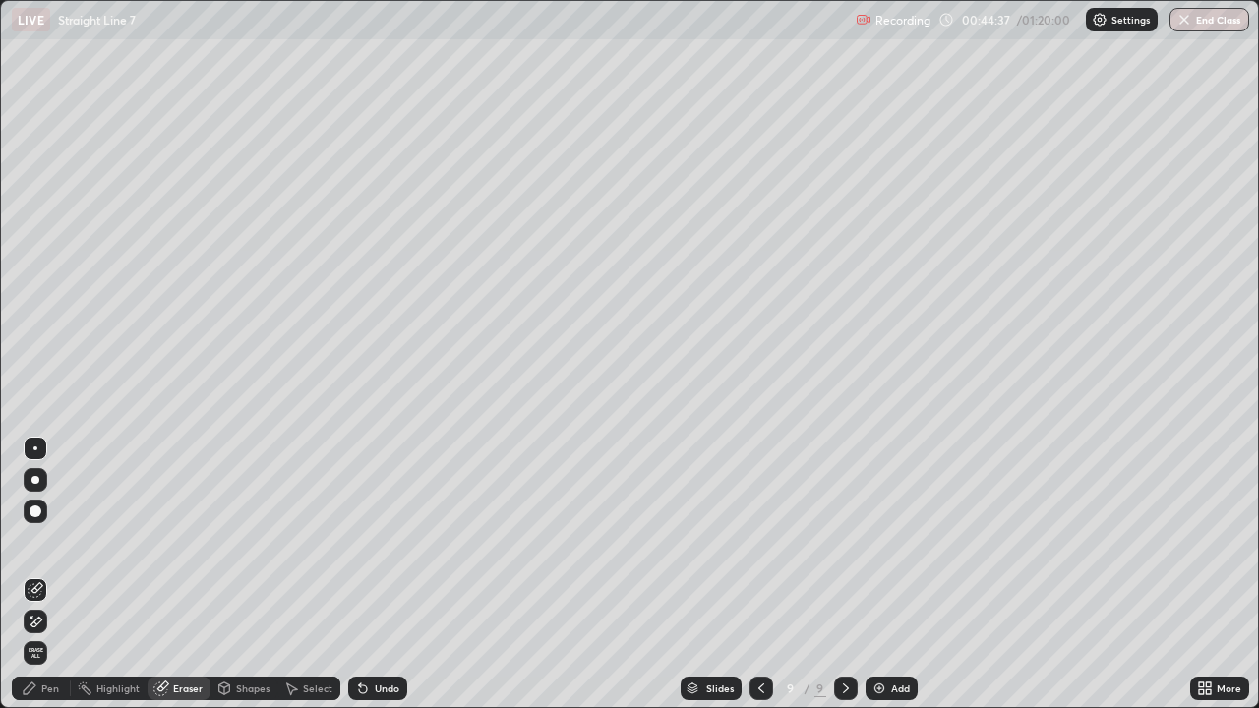
click at [44, 574] on div "Pen" at bounding box center [50, 689] width 18 height 10
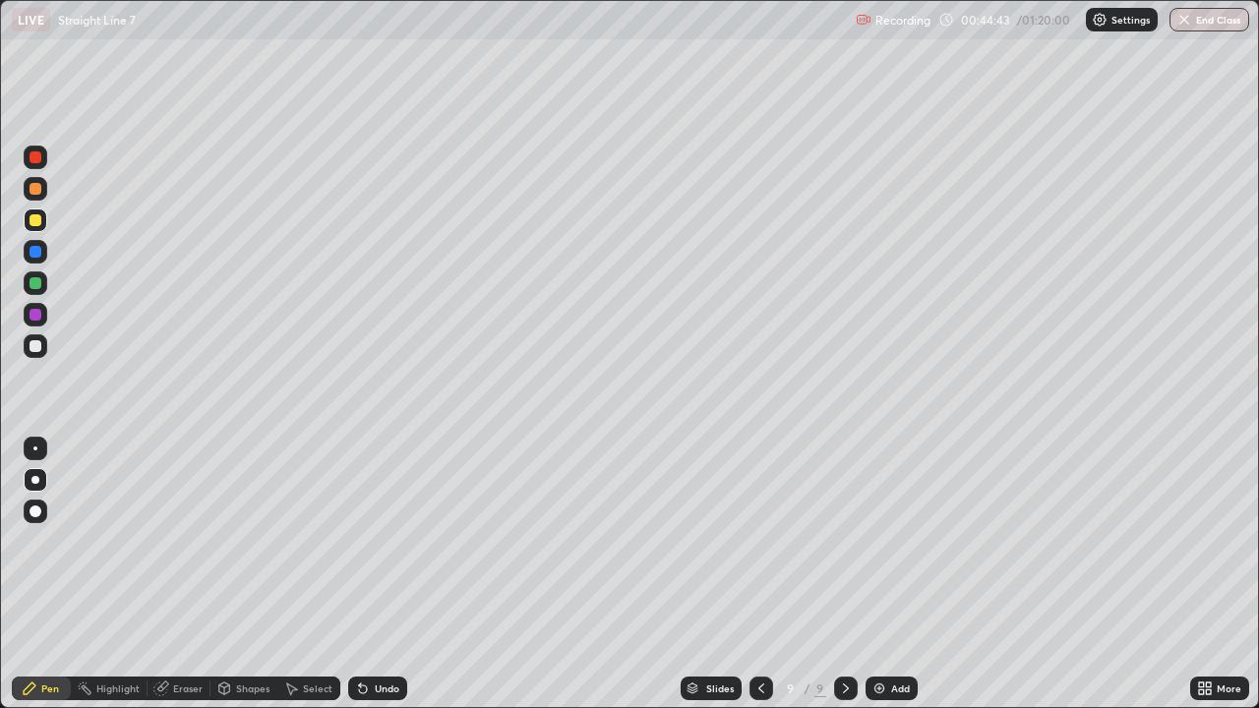
click at [174, 574] on div "Eraser" at bounding box center [188, 689] width 30 height 10
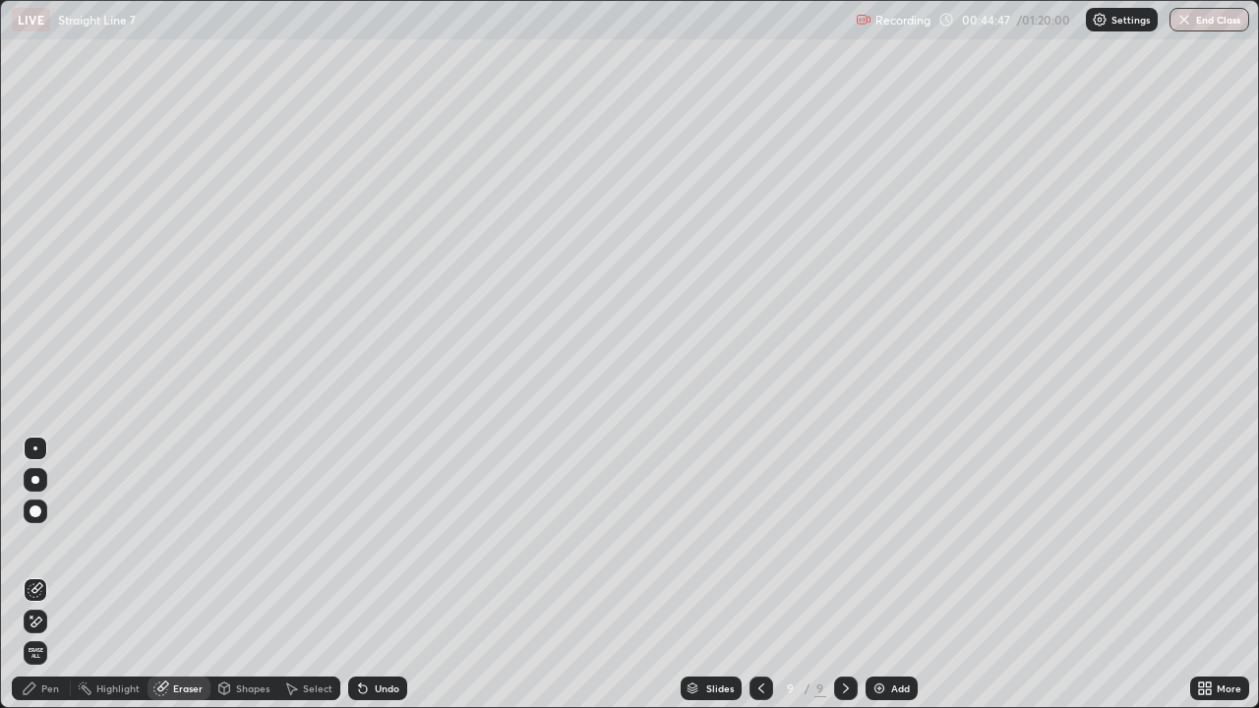
click at [42, 574] on div "Pen" at bounding box center [50, 689] width 18 height 10
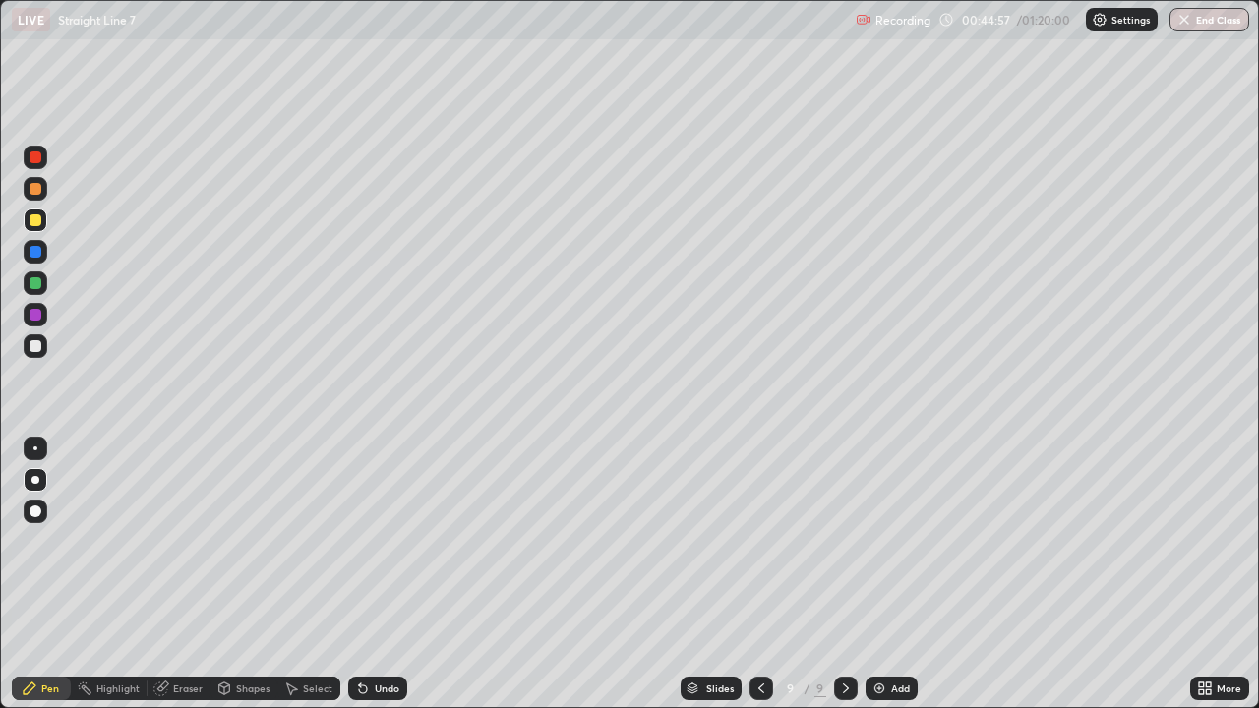
click at [184, 574] on div "Eraser" at bounding box center [188, 689] width 30 height 10
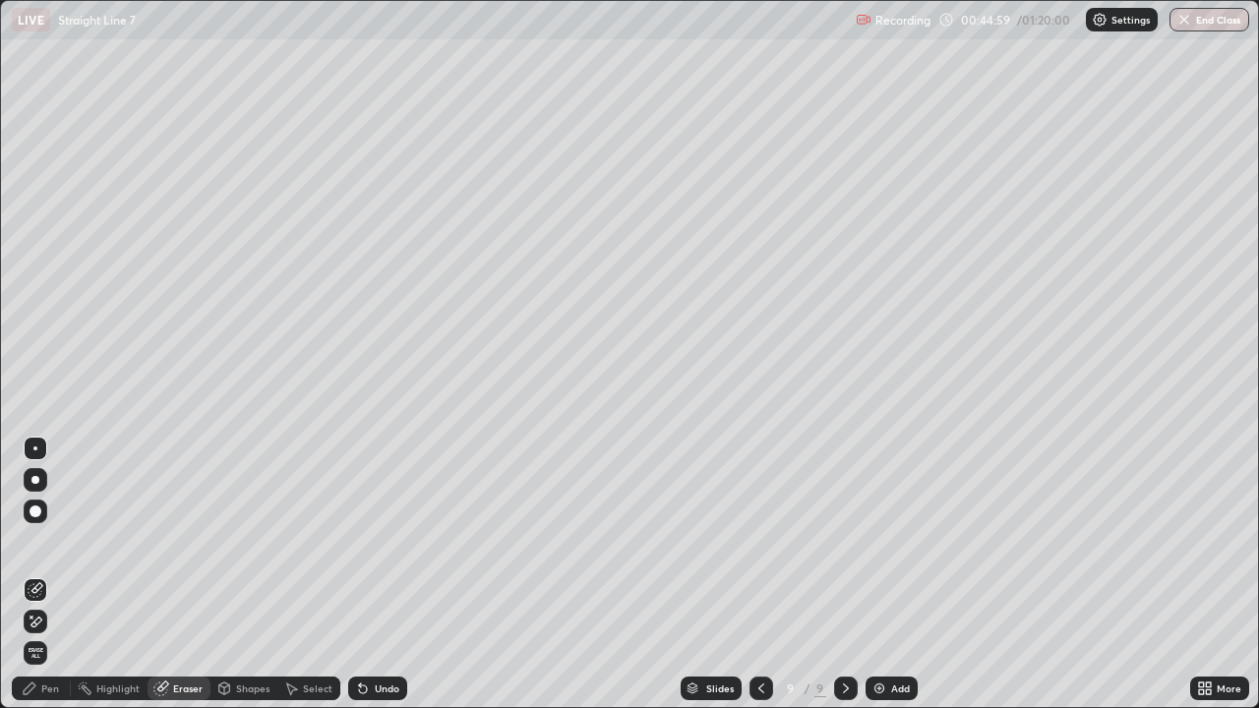
click at [42, 574] on div "Pen" at bounding box center [50, 689] width 18 height 10
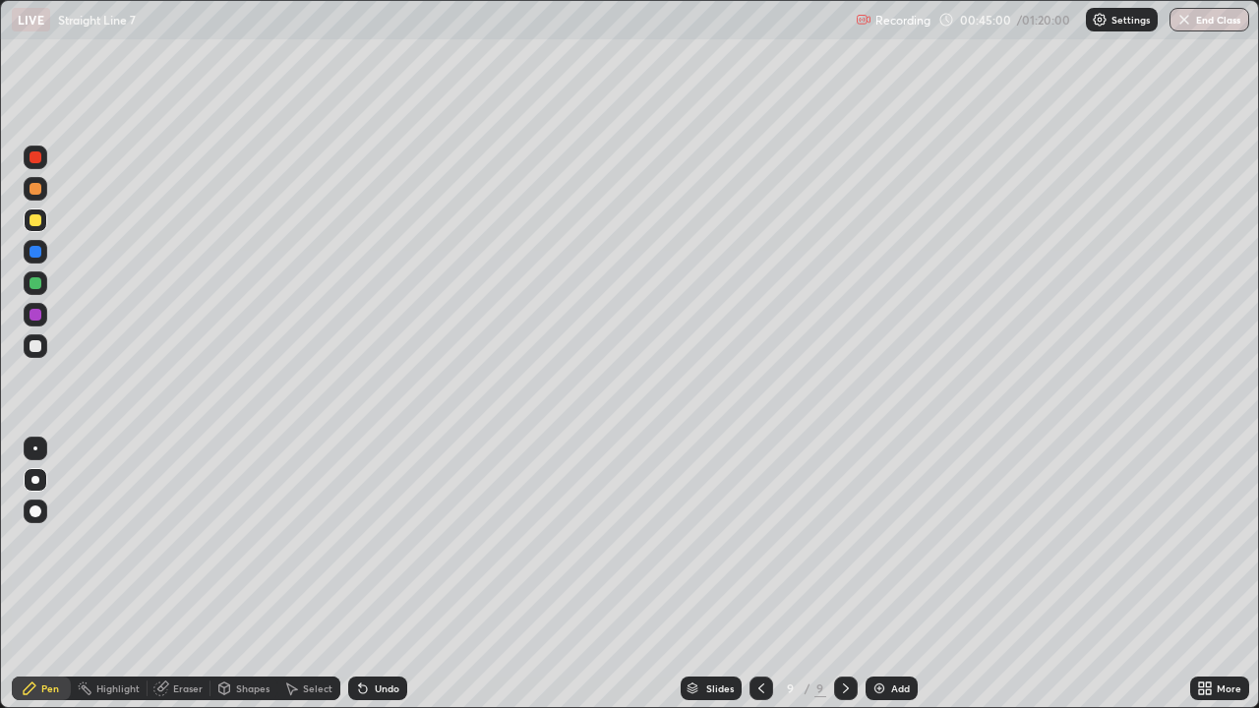
click at [33, 347] on div at bounding box center [36, 346] width 12 height 12
click at [32, 349] on div at bounding box center [36, 346] width 12 height 12
click at [35, 283] on div at bounding box center [36, 283] width 12 height 12
click at [385, 574] on div "Undo" at bounding box center [387, 689] width 25 height 10
click at [390, 574] on div "Undo" at bounding box center [387, 689] width 25 height 10
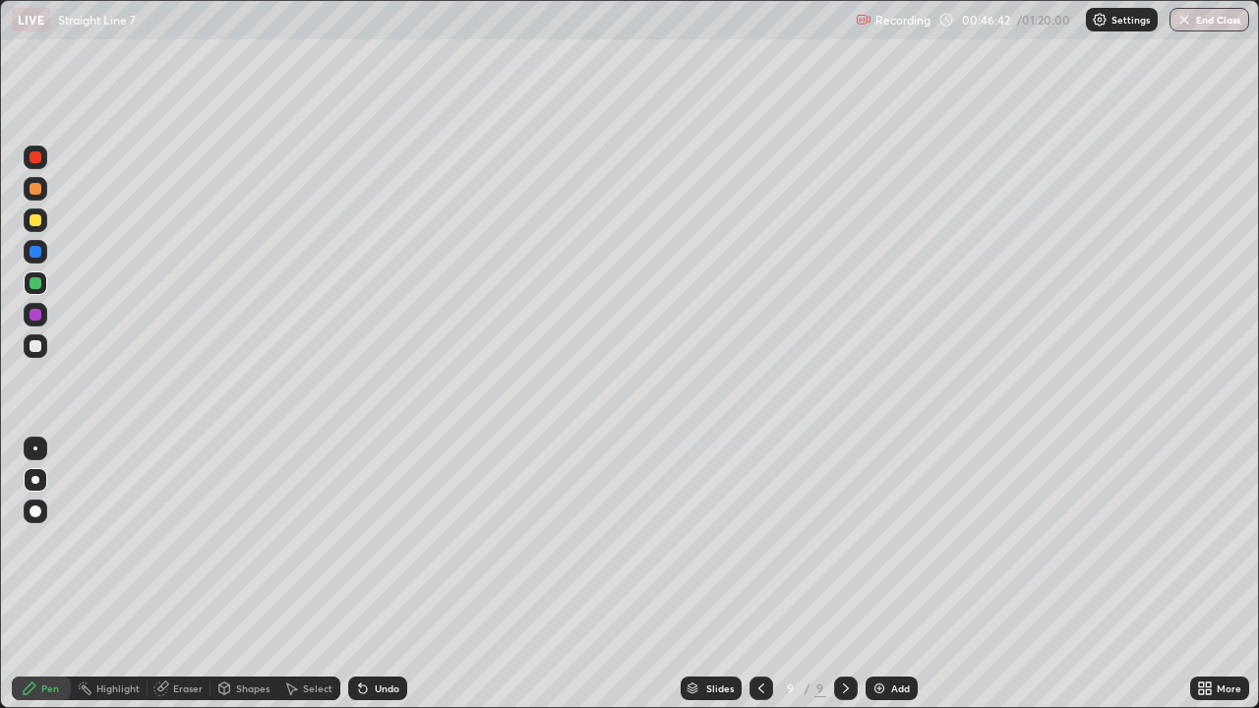
click at [33, 316] on div at bounding box center [36, 315] width 12 height 12
click at [34, 349] on div at bounding box center [36, 346] width 12 height 12
click at [184, 574] on div "Eraser" at bounding box center [188, 689] width 30 height 10
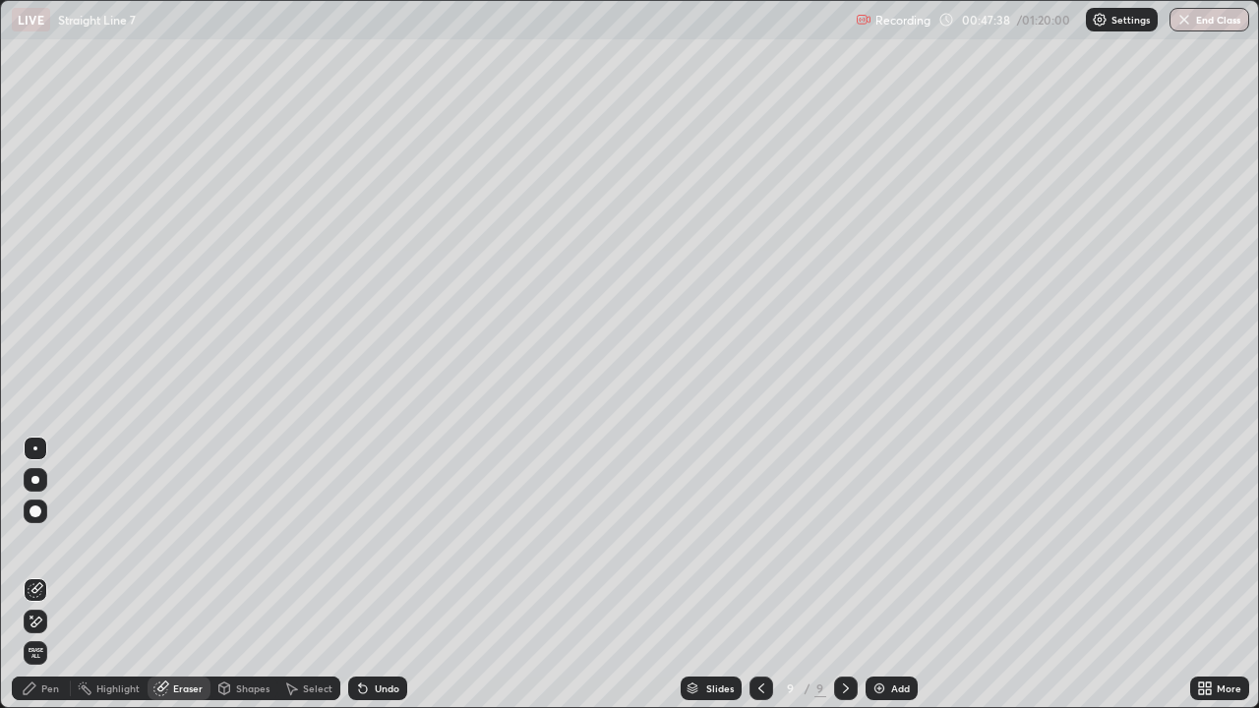
click at [45, 574] on div "Pen" at bounding box center [41, 689] width 59 height 24
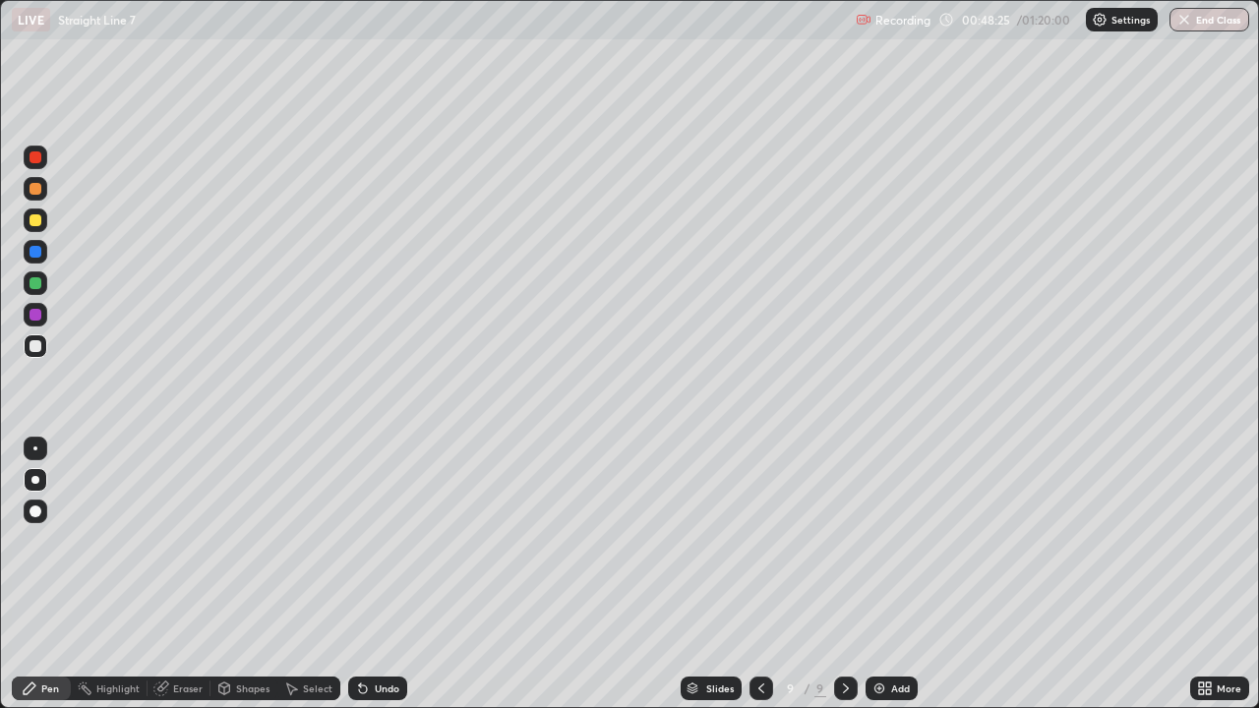
click at [754, 574] on icon at bounding box center [761, 689] width 16 height 16
click at [755, 574] on icon at bounding box center [761, 689] width 16 height 16
click at [753, 574] on icon at bounding box center [761, 689] width 16 height 16
click at [755, 574] on icon at bounding box center [761, 689] width 16 height 16
click at [34, 158] on div at bounding box center [36, 157] width 12 height 12
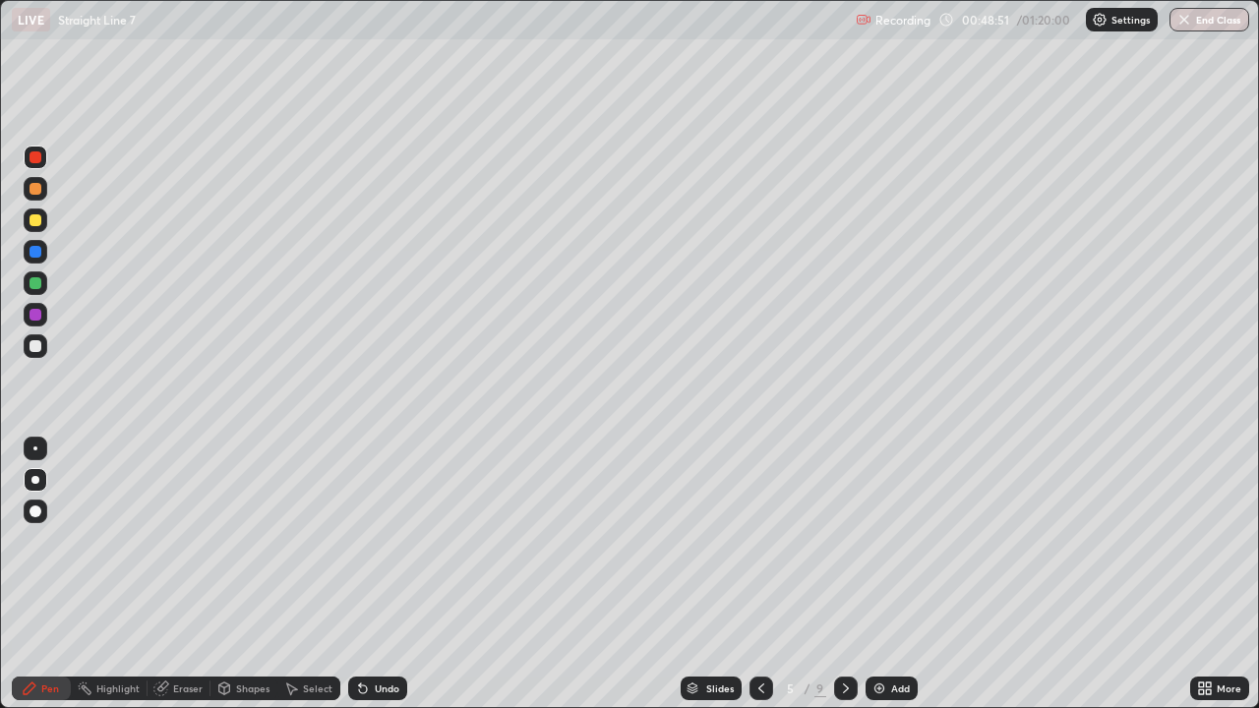
click at [844, 574] on icon at bounding box center [846, 689] width 16 height 16
click at [843, 574] on icon at bounding box center [846, 689] width 16 height 16
click at [841, 574] on icon at bounding box center [846, 689] width 16 height 16
click at [839, 574] on icon at bounding box center [846, 689] width 16 height 16
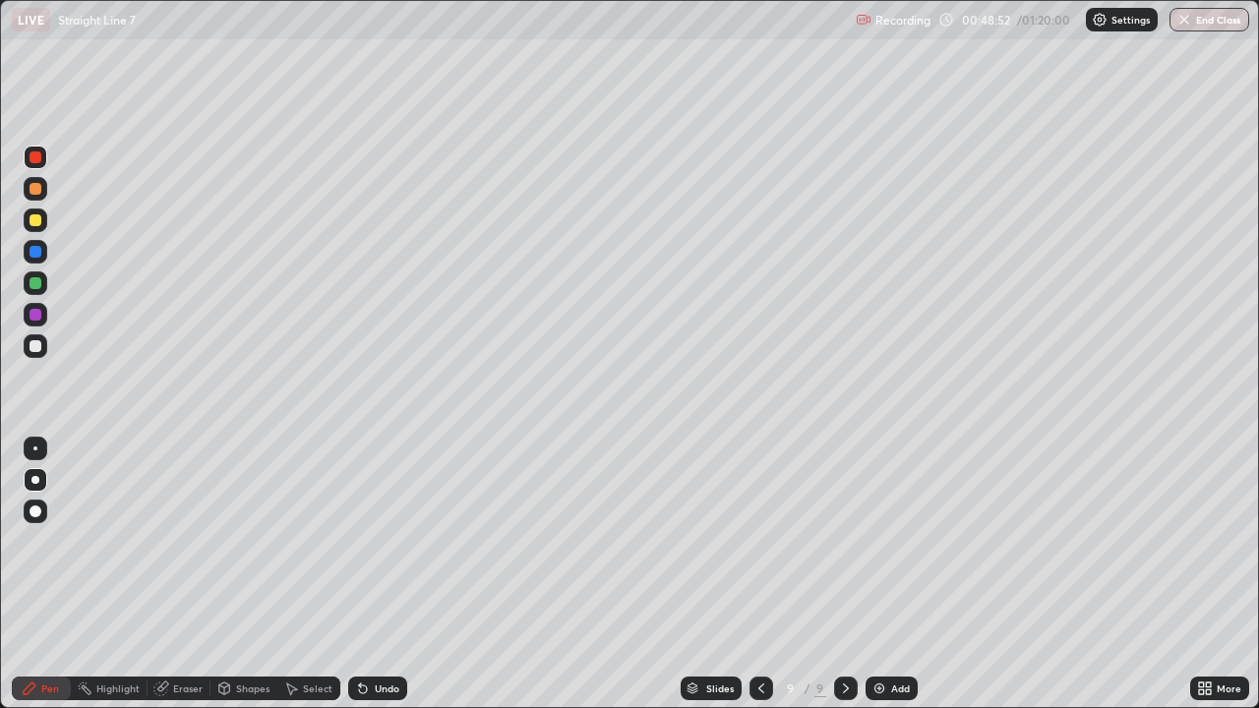
click at [838, 574] on icon at bounding box center [846, 689] width 16 height 16
click at [34, 253] on div at bounding box center [36, 252] width 12 height 12
click at [34, 347] on div at bounding box center [36, 346] width 12 height 12
click at [380, 574] on div "Undo" at bounding box center [387, 689] width 25 height 10
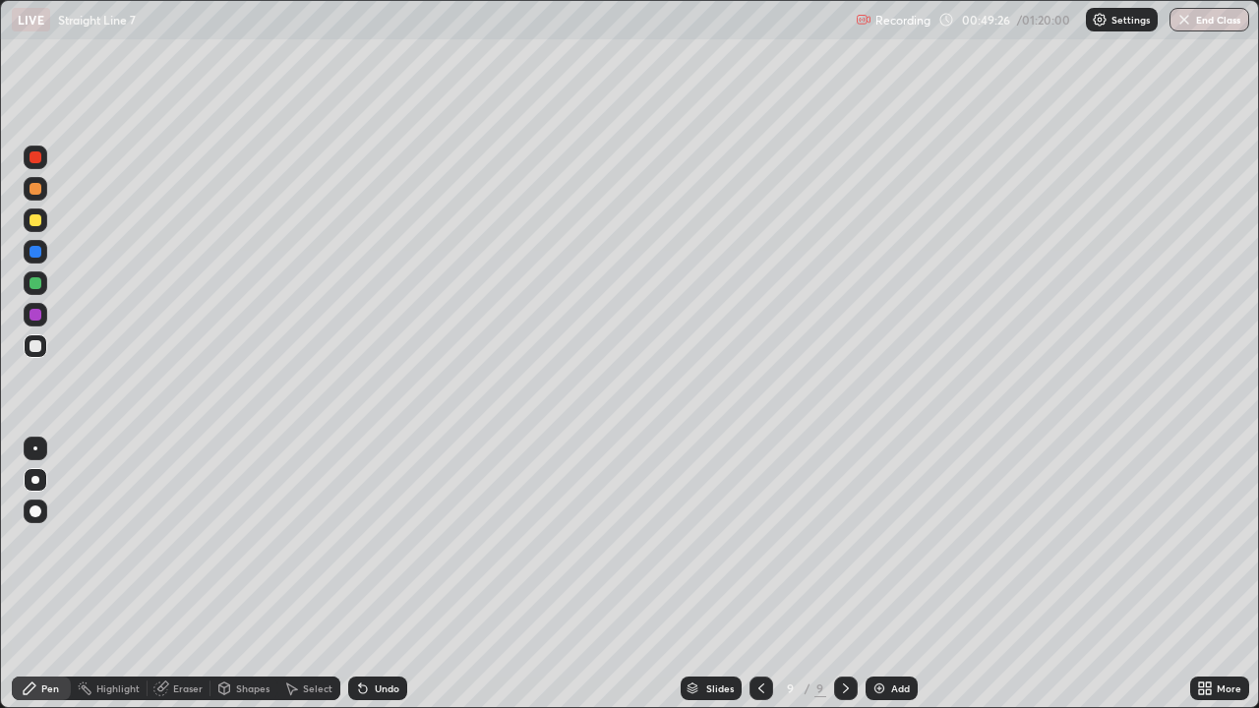
click at [33, 310] on div at bounding box center [36, 315] width 12 height 12
click at [35, 289] on div at bounding box center [36, 283] width 24 height 24
click at [35, 254] on div at bounding box center [36, 252] width 12 height 12
click at [39, 188] on div at bounding box center [36, 189] width 12 height 12
click at [38, 224] on div at bounding box center [36, 220] width 12 height 12
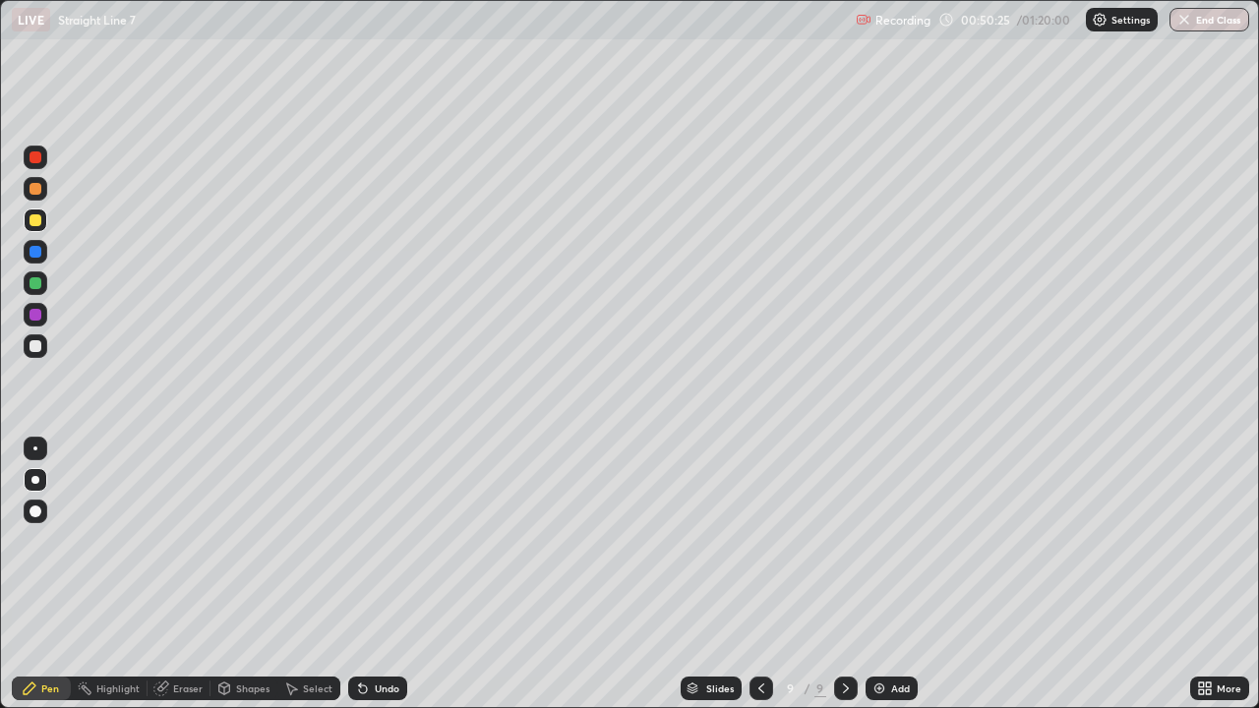
click at [35, 481] on div at bounding box center [35, 480] width 8 height 8
click at [47, 574] on div "Pen" at bounding box center [50, 689] width 18 height 10
click at [846, 574] on icon at bounding box center [846, 689] width 16 height 16
click at [885, 574] on div "Add" at bounding box center [892, 689] width 52 height 24
click at [33, 508] on div at bounding box center [36, 512] width 12 height 12
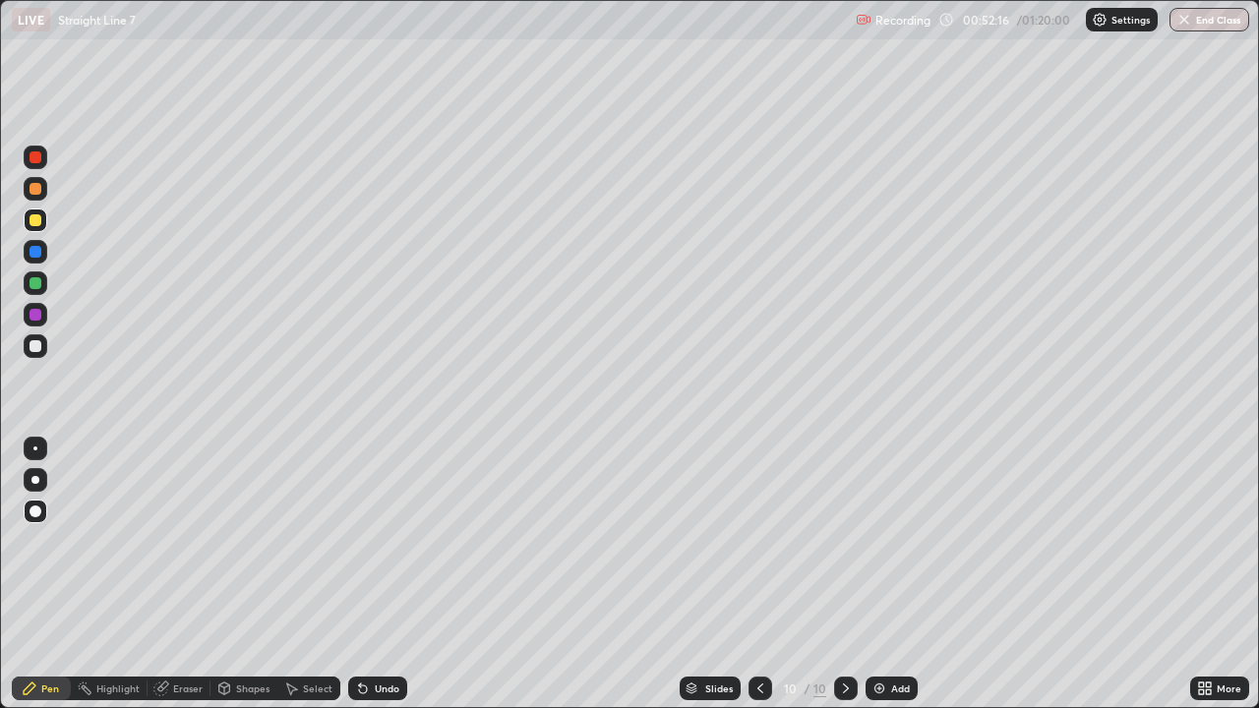
click at [40, 349] on div at bounding box center [36, 346] width 12 height 12
click at [38, 343] on div at bounding box center [36, 346] width 12 height 12
click at [35, 312] on div at bounding box center [36, 315] width 12 height 12
click at [384, 574] on div "Undo" at bounding box center [387, 689] width 25 height 10
click at [36, 288] on div at bounding box center [36, 283] width 12 height 12
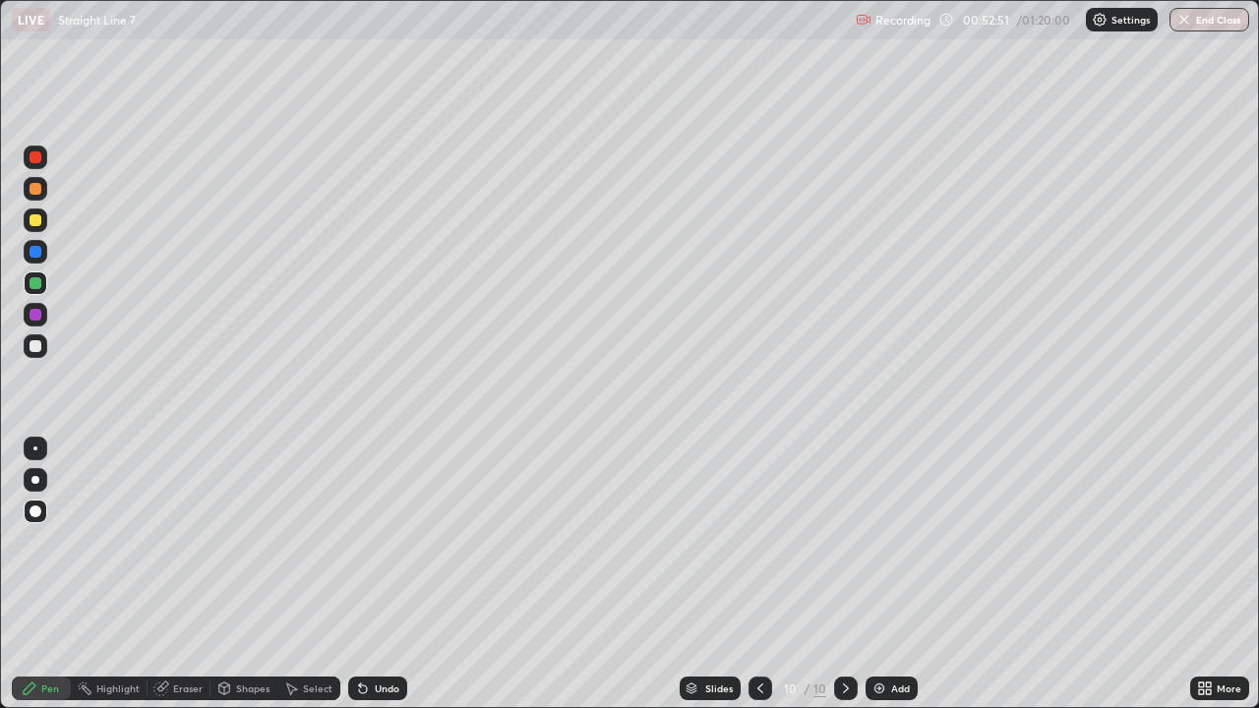
click at [34, 254] on div at bounding box center [36, 252] width 12 height 12
click at [377, 574] on div "Undo" at bounding box center [387, 689] width 25 height 10
click at [35, 226] on div at bounding box center [36, 221] width 24 height 24
click at [34, 189] on div at bounding box center [36, 189] width 12 height 12
click at [38, 283] on div at bounding box center [36, 283] width 12 height 12
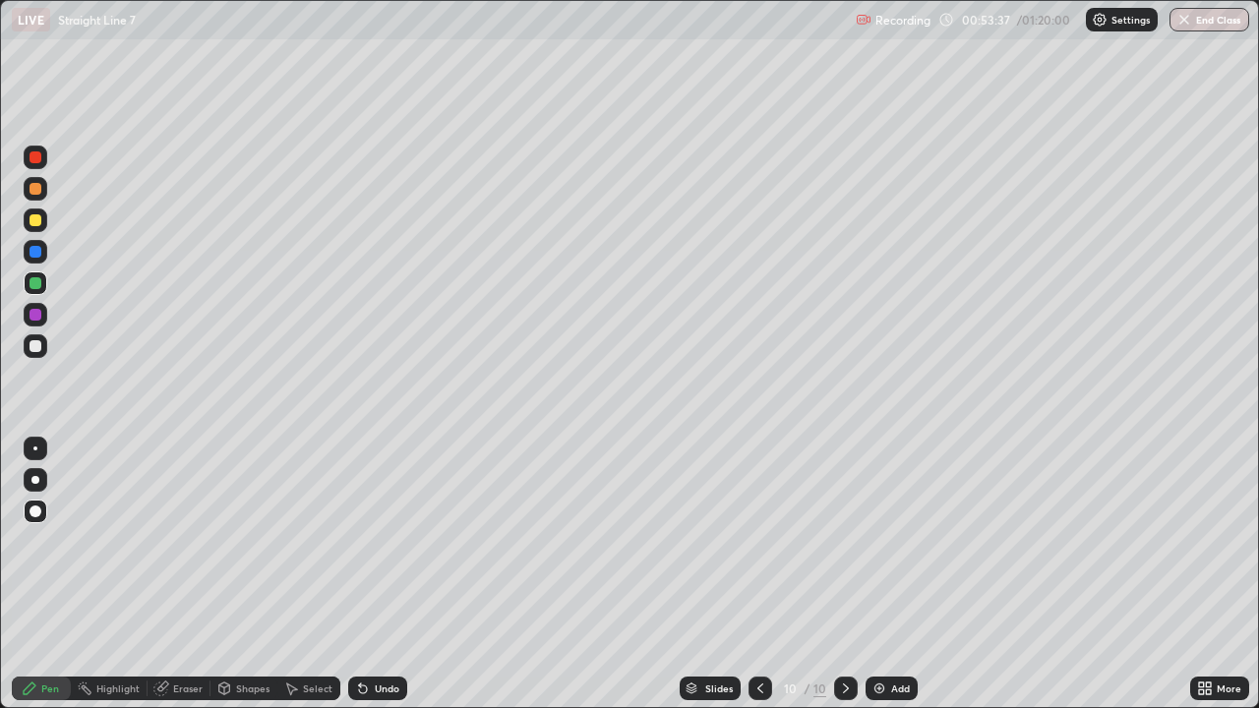
click at [35, 187] on div at bounding box center [36, 189] width 12 height 12
click at [36, 253] on div at bounding box center [36, 252] width 12 height 12
click at [38, 158] on div at bounding box center [36, 157] width 12 height 12
click at [35, 286] on div at bounding box center [36, 283] width 12 height 12
click at [35, 341] on div at bounding box center [36, 346] width 12 height 12
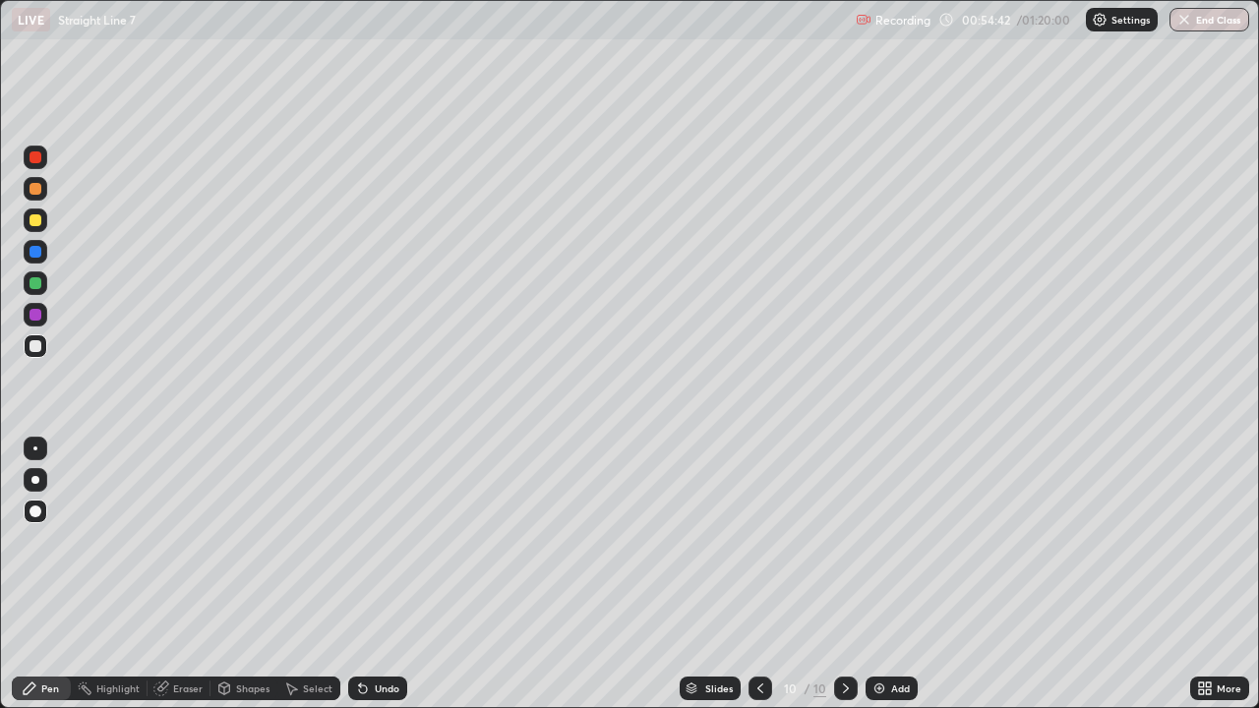
click at [35, 481] on div at bounding box center [35, 480] width 8 height 8
click at [34, 255] on div at bounding box center [36, 252] width 12 height 12
click at [382, 574] on div "Undo" at bounding box center [387, 689] width 25 height 10
click at [37, 280] on div at bounding box center [36, 283] width 12 height 12
click at [1062, 574] on div "Slides 10 / 10 Add" at bounding box center [798, 688] width 783 height 39
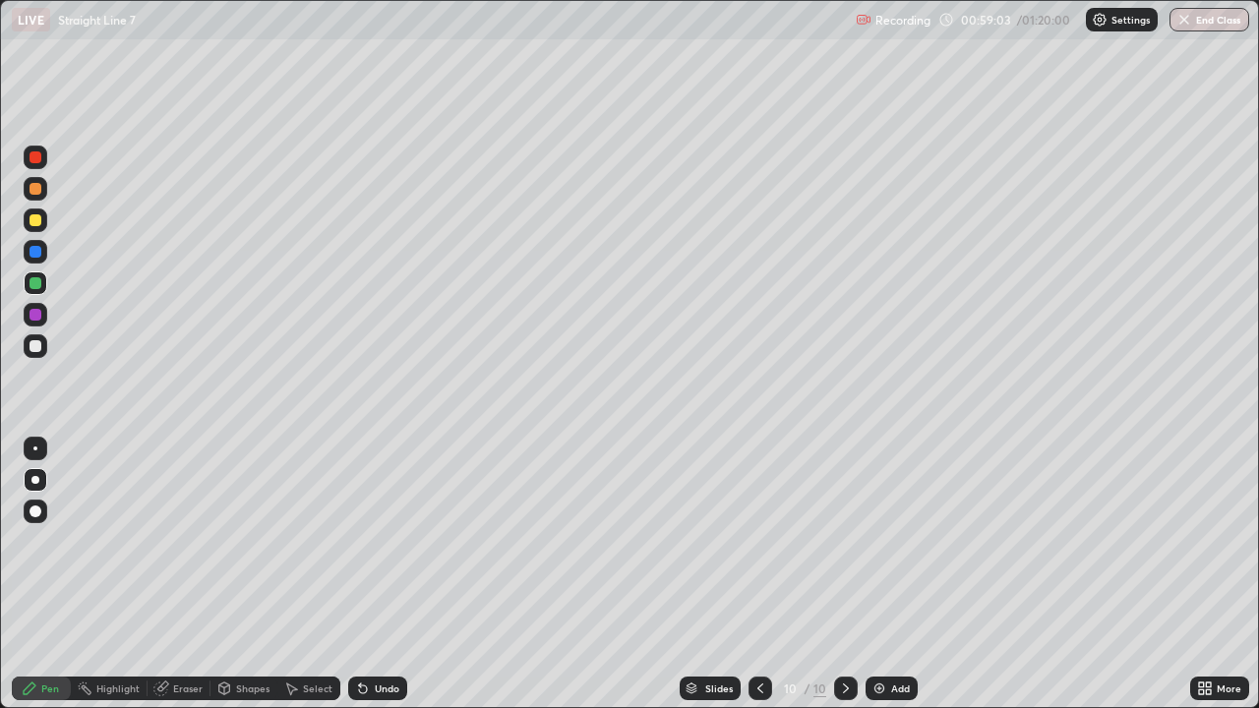
click at [39, 192] on div at bounding box center [36, 189] width 12 height 12
click at [32, 222] on div at bounding box center [36, 220] width 12 height 12
click at [39, 479] on div at bounding box center [36, 480] width 24 height 24
click at [850, 574] on icon at bounding box center [846, 689] width 16 height 16
click at [897, 574] on div "Add" at bounding box center [892, 689] width 52 height 24
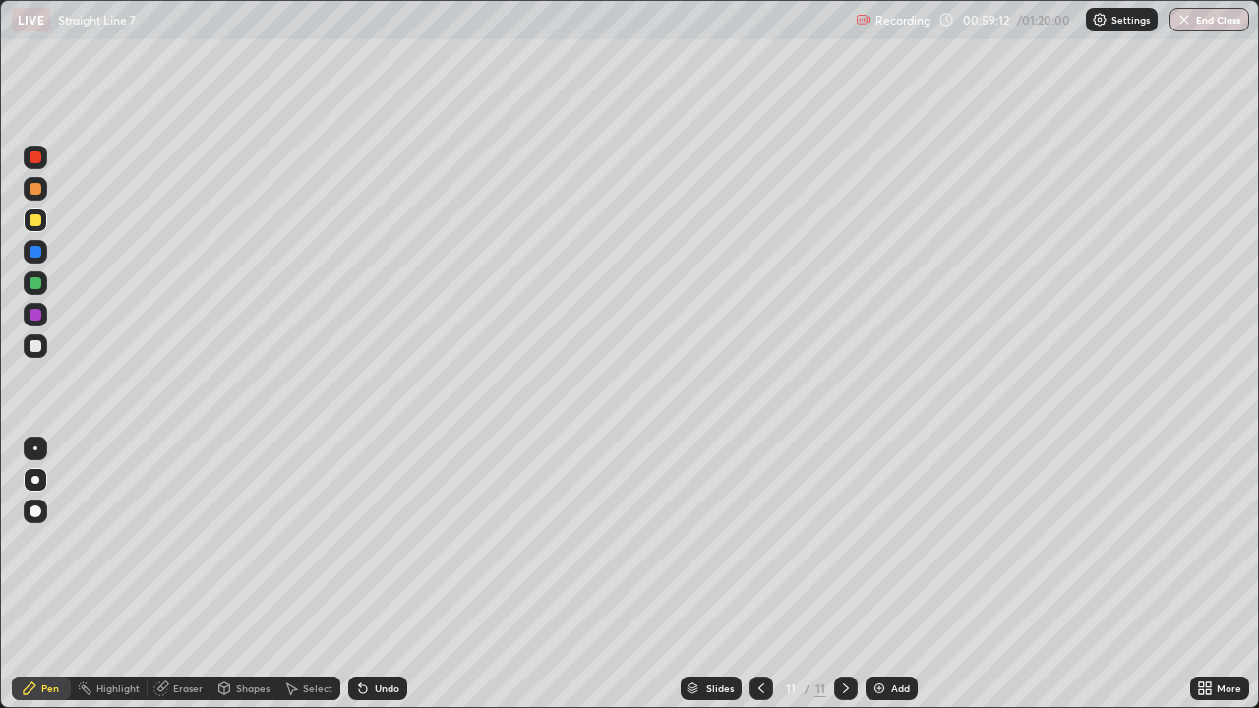
click at [37, 218] on div at bounding box center [36, 220] width 12 height 12
click at [381, 574] on div "Undo" at bounding box center [387, 689] width 25 height 10
click at [380, 574] on div "Undo" at bounding box center [387, 689] width 25 height 10
click at [380, 574] on div "Undo" at bounding box center [377, 689] width 59 height 24
click at [379, 574] on div "Undo" at bounding box center [373, 688] width 67 height 39
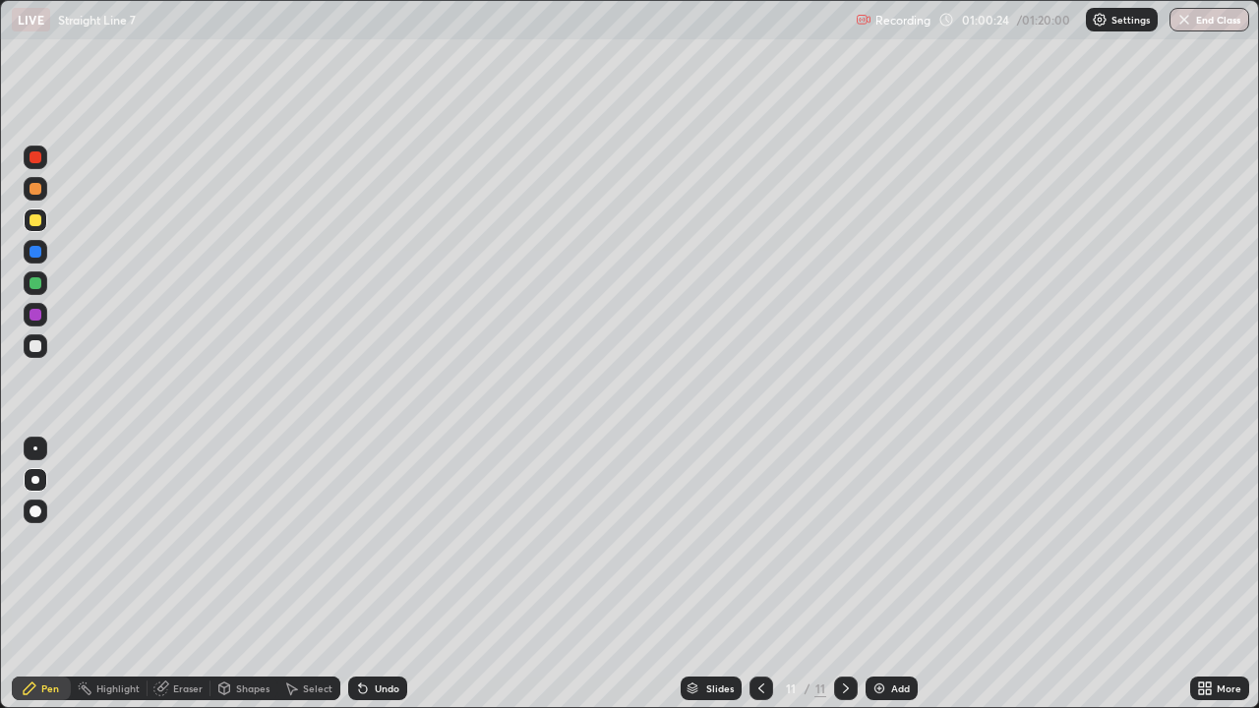
click at [37, 348] on div at bounding box center [36, 346] width 12 height 12
click at [34, 351] on div at bounding box center [36, 346] width 12 height 12
click at [37, 345] on div at bounding box center [36, 346] width 12 height 12
click at [34, 346] on div at bounding box center [36, 346] width 12 height 12
click at [32, 282] on div at bounding box center [36, 283] width 12 height 12
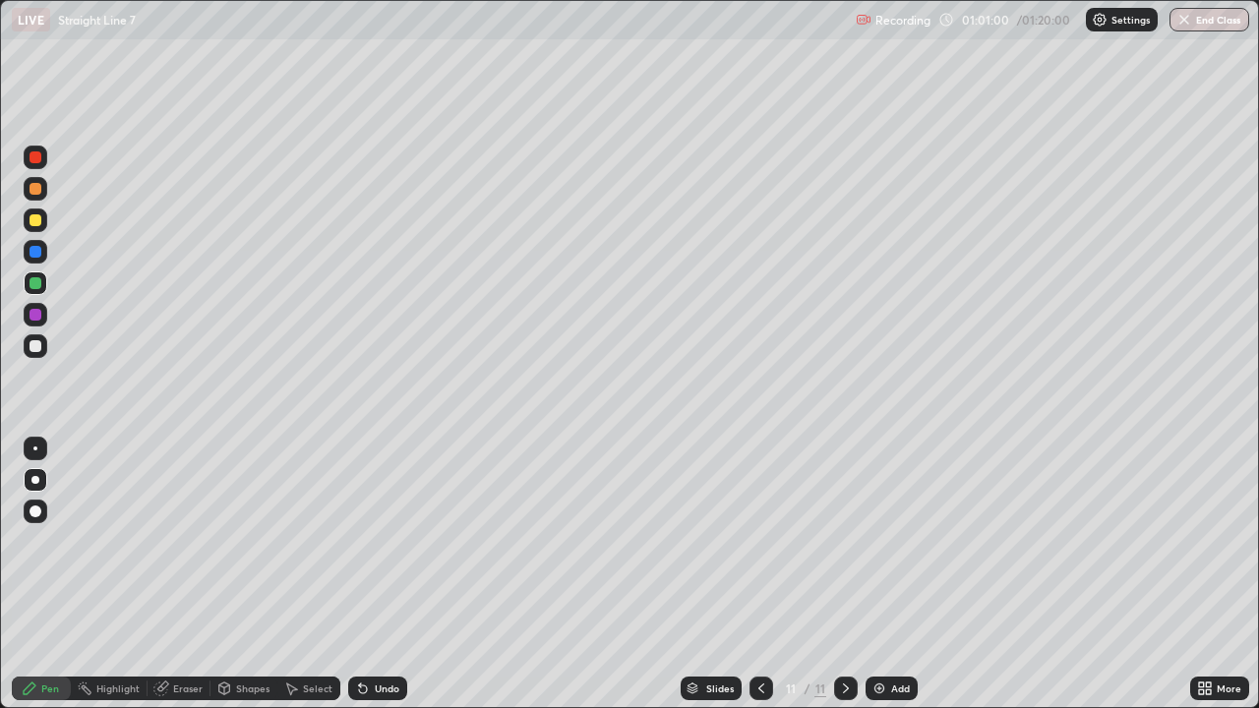
click at [33, 319] on div at bounding box center [36, 315] width 12 height 12
click at [34, 347] on div at bounding box center [36, 346] width 12 height 12
click at [39, 162] on div at bounding box center [36, 158] width 24 height 24
click at [32, 289] on div at bounding box center [36, 283] width 24 height 24
click at [35, 252] on div at bounding box center [36, 252] width 12 height 12
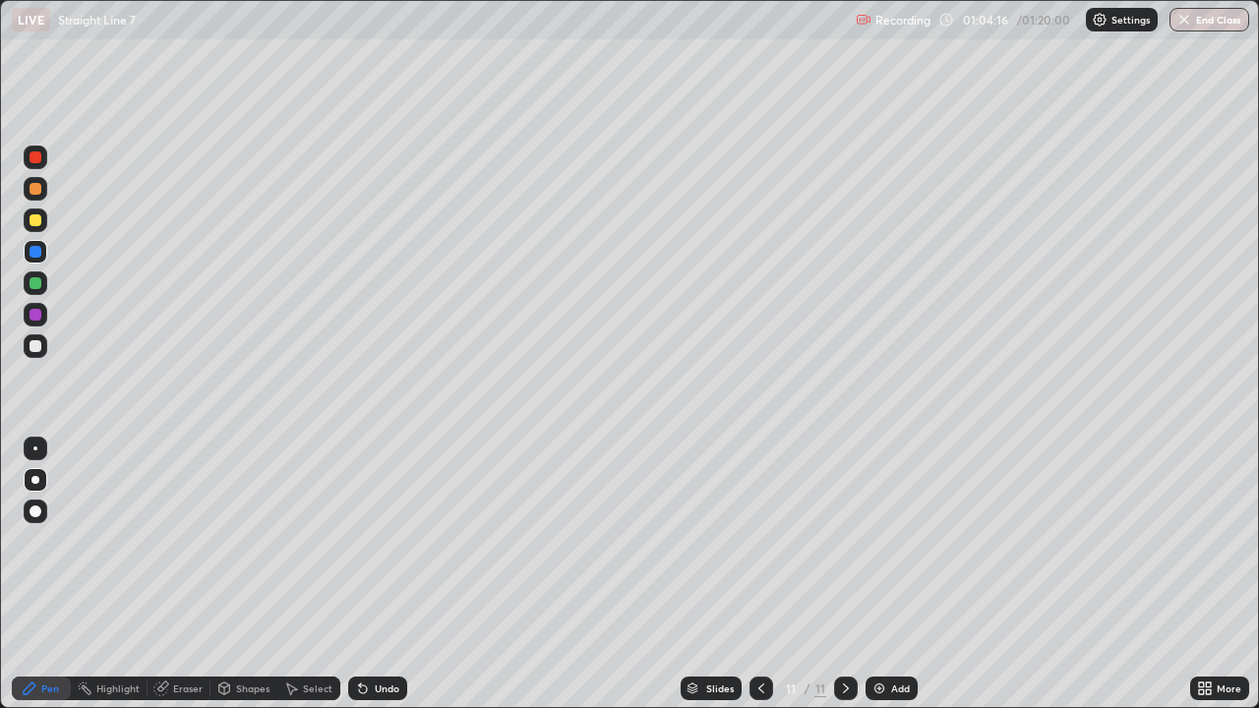
click at [35, 315] on div at bounding box center [36, 315] width 12 height 12
click at [376, 574] on div "Undo" at bounding box center [387, 689] width 25 height 10
click at [379, 574] on div "Undo" at bounding box center [387, 689] width 25 height 10
click at [380, 574] on div "Undo" at bounding box center [387, 689] width 25 height 10
click at [34, 281] on div at bounding box center [36, 283] width 12 height 12
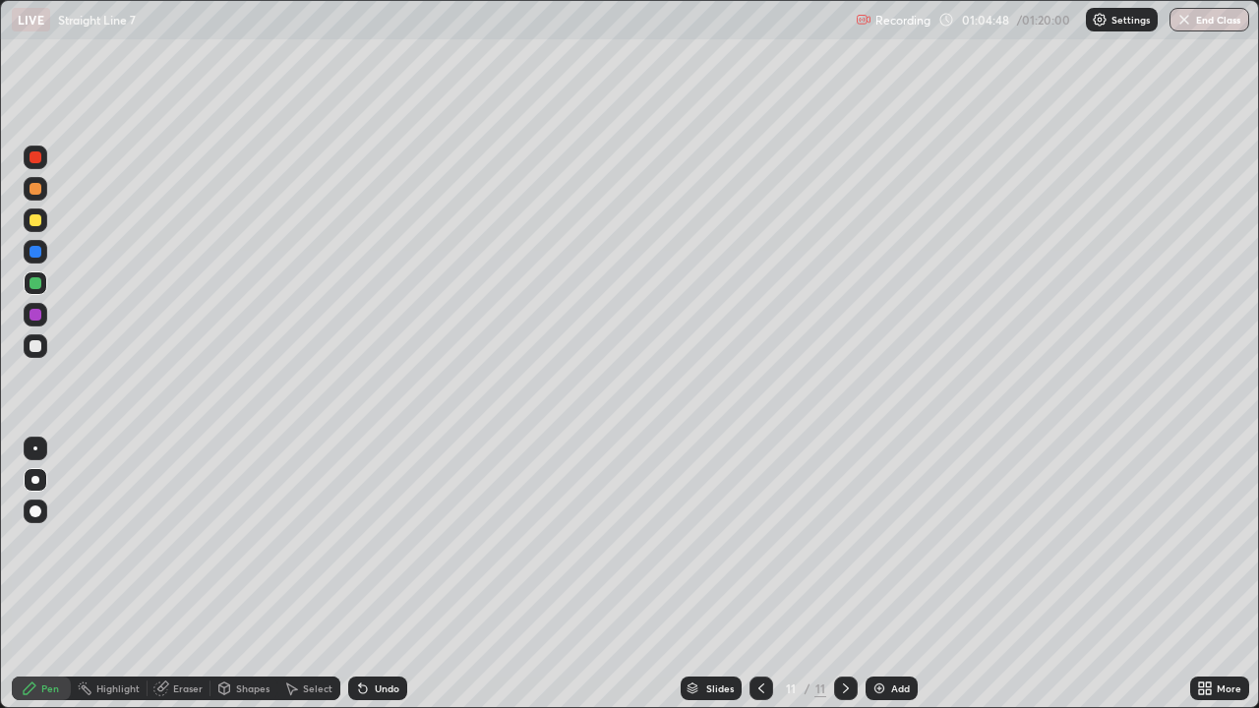
click at [34, 347] on div at bounding box center [36, 346] width 12 height 12
click at [178, 574] on div "Eraser" at bounding box center [188, 689] width 30 height 10
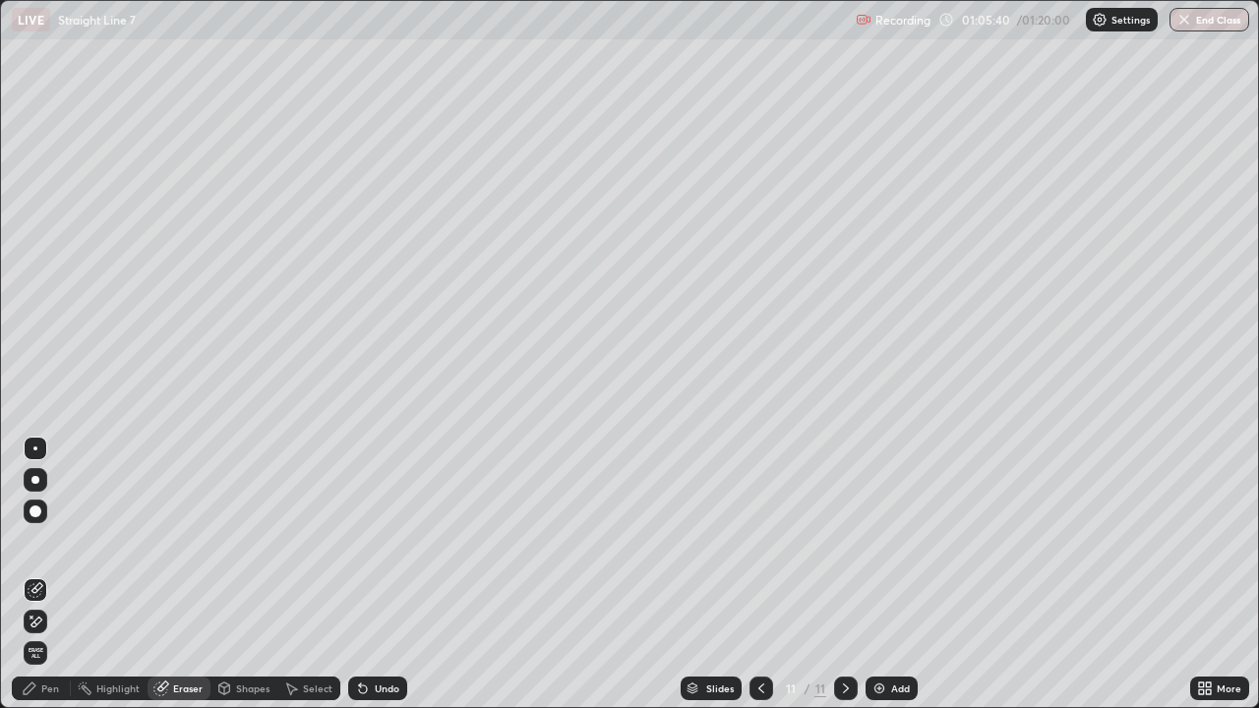
click at [44, 574] on div "Pen" at bounding box center [50, 689] width 18 height 10
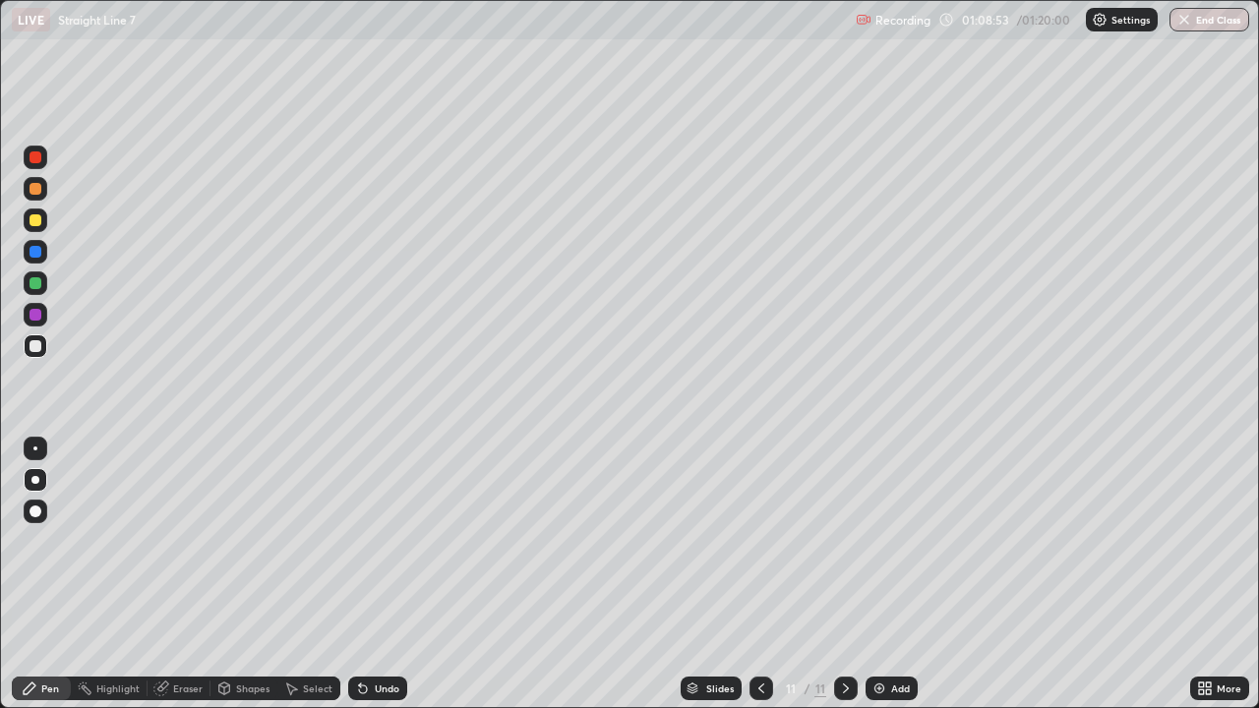
click at [848, 574] on icon at bounding box center [846, 689] width 16 height 16
click at [903, 574] on div "Add" at bounding box center [892, 689] width 52 height 24
click at [32, 217] on div at bounding box center [36, 220] width 12 height 12
click at [360, 574] on icon at bounding box center [363, 690] width 8 height 8
click at [390, 574] on div "Undo" at bounding box center [387, 689] width 25 height 10
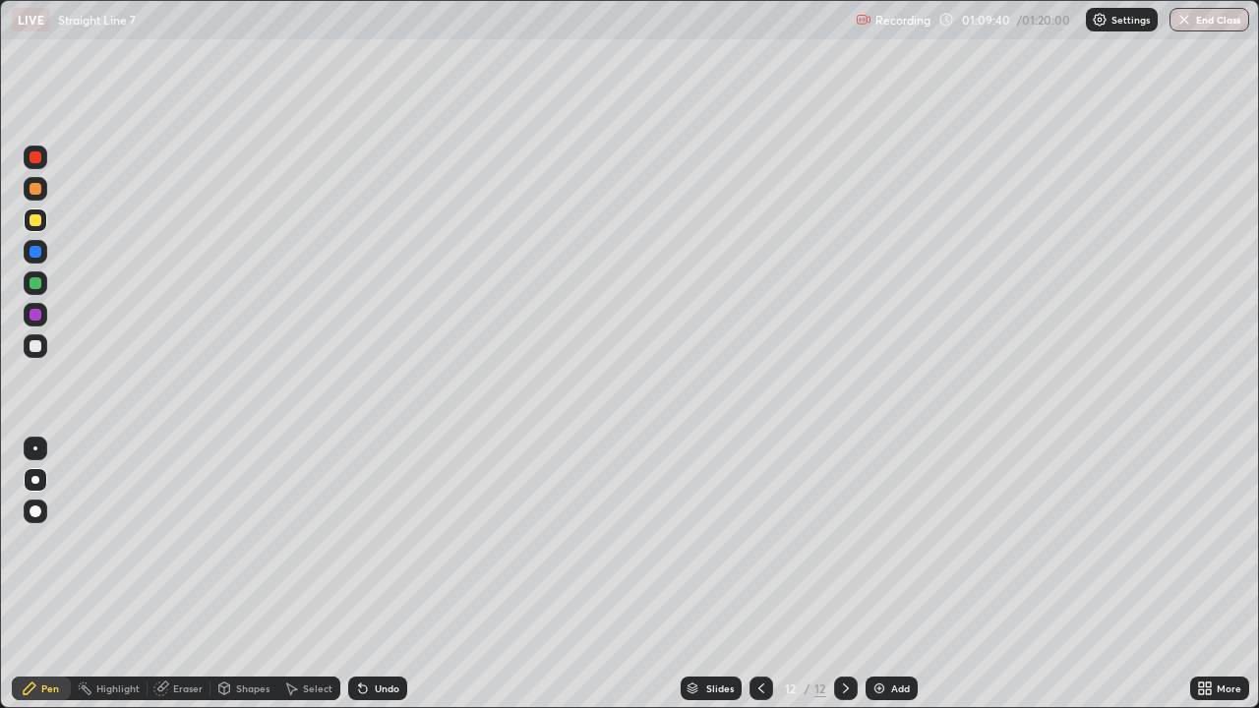
click at [386, 574] on div "Undo" at bounding box center [387, 689] width 25 height 10
click at [384, 574] on div "Undo" at bounding box center [387, 689] width 25 height 10
click at [375, 574] on div "Undo" at bounding box center [387, 689] width 25 height 10
click at [34, 343] on div at bounding box center [36, 346] width 12 height 12
click at [375, 574] on div "Undo" at bounding box center [387, 689] width 25 height 10
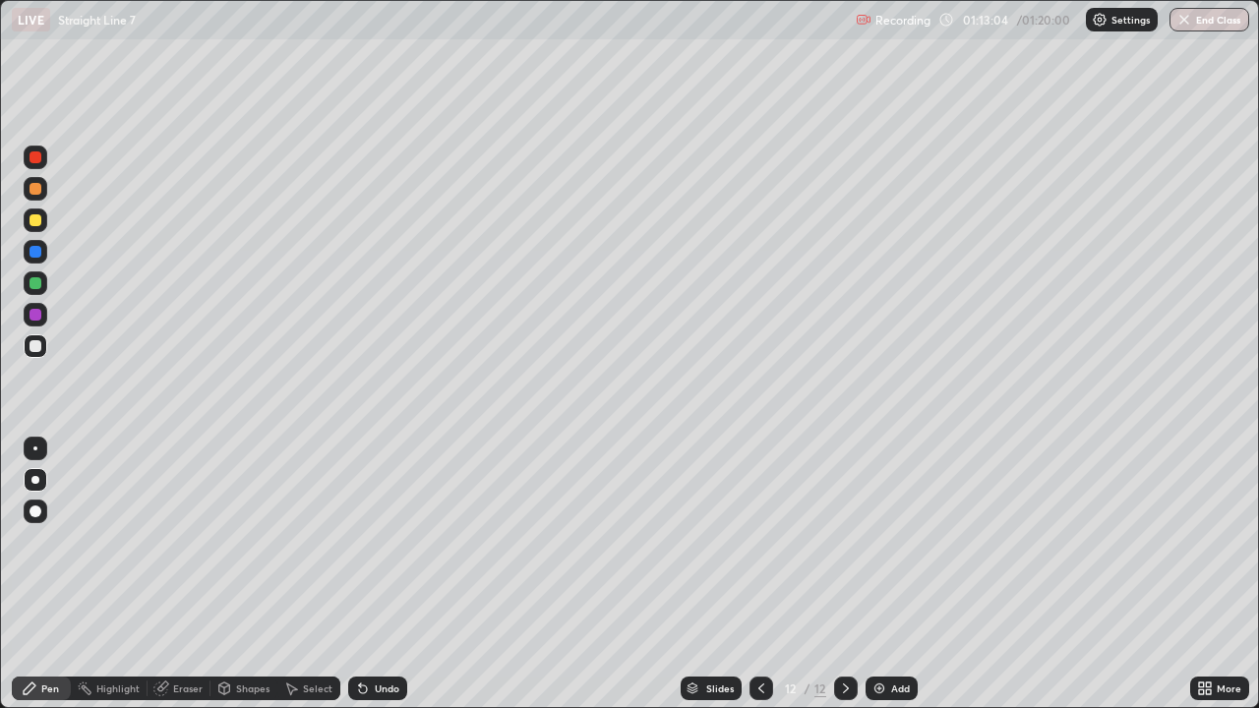
click at [371, 574] on div "Undo" at bounding box center [377, 689] width 59 height 24
click at [35, 159] on div at bounding box center [36, 157] width 12 height 12
click at [34, 348] on div at bounding box center [36, 346] width 12 height 12
click at [38, 318] on div at bounding box center [36, 315] width 12 height 12
click at [34, 314] on div at bounding box center [36, 315] width 12 height 12
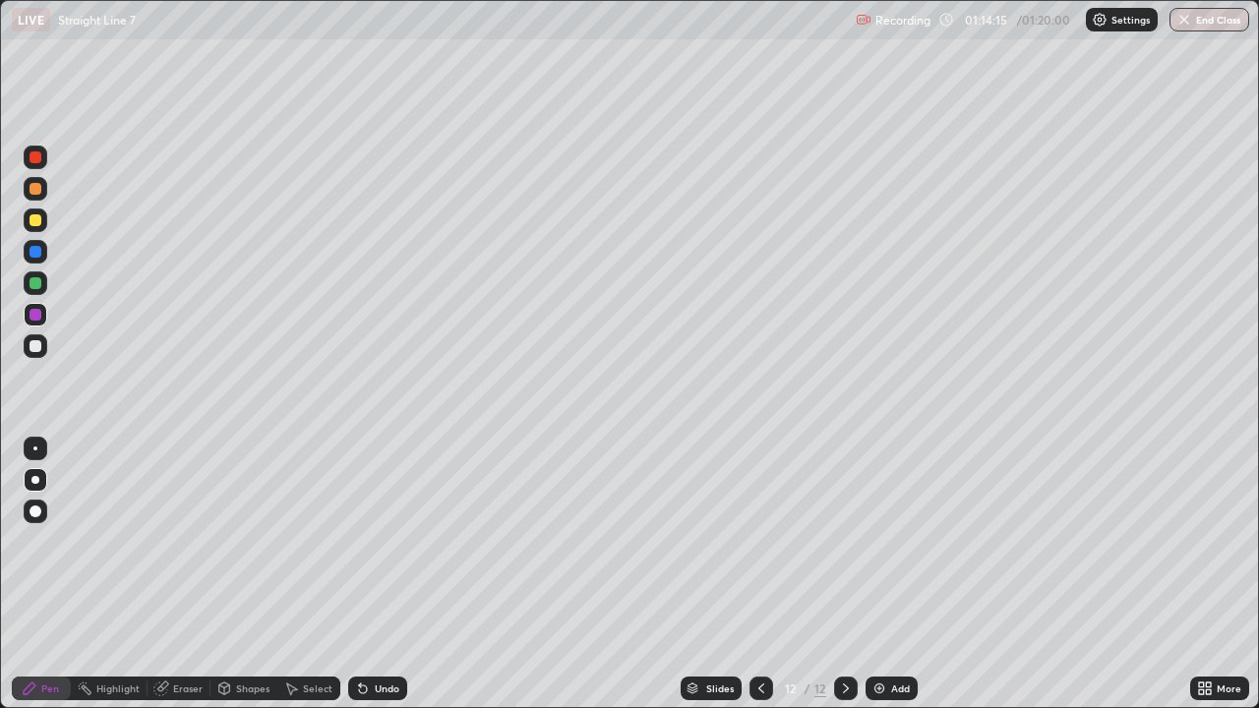
click at [37, 252] on div at bounding box center [36, 252] width 12 height 12
click at [36, 351] on div at bounding box center [36, 346] width 12 height 12
click at [375, 574] on div "Undo" at bounding box center [387, 689] width 25 height 10
click at [36, 223] on div at bounding box center [36, 220] width 12 height 12
click at [34, 479] on div at bounding box center [35, 480] width 8 height 8
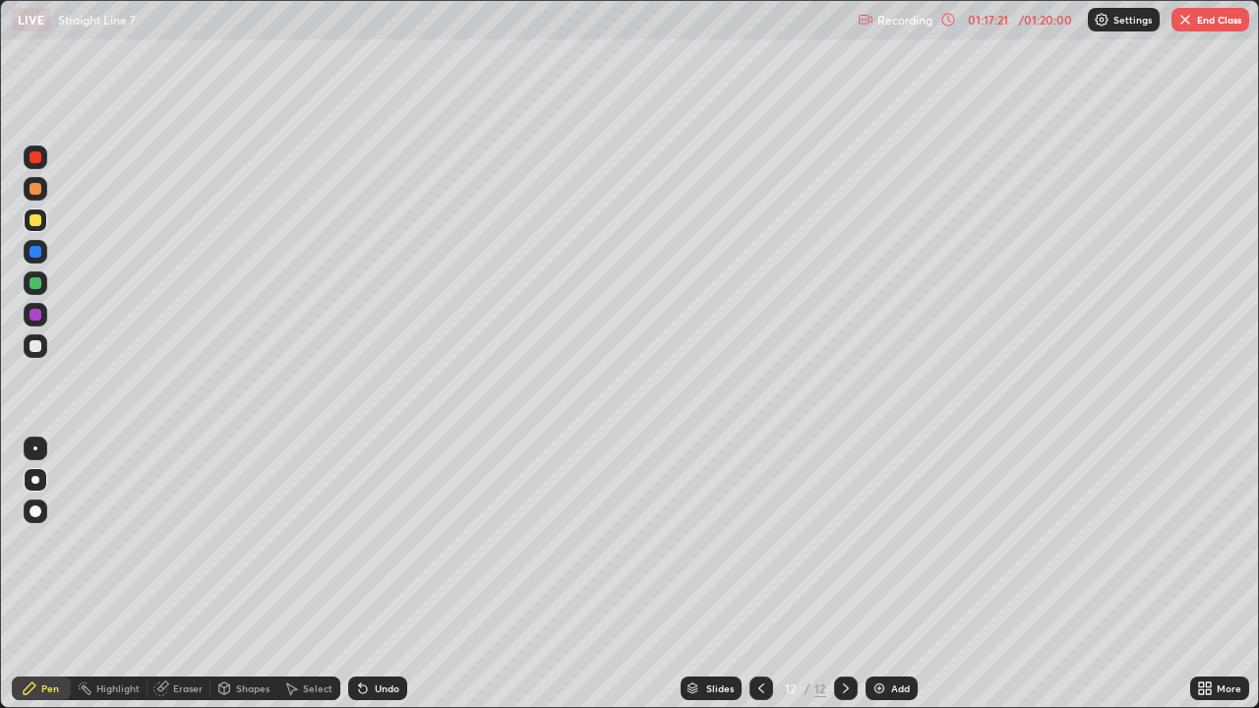
click at [852, 574] on icon at bounding box center [846, 689] width 16 height 16
click at [884, 574] on img at bounding box center [880, 689] width 16 height 16
click at [384, 574] on div "Undo" at bounding box center [387, 689] width 25 height 10
click at [380, 574] on div "Undo" at bounding box center [387, 689] width 25 height 10
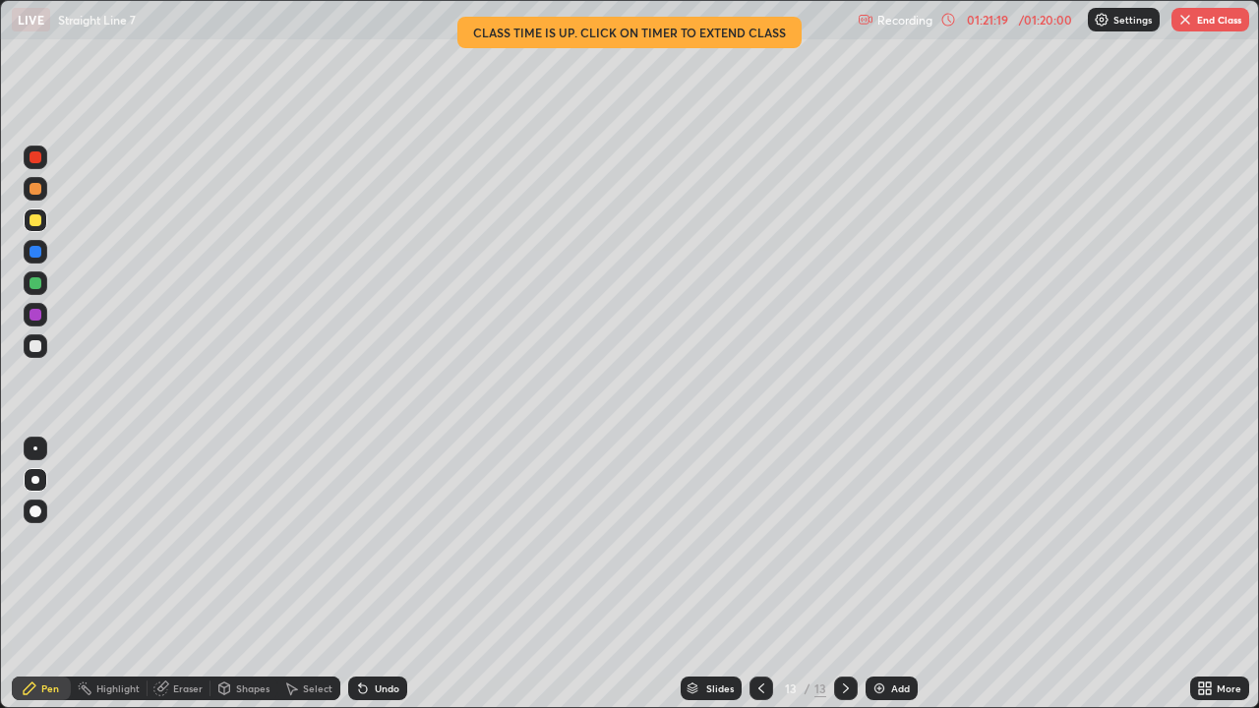
click at [29, 253] on div at bounding box center [36, 252] width 24 height 24
click at [153, 574] on icon at bounding box center [161, 689] width 16 height 16
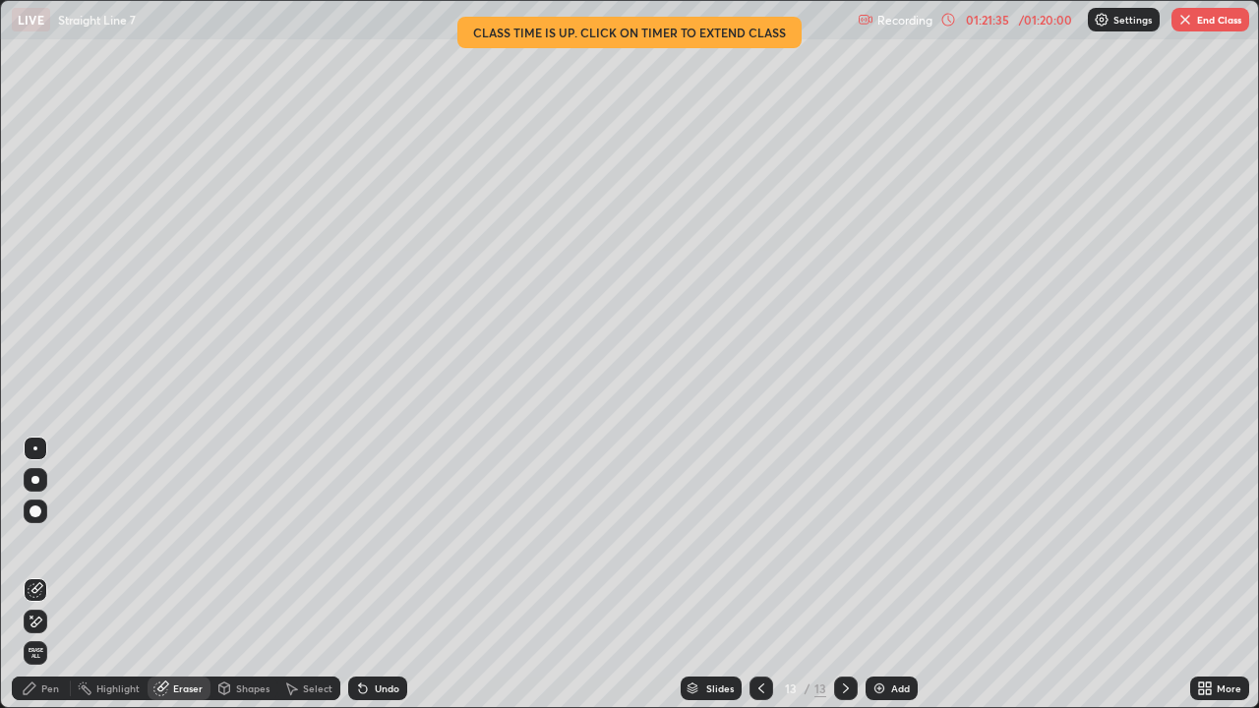
click at [261, 574] on div "Shapes" at bounding box center [243, 689] width 67 height 24
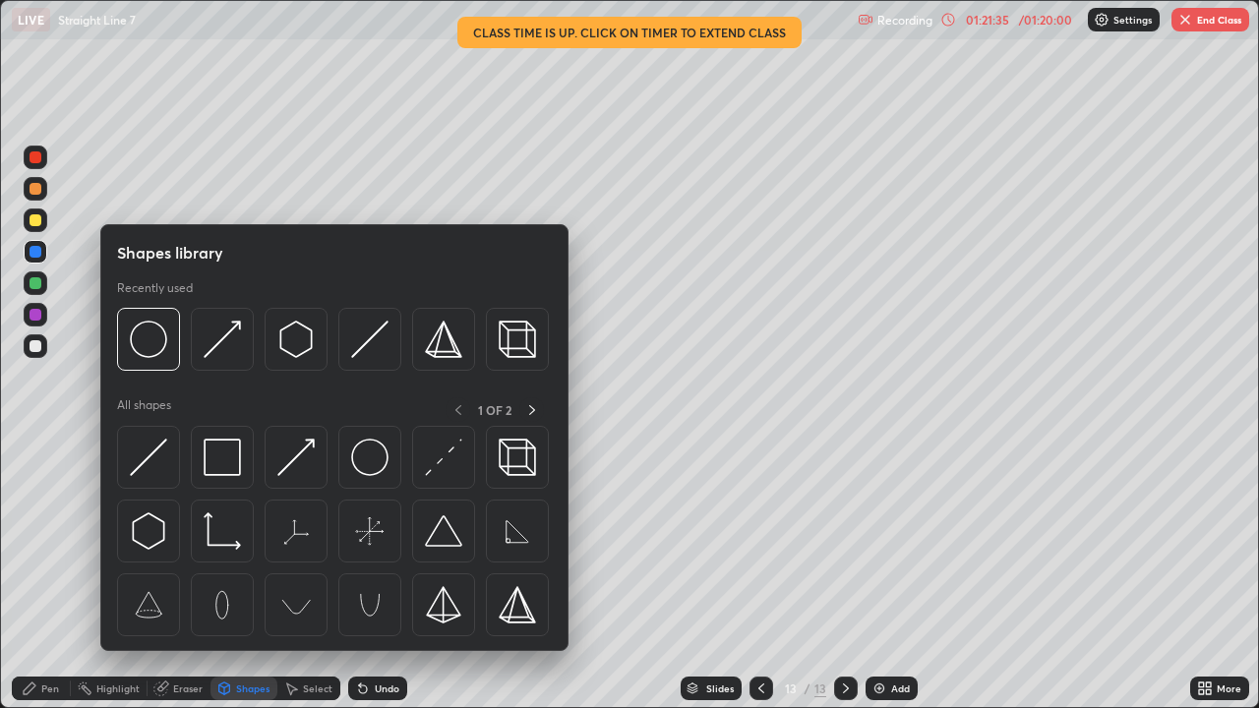
click at [325, 574] on div "Select" at bounding box center [318, 689] width 30 height 10
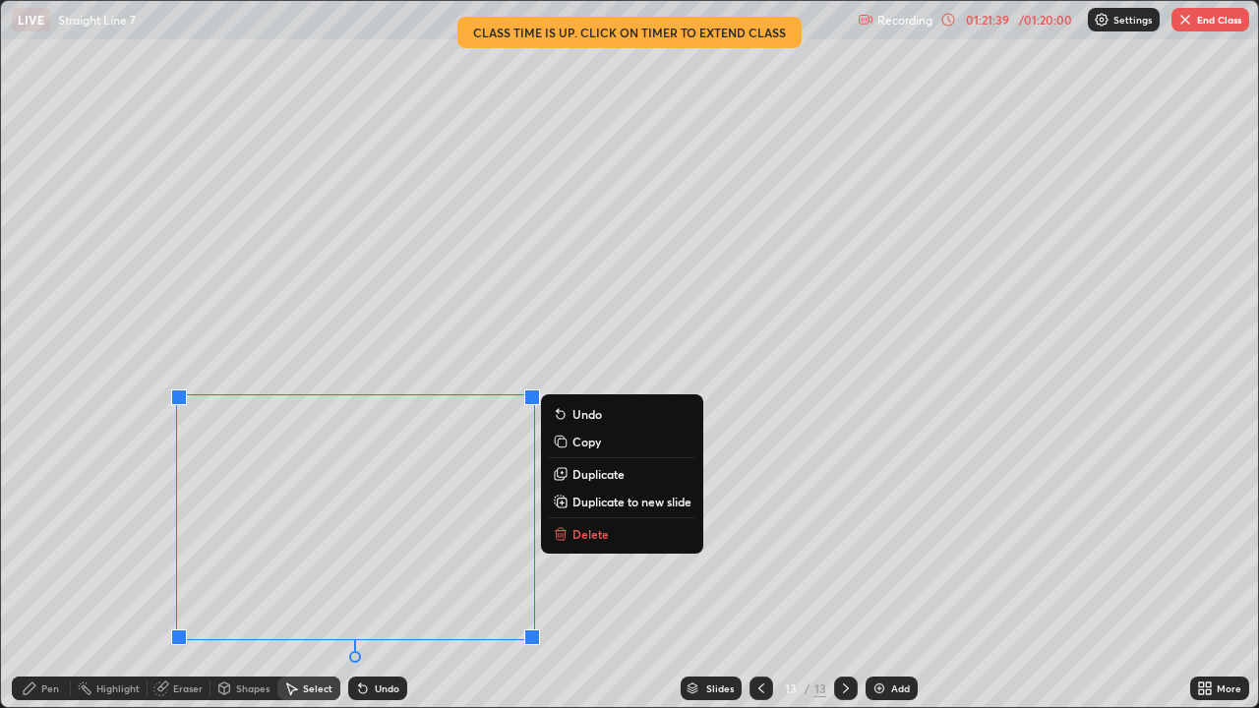
click at [589, 540] on p "Delete" at bounding box center [590, 534] width 36 height 16
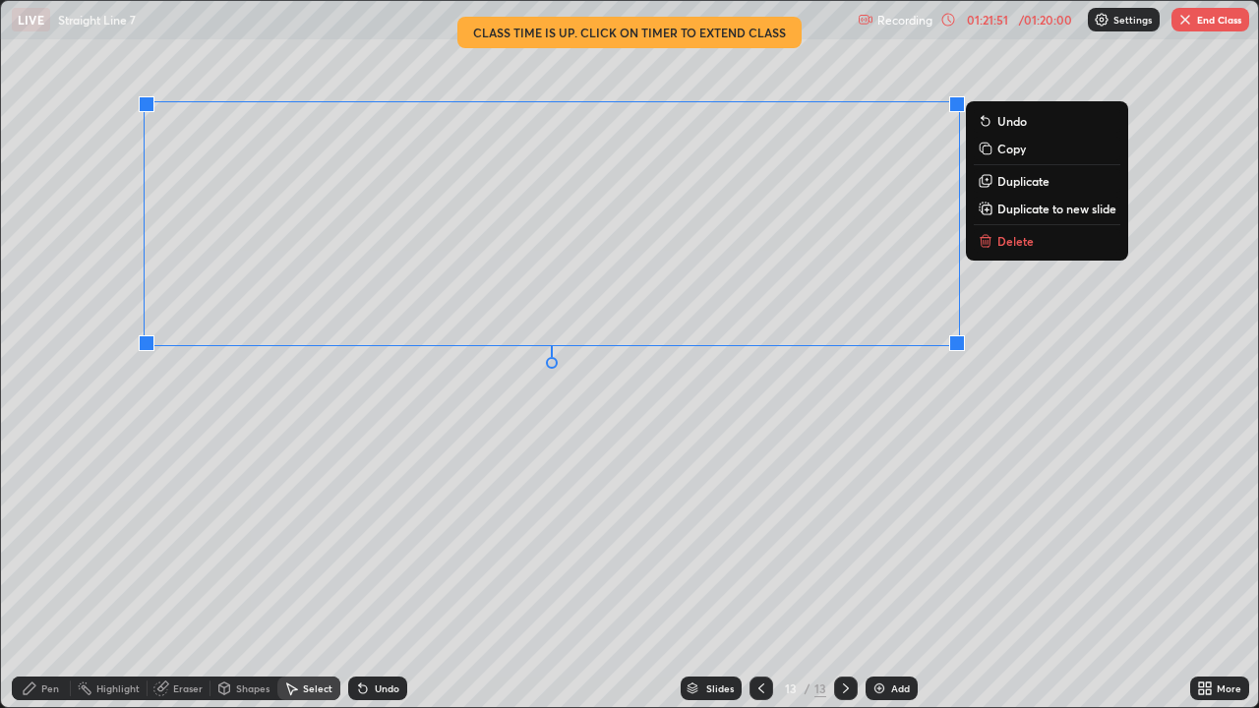
click at [371, 574] on div "Undo" at bounding box center [377, 689] width 59 height 24
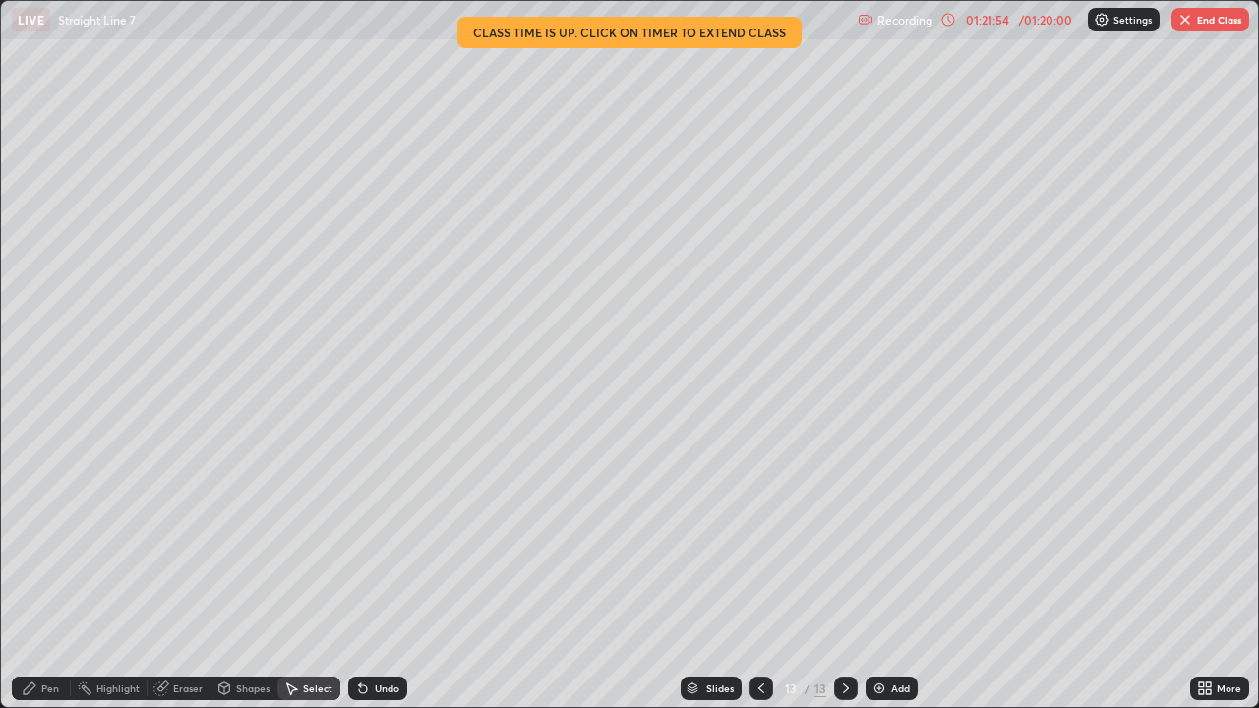
click at [360, 574] on icon at bounding box center [363, 690] width 8 height 8
click at [358, 574] on div "Undo" at bounding box center [377, 689] width 59 height 24
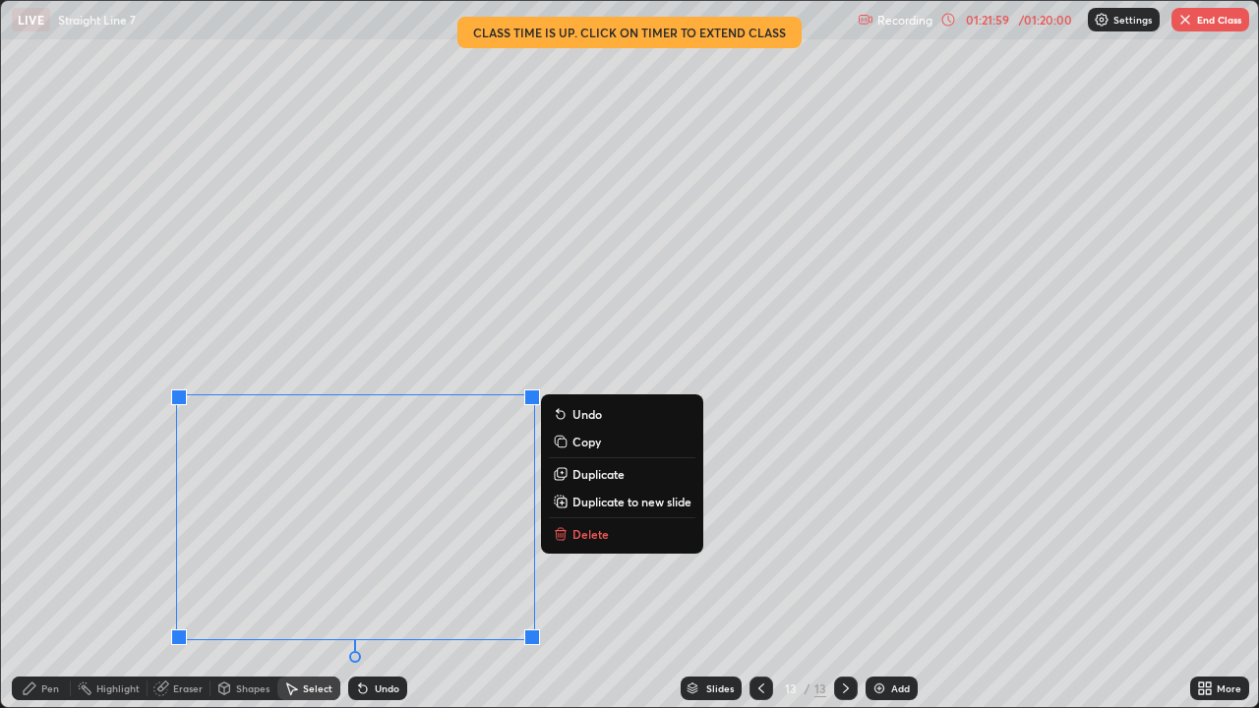
click at [581, 533] on p "Delete" at bounding box center [590, 534] width 36 height 16
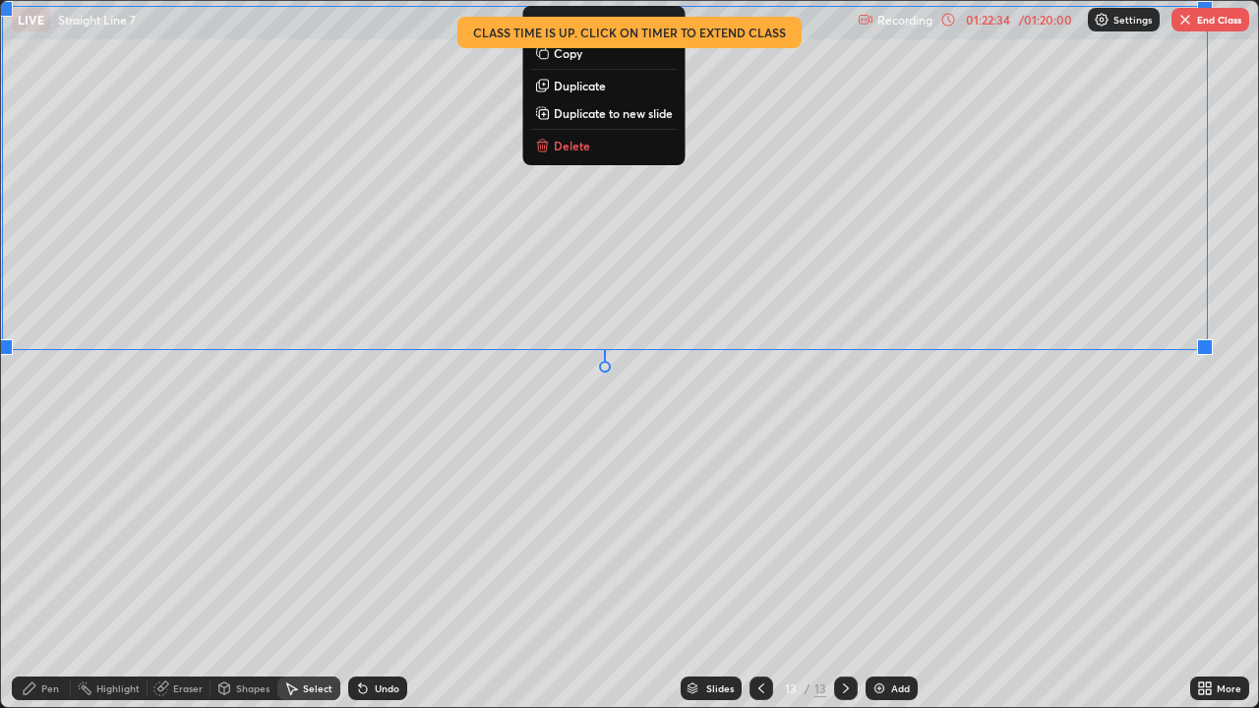
click at [285, 515] on div "0 ° Undo Copy Duplicate Duplicate to new slide Delete" at bounding box center [629, 354] width 1257 height 706
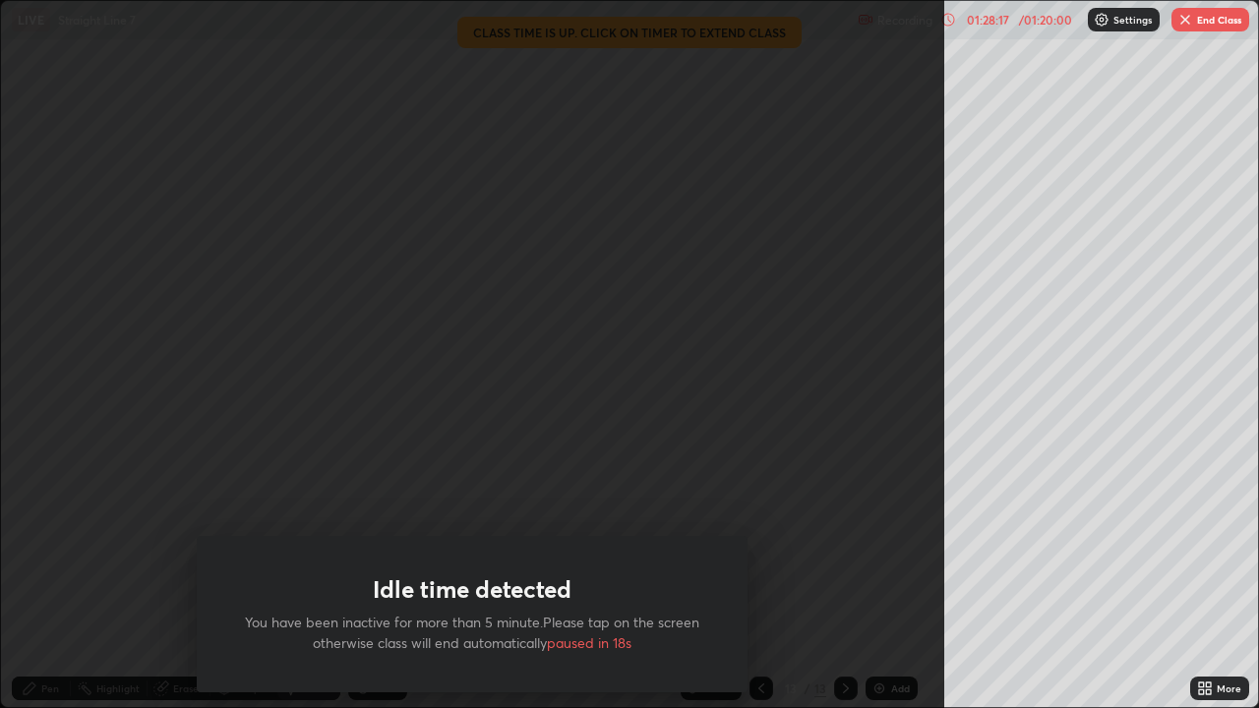
click at [1208, 23] on button "End Class" at bounding box center [1211, 20] width 78 height 24
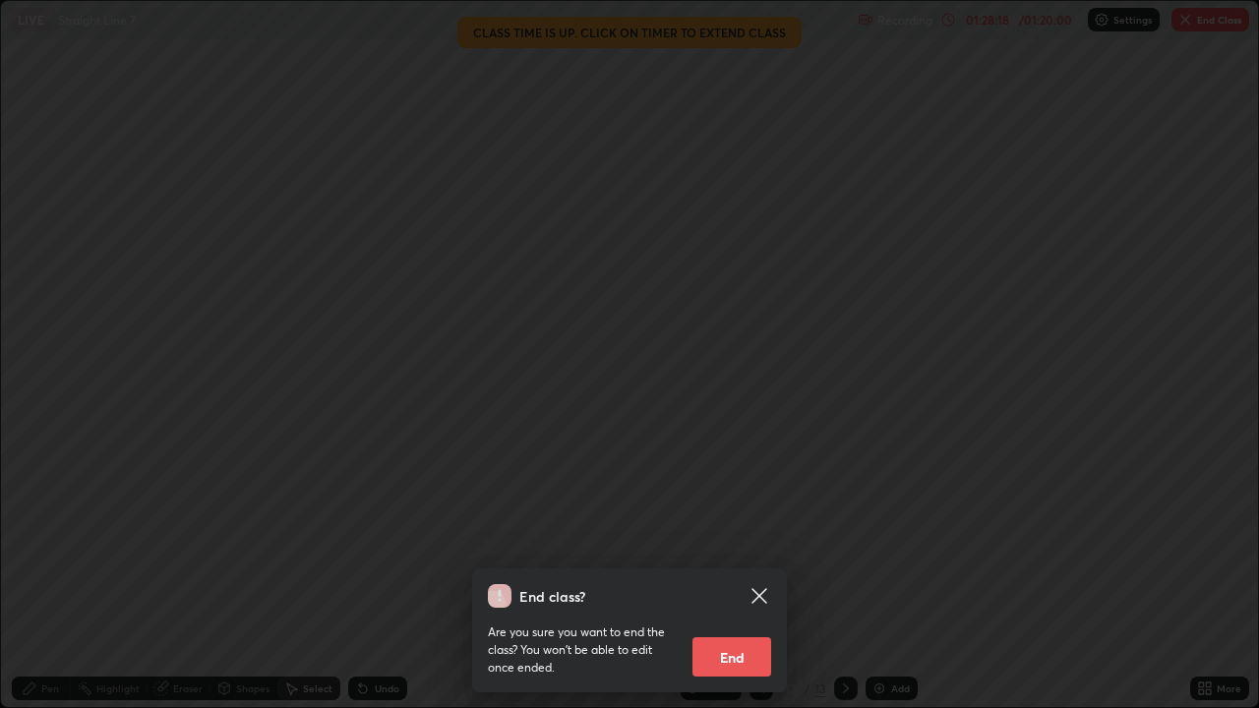
click at [737, 574] on button "End" at bounding box center [731, 656] width 79 height 39
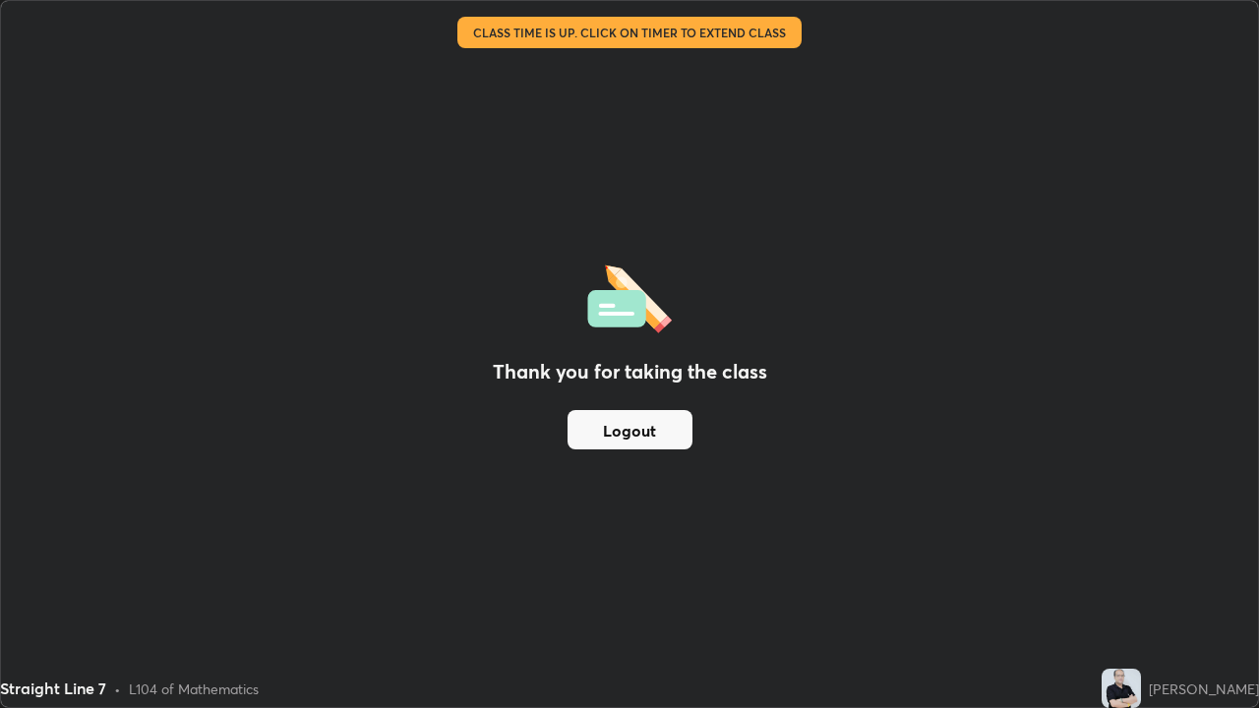
click at [659, 430] on button "Logout" at bounding box center [630, 429] width 125 height 39
